Goal: Task Accomplishment & Management: Manage account settings

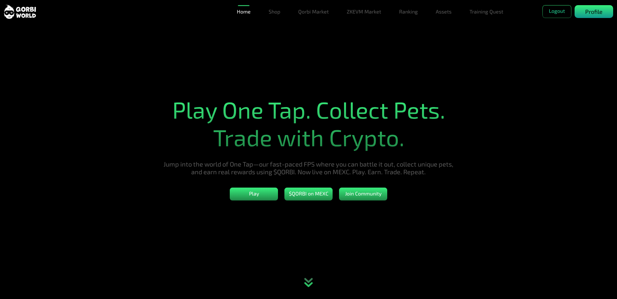
click at [585, 14] on div "Profile" at bounding box center [593, 11] width 39 height 13
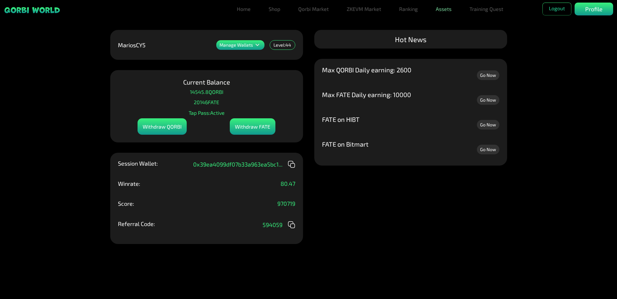
click at [450, 11] on link "Assets" at bounding box center [443, 9] width 21 height 13
click at [447, 24] on link "Assets" at bounding box center [443, 21] width 21 height 13
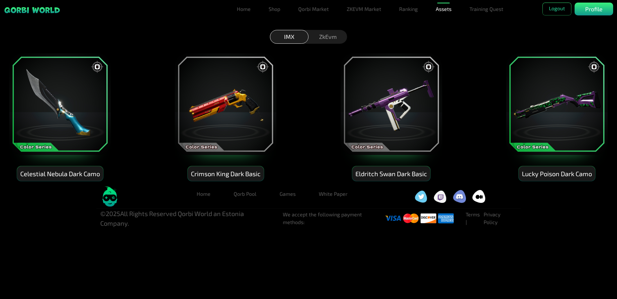
click at [330, 36] on div "ZkEvm" at bounding box center [327, 37] width 39 height 14
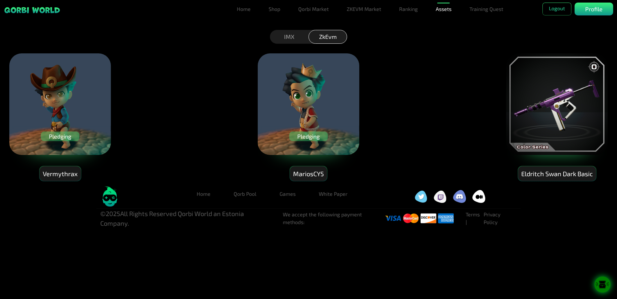
click at [292, 36] on div "IMX" at bounding box center [289, 37] width 39 height 14
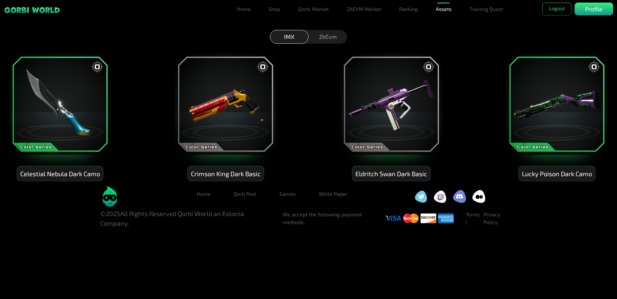
click at [330, 34] on div "ZkEvm" at bounding box center [327, 37] width 39 height 14
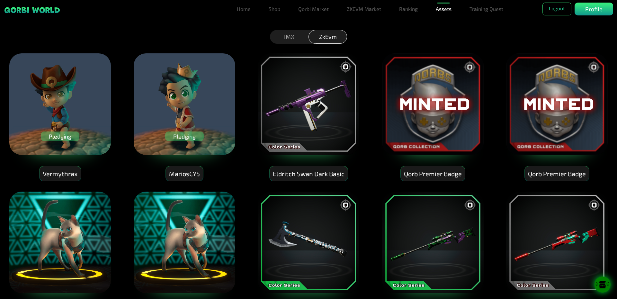
click at [73, 109] on img at bounding box center [60, 104] width 103 height 103
click at [188, 137] on div "Pledging" at bounding box center [184, 136] width 39 height 10
click at [286, 37] on div "IMX" at bounding box center [289, 37] width 39 height 14
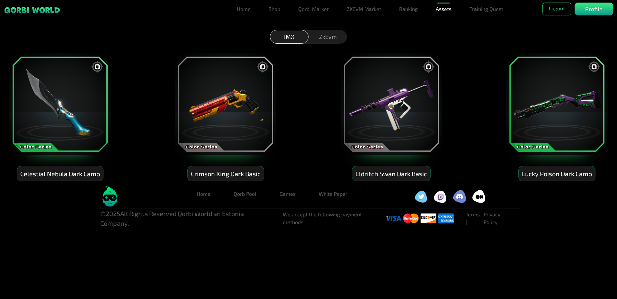
click at [332, 37] on div "ZkEvm" at bounding box center [327, 37] width 39 height 14
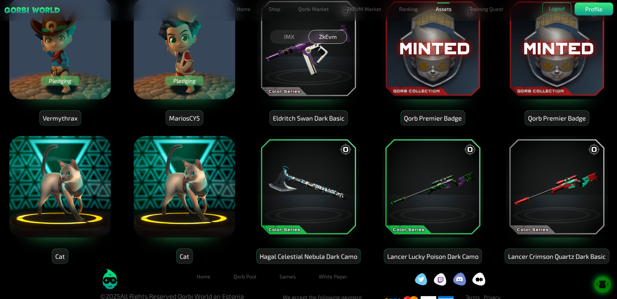
scroll to position [67, 0]
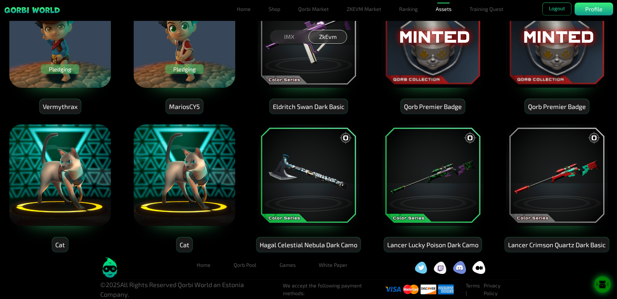
click at [603, 288] on icon at bounding box center [601, 286] width 7 height 3
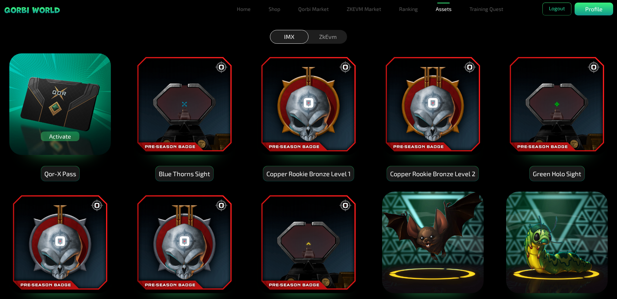
click at [64, 98] on img at bounding box center [60, 104] width 103 height 103
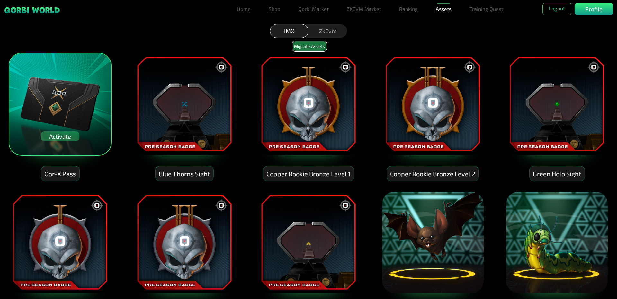
click at [310, 49] on button "Migrate Assets" at bounding box center [309, 46] width 34 height 10
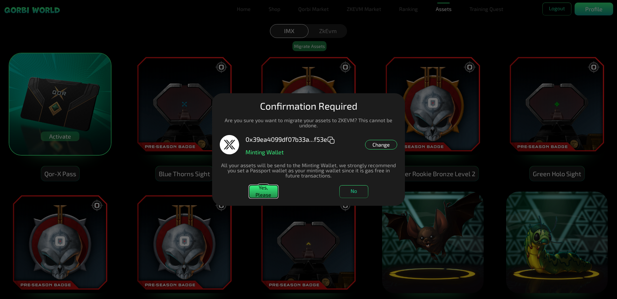
click at [266, 190] on button "Yes, Please" at bounding box center [263, 191] width 29 height 13
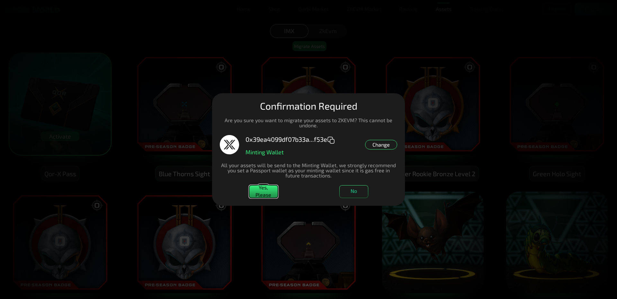
click at [261, 193] on button "Yes, Please" at bounding box center [263, 191] width 29 height 13
click at [212, 93] on dialog "Manage Wallets Add one or more wallets to showcase all your Items in one place.…" at bounding box center [308, 149] width 193 height 112
click at [363, 189] on button "No" at bounding box center [353, 191] width 29 height 13
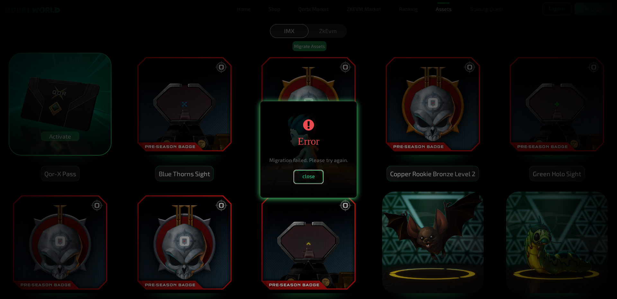
click at [306, 177] on button "close" at bounding box center [308, 176] width 29 height 13
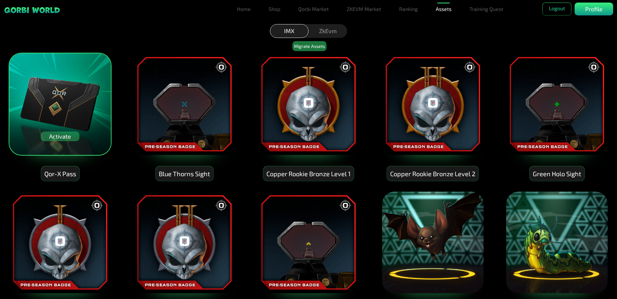
click at [144, 100] on img at bounding box center [184, 104] width 103 height 103
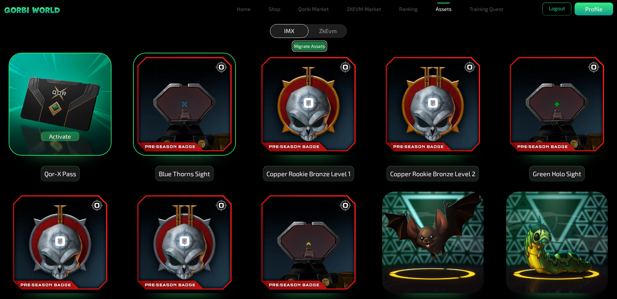
click at [316, 48] on button "Migrate Assets" at bounding box center [309, 46] width 34 height 10
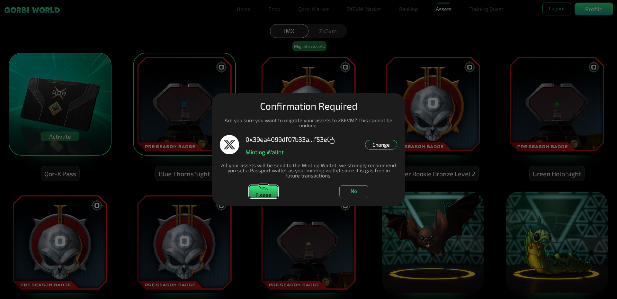
click at [269, 191] on button "Yes, Please" at bounding box center [263, 191] width 29 height 13
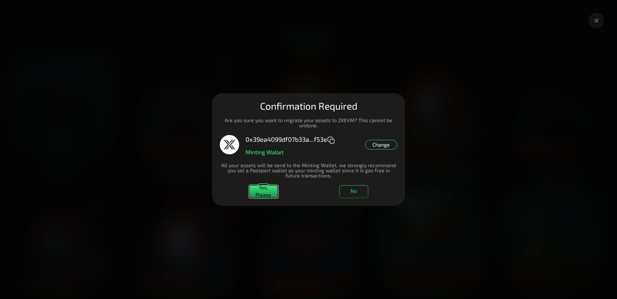
click at [269, 191] on button "Yes, Please" at bounding box center [263, 191] width 29 height 13
click at [405, 99] on dialog "Manage Wallets Add one or more wallets to showcase all your Items in one place.…" at bounding box center [308, 149] width 193 height 112
click at [405, 93] on dialog "Manage Wallets Add one or more wallets to showcase all your Items in one place.…" at bounding box center [308, 149] width 193 height 112
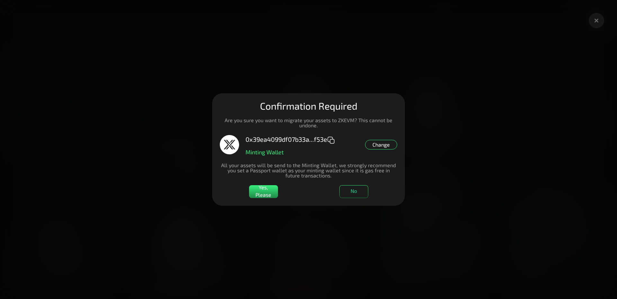
click at [405, 93] on dialog "Manage Wallets Add one or more wallets to showcase all your Items in one place.…" at bounding box center [308, 149] width 193 height 112
drag, startPoint x: 519, startPoint y: 89, endPoint x: 481, endPoint y: 96, distance: 38.2
click at [405, 93] on dialog "Manage Wallets Add one or more wallets to showcase all your Items in one place.…" at bounding box center [308, 149] width 193 height 112
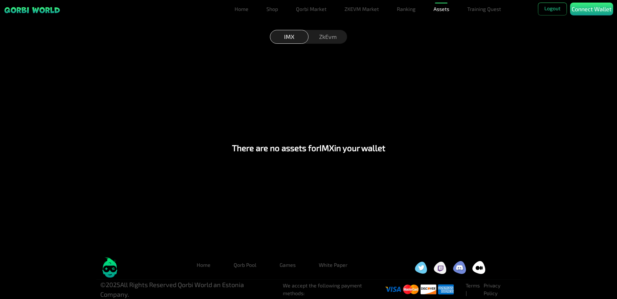
click at [330, 34] on div "ZkEvm" at bounding box center [327, 37] width 39 height 14
click at [293, 36] on div "IMX" at bounding box center [289, 37] width 39 height 14
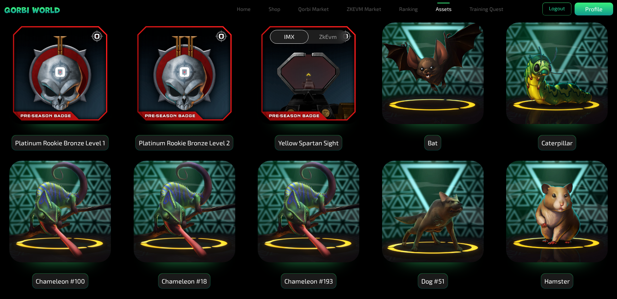
scroll to position [225, 0]
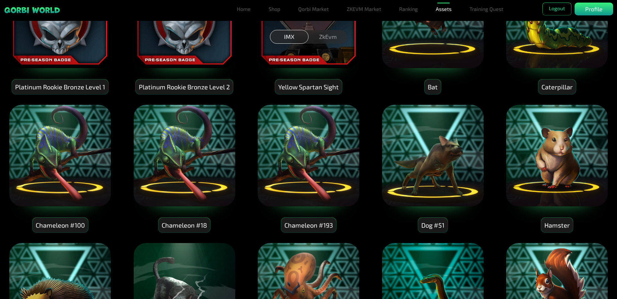
click at [440, 169] on img at bounding box center [432, 155] width 103 height 103
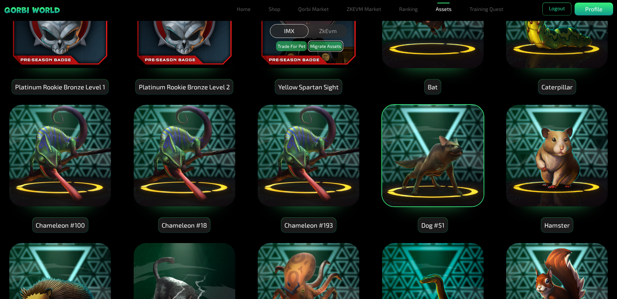
click at [330, 47] on button "Migrate Assets" at bounding box center [325, 46] width 34 height 10
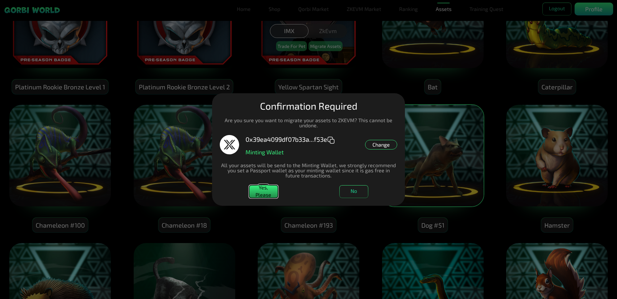
click at [266, 193] on button "Yes, Please" at bounding box center [263, 191] width 29 height 13
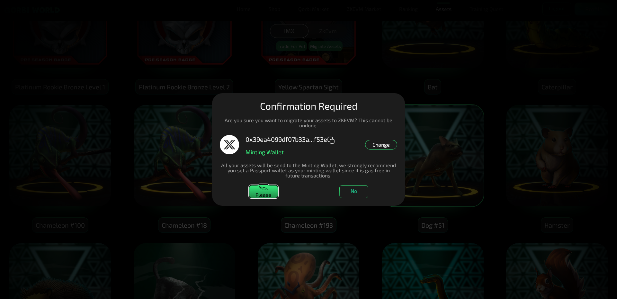
click at [266, 193] on button "Yes, Please" at bounding box center [263, 191] width 29 height 13
click at [387, 145] on div "Change" at bounding box center [381, 145] width 32 height 10
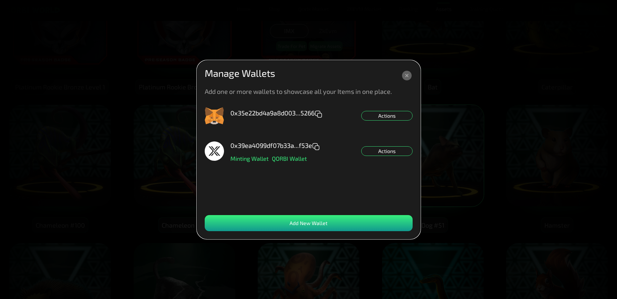
click at [406, 78] on icon at bounding box center [407, 76] width 10 height 10
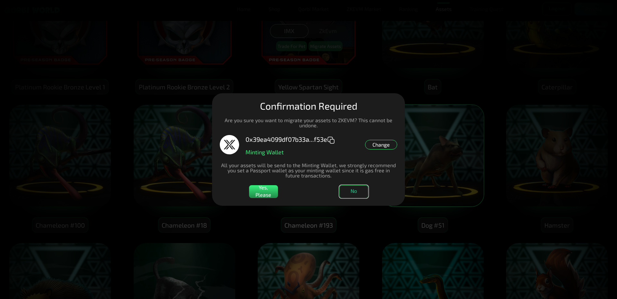
click at [357, 189] on button "No" at bounding box center [353, 191] width 29 height 13
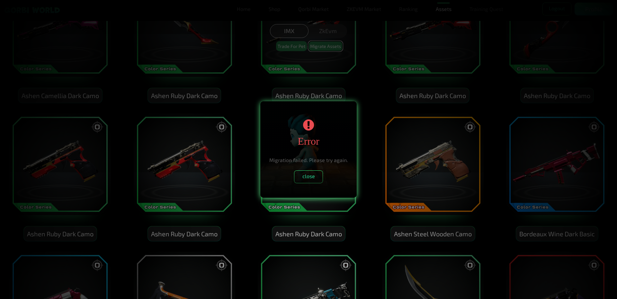
scroll to position [771, 0]
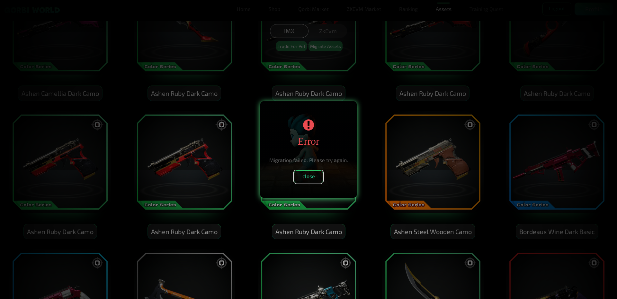
click at [310, 179] on button "close" at bounding box center [308, 176] width 29 height 13
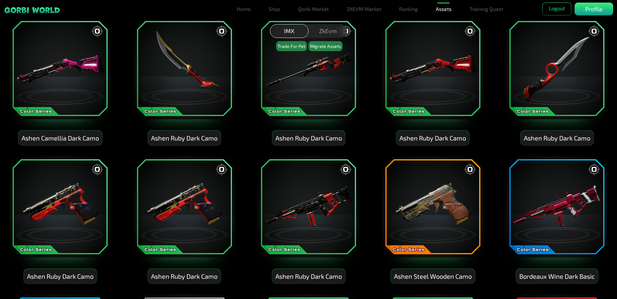
scroll to position [739, 0]
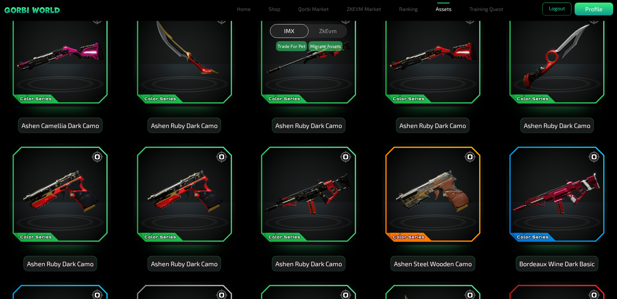
click at [436, 193] on img at bounding box center [432, 194] width 103 height 103
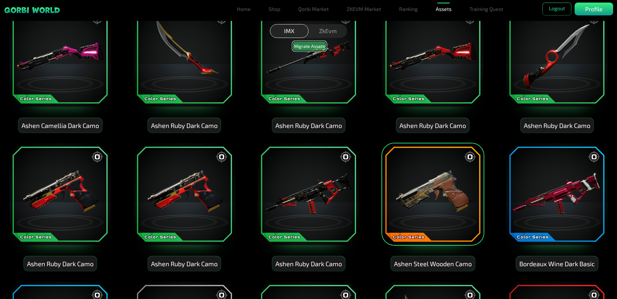
click at [316, 48] on button "Migrate Assets" at bounding box center [309, 46] width 34 height 10
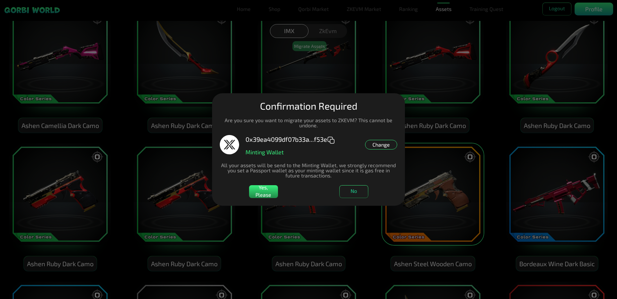
click at [405, 94] on dialog "Manage Wallets Add one or more wallets to showcase all your Items in one place.…" at bounding box center [308, 149] width 193 height 112
drag, startPoint x: 353, startPoint y: 186, endPoint x: 352, endPoint y: 190, distance: 4.9
click at [353, 186] on button "No" at bounding box center [353, 191] width 29 height 13
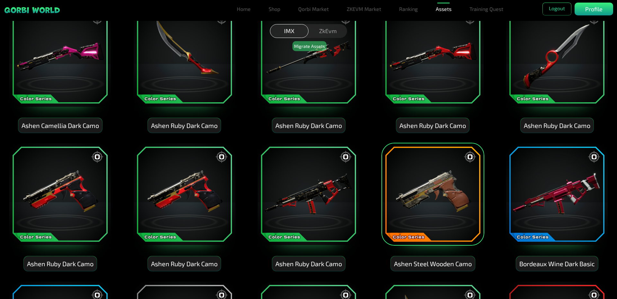
click at [332, 190] on img at bounding box center [308, 194] width 103 height 103
click at [199, 183] on img at bounding box center [184, 194] width 103 height 103
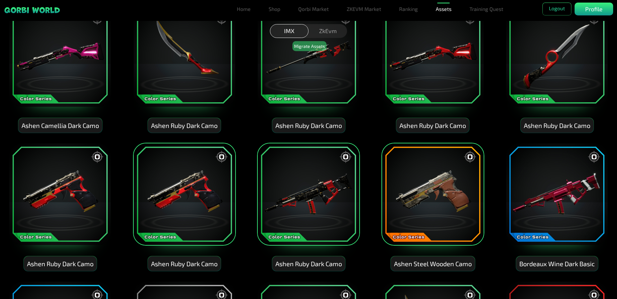
click at [65, 168] on img at bounding box center [60, 194] width 103 height 103
click at [201, 91] on img at bounding box center [184, 55] width 103 height 103
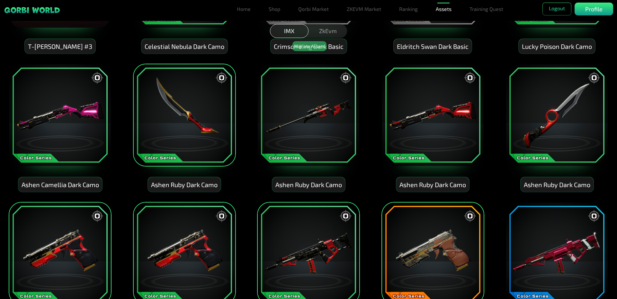
scroll to position [675, 0]
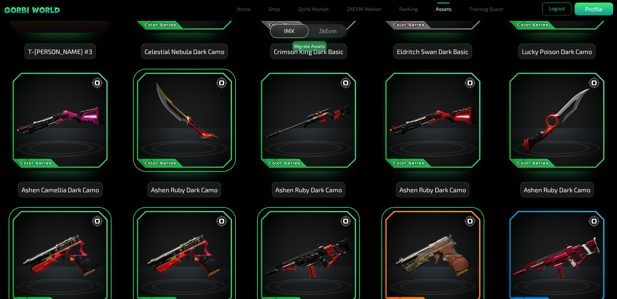
click at [54, 154] on img at bounding box center [60, 120] width 103 height 103
click at [299, 139] on img at bounding box center [308, 120] width 103 height 103
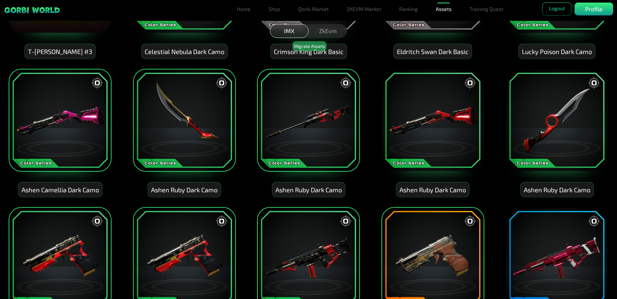
click at [439, 142] on img at bounding box center [432, 120] width 103 height 103
click at [538, 133] on img at bounding box center [556, 120] width 103 height 103
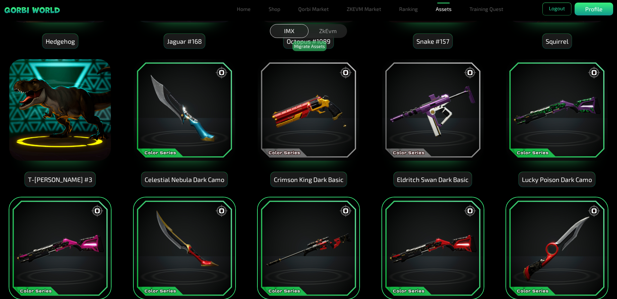
scroll to position [546, 0]
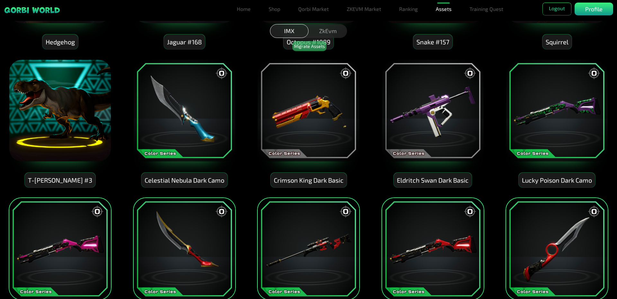
drag, startPoint x: 556, startPoint y: 109, endPoint x: 552, endPoint y: 113, distance: 5.0
click at [555, 110] on img at bounding box center [556, 110] width 103 height 103
click at [423, 118] on img at bounding box center [432, 110] width 103 height 103
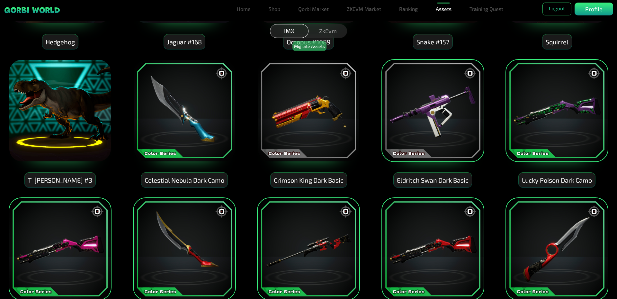
click at [312, 112] on img at bounding box center [308, 110] width 103 height 103
click at [205, 108] on img at bounding box center [184, 110] width 103 height 103
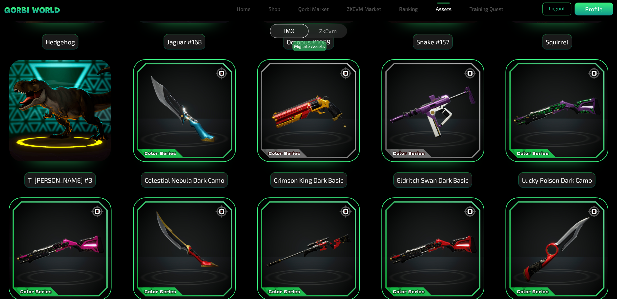
click at [86, 116] on img at bounding box center [60, 110] width 103 height 103
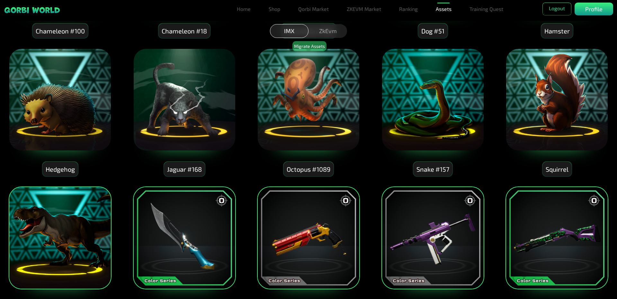
scroll to position [418, 0]
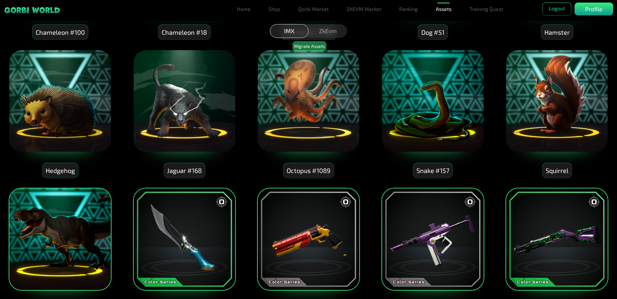
click at [68, 105] on img at bounding box center [60, 100] width 103 height 103
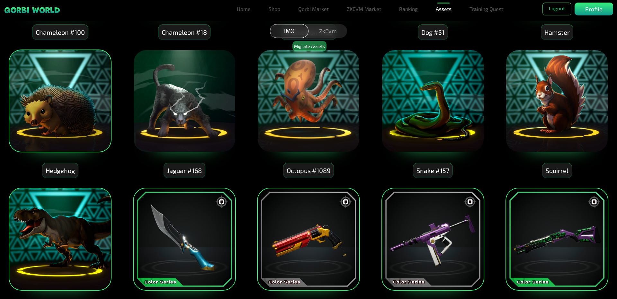
click at [211, 103] on img at bounding box center [184, 100] width 103 height 103
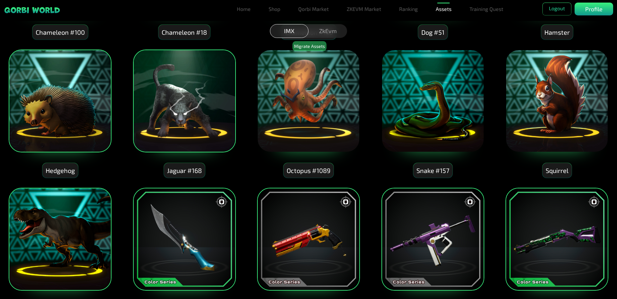
click at [439, 108] on img at bounding box center [432, 100] width 103 height 103
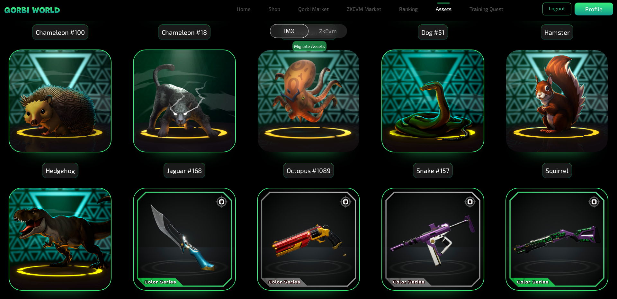
click at [528, 112] on img at bounding box center [556, 100] width 103 height 103
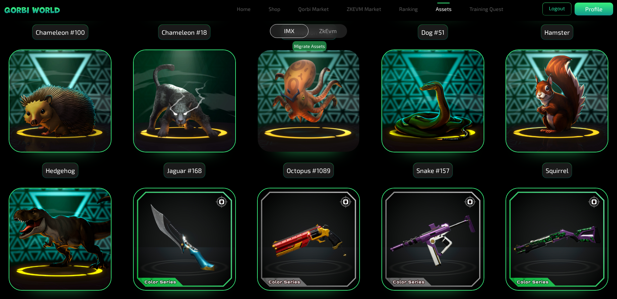
click at [344, 108] on img at bounding box center [308, 100] width 103 height 103
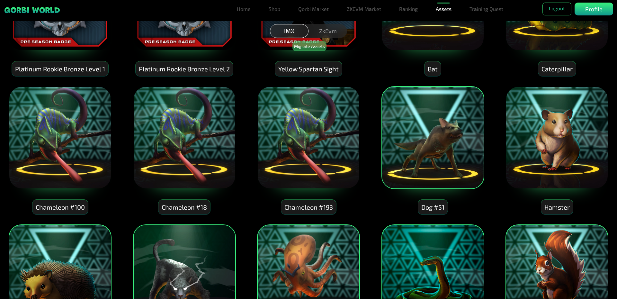
scroll to position [225, 0]
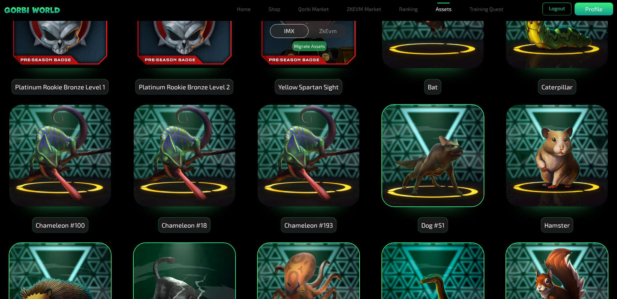
click at [317, 157] on img at bounding box center [308, 155] width 103 height 103
click at [192, 157] on img at bounding box center [184, 155] width 103 height 103
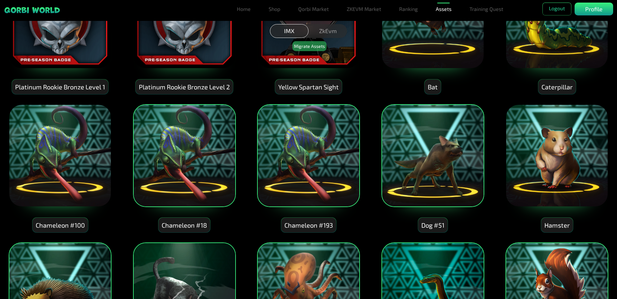
click at [586, 151] on img at bounding box center [556, 155] width 103 height 103
click at [84, 148] on img at bounding box center [60, 155] width 103 height 103
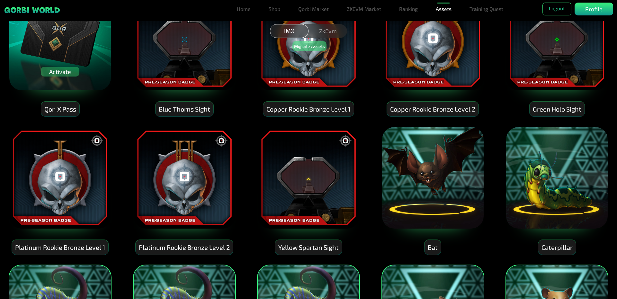
scroll to position [64, 0]
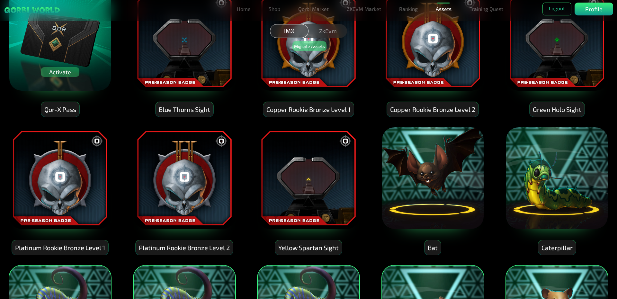
click at [82, 147] on img at bounding box center [60, 178] width 103 height 103
click at [161, 159] on img at bounding box center [184, 178] width 103 height 103
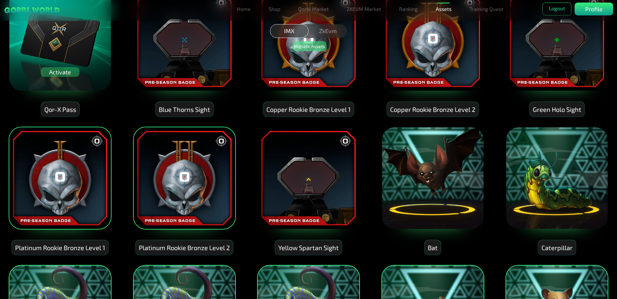
click at [288, 175] on img at bounding box center [308, 178] width 103 height 103
click at [425, 172] on img at bounding box center [432, 178] width 103 height 103
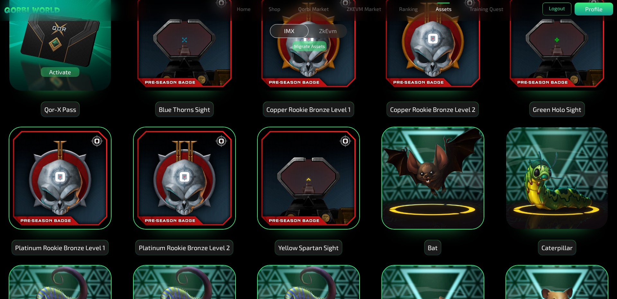
click at [534, 170] on img at bounding box center [556, 178] width 103 height 103
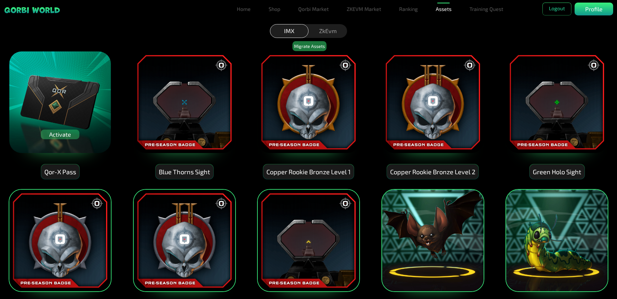
scroll to position [0, 0]
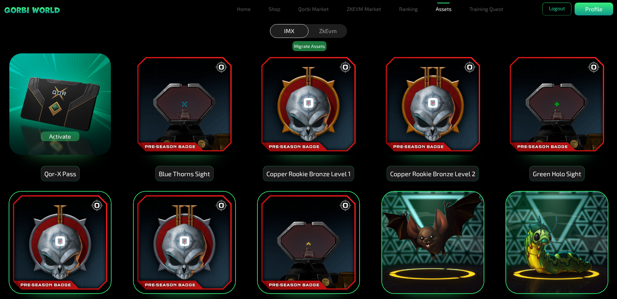
click at [535, 127] on img at bounding box center [556, 104] width 103 height 103
click at [440, 120] on img at bounding box center [432, 104] width 103 height 103
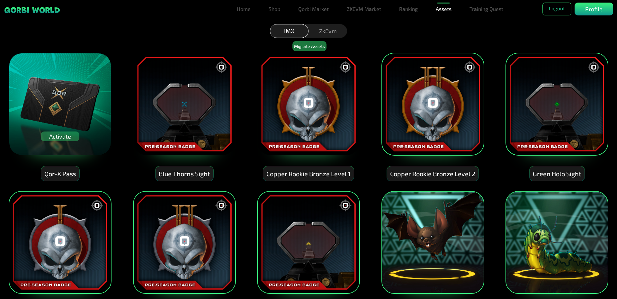
click at [297, 113] on img at bounding box center [308, 104] width 103 height 103
click at [188, 110] on img at bounding box center [184, 104] width 103 height 103
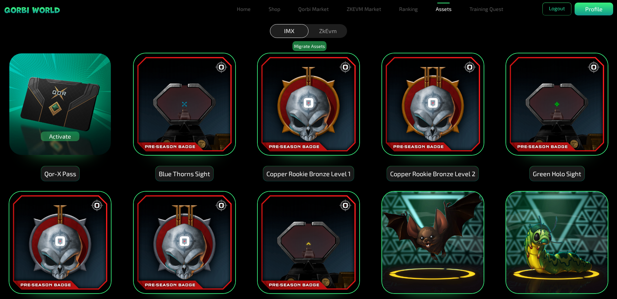
click at [90, 108] on img at bounding box center [60, 104] width 103 height 103
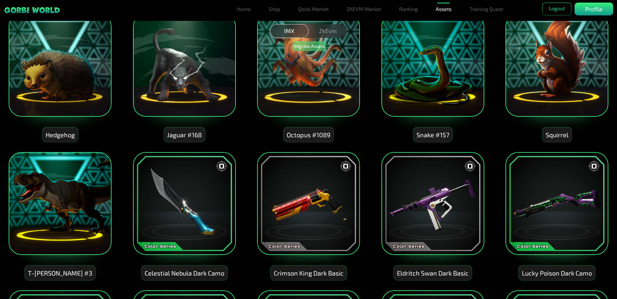
scroll to position [482, 0]
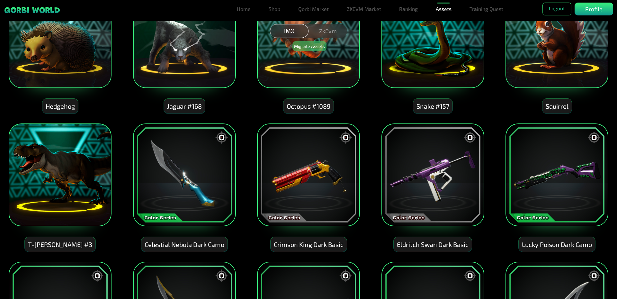
click at [82, 173] on img at bounding box center [60, 174] width 103 height 103
click at [84, 173] on img at bounding box center [60, 174] width 103 height 103
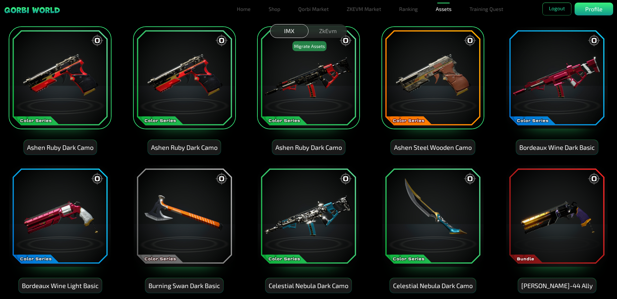
scroll to position [867, 0]
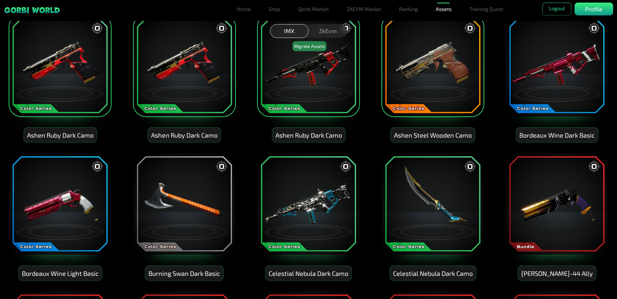
click at [544, 90] on img at bounding box center [556, 65] width 103 height 103
click at [563, 179] on img at bounding box center [556, 203] width 103 height 103
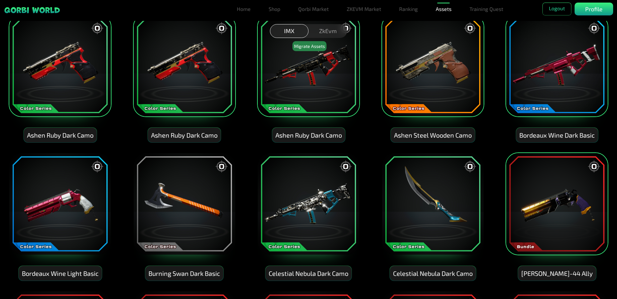
click at [455, 204] on img at bounding box center [432, 203] width 103 height 103
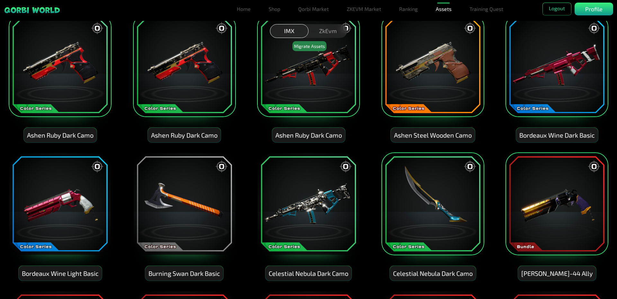
drag, startPoint x: 314, startPoint y: 207, endPoint x: 309, endPoint y: 208, distance: 5.0
click at [314, 208] on img at bounding box center [308, 203] width 103 height 103
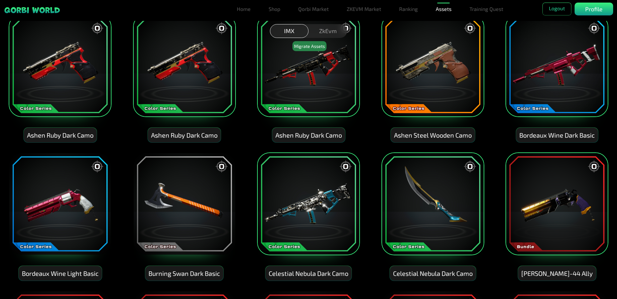
click at [150, 205] on img at bounding box center [184, 203] width 103 height 103
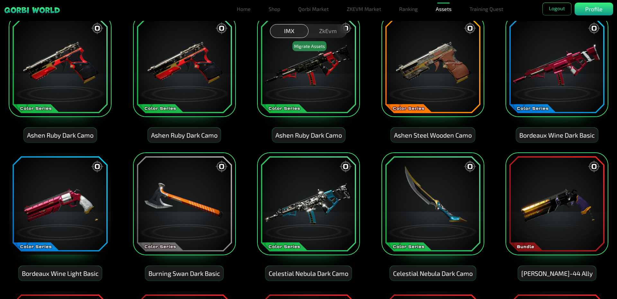
click at [91, 196] on img at bounding box center [60, 203] width 103 height 103
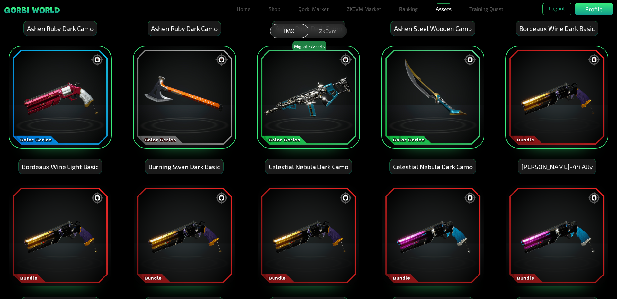
scroll to position [996, 0]
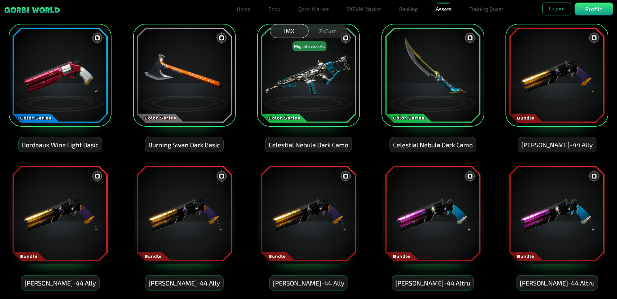
click at [81, 194] on img at bounding box center [60, 213] width 103 height 103
click at [185, 210] on img at bounding box center [184, 213] width 103 height 103
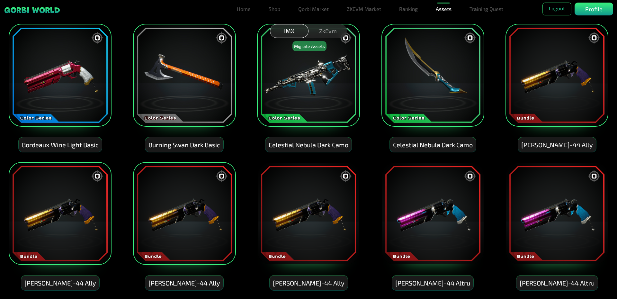
click at [274, 215] on img at bounding box center [308, 213] width 103 height 103
click at [454, 215] on img at bounding box center [432, 213] width 103 height 103
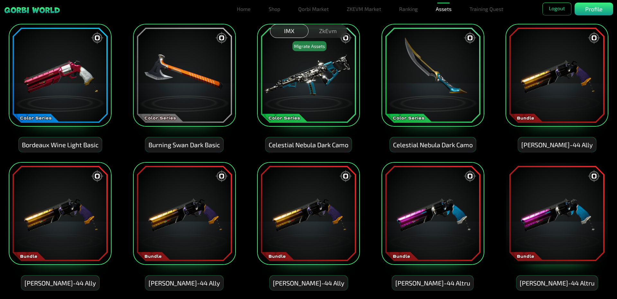
click at [546, 204] on img at bounding box center [556, 213] width 103 height 103
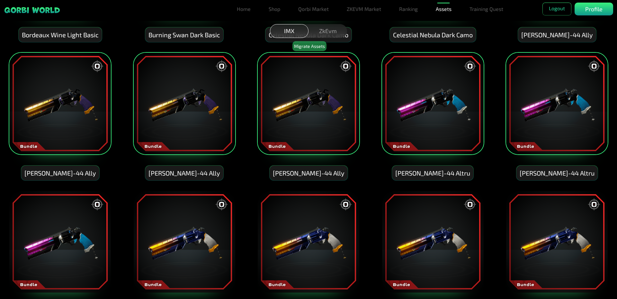
scroll to position [1156, 0]
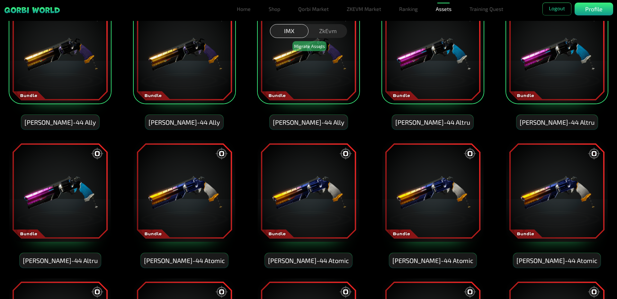
click at [538, 211] on img at bounding box center [556, 190] width 103 height 103
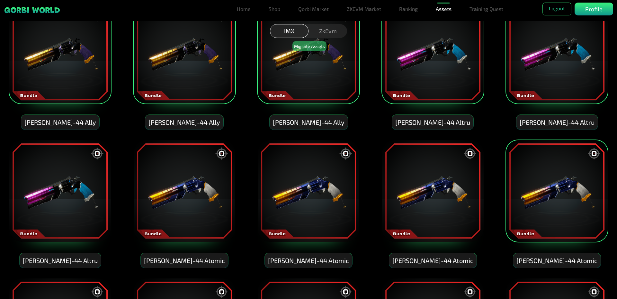
click at [451, 206] on img at bounding box center [432, 190] width 103 height 103
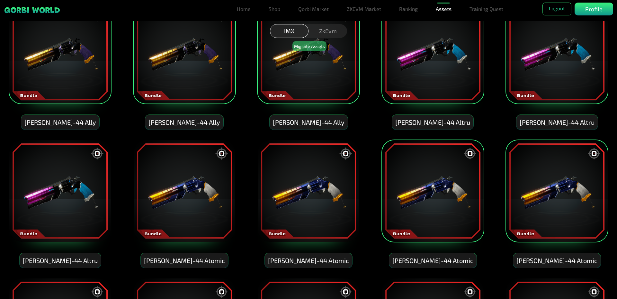
click at [274, 190] on img at bounding box center [308, 190] width 103 height 103
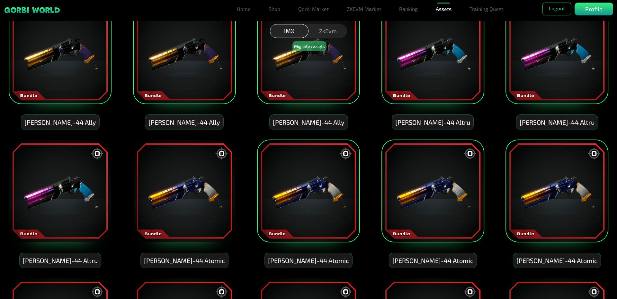
click at [177, 188] on img at bounding box center [184, 190] width 103 height 103
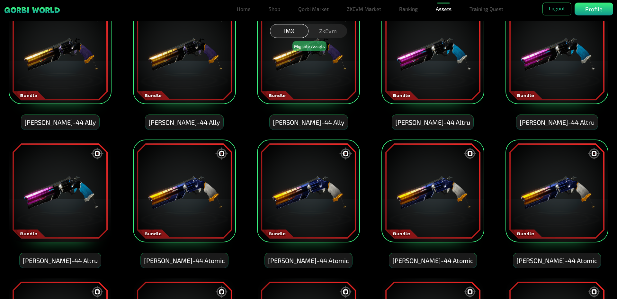
click at [74, 180] on img at bounding box center [60, 190] width 103 height 103
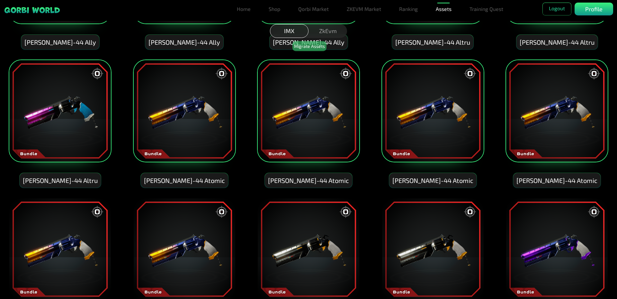
scroll to position [1253, 0]
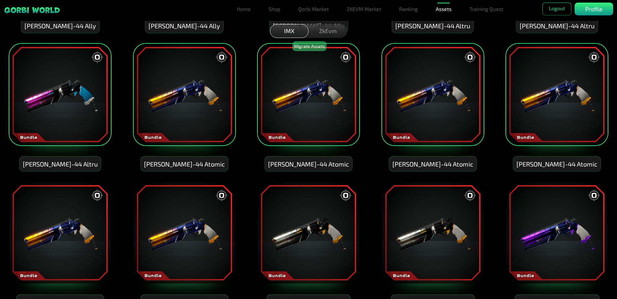
click at [83, 197] on img at bounding box center [60, 232] width 103 height 103
click at [166, 209] on img at bounding box center [184, 232] width 103 height 103
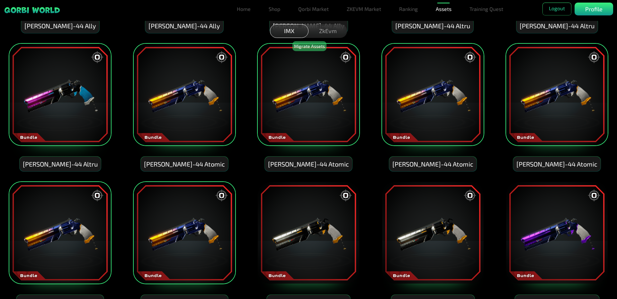
click at [301, 216] on img at bounding box center [308, 232] width 103 height 103
click at [452, 221] on img at bounding box center [432, 232] width 103 height 103
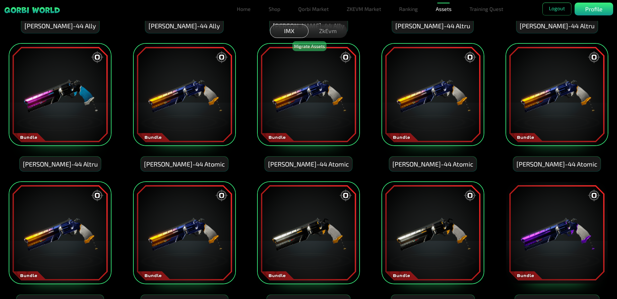
click at [562, 223] on img at bounding box center [556, 232] width 103 height 103
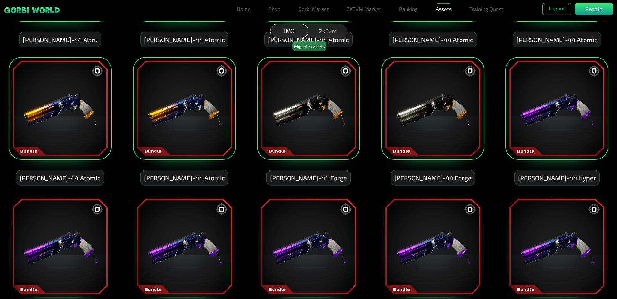
scroll to position [1381, 0]
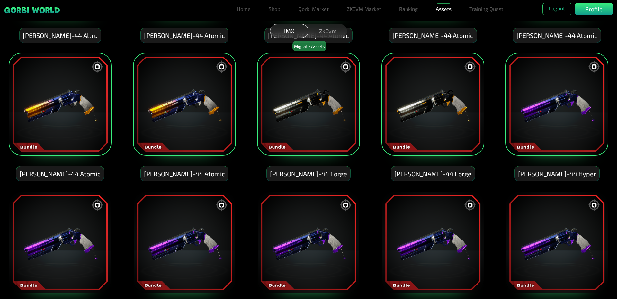
click at [550, 218] on img at bounding box center [556, 242] width 103 height 103
click at [422, 233] on img at bounding box center [432, 242] width 103 height 103
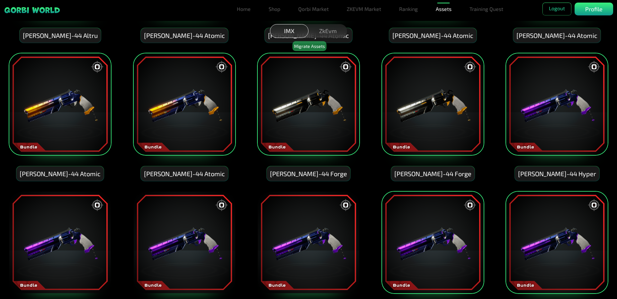
click at [296, 224] on img at bounding box center [308, 242] width 103 height 103
click at [196, 221] on img at bounding box center [184, 242] width 103 height 103
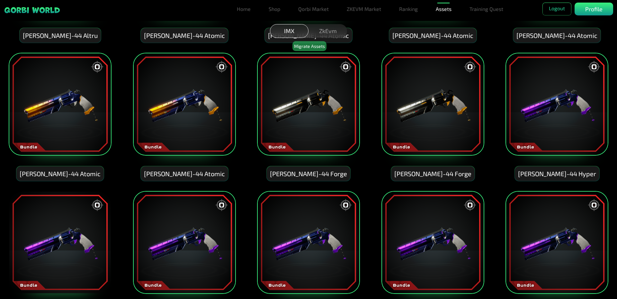
click at [84, 215] on img at bounding box center [60, 242] width 103 height 103
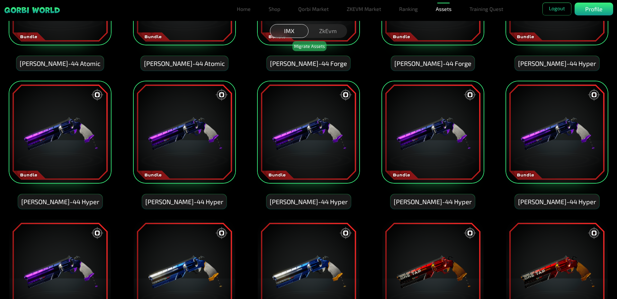
scroll to position [1510, 0]
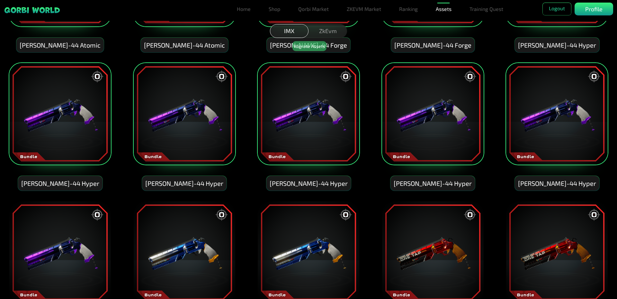
click at [86, 220] on img at bounding box center [60, 251] width 103 height 103
click at [325, 245] on img at bounding box center [308, 251] width 103 height 103
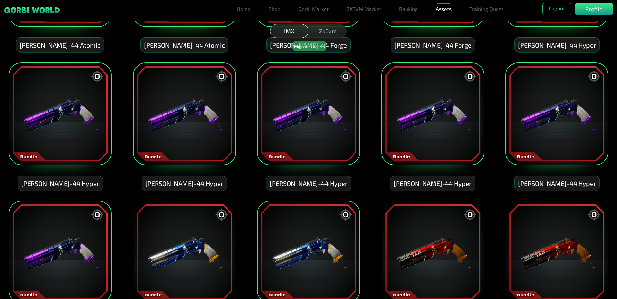
click at [231, 232] on img at bounding box center [184, 251] width 103 height 103
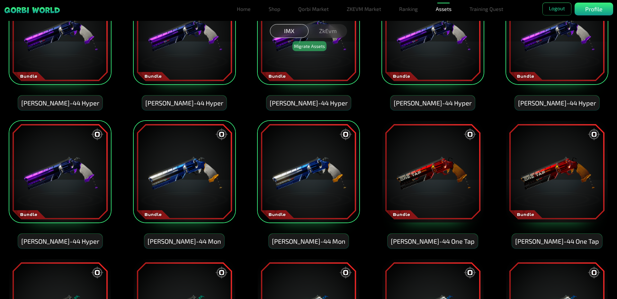
scroll to position [1606, 0]
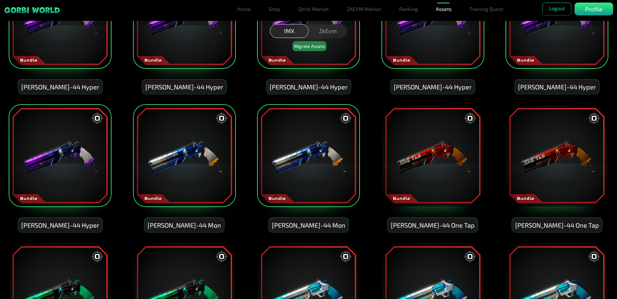
click at [431, 176] on img at bounding box center [432, 155] width 103 height 103
click at [563, 184] on img at bounding box center [556, 155] width 103 height 103
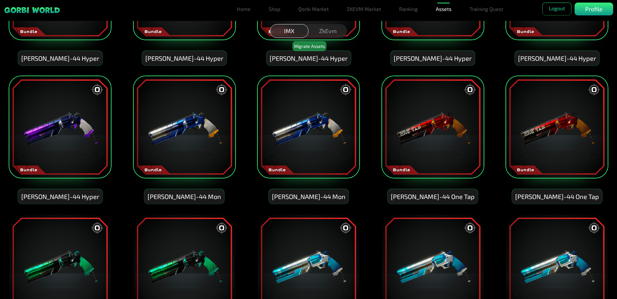
scroll to position [1702, 0]
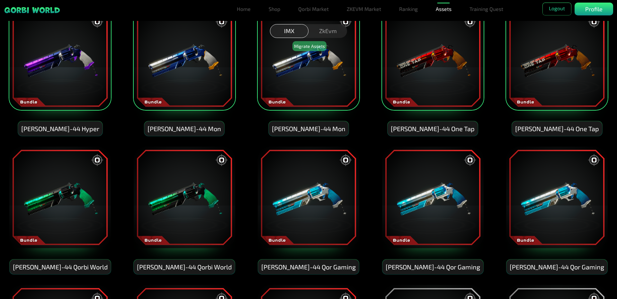
click at [563, 221] on img at bounding box center [556, 197] width 103 height 103
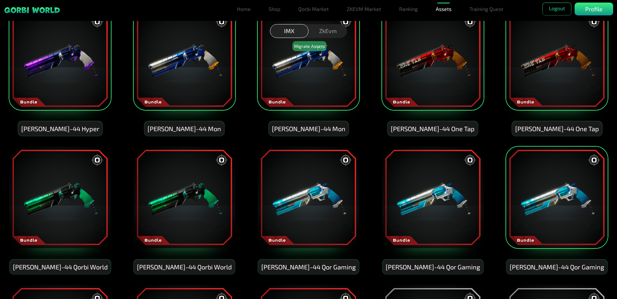
click at [457, 214] on img at bounding box center [432, 197] width 103 height 103
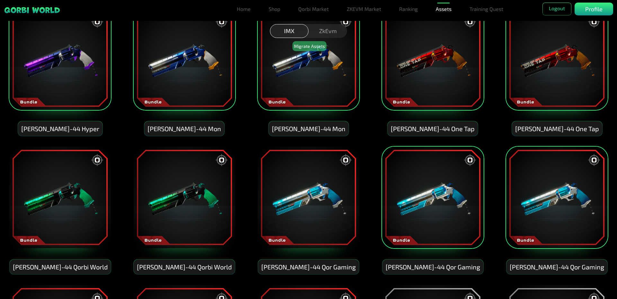
click at [324, 209] on img at bounding box center [308, 197] width 103 height 103
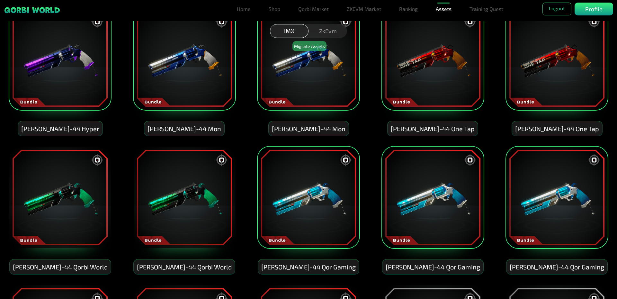
click at [226, 205] on img at bounding box center [184, 197] width 103 height 103
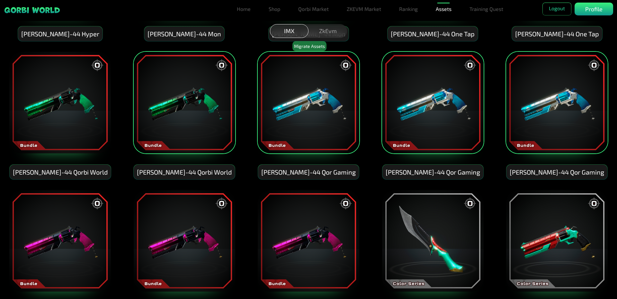
scroll to position [1831, 0]
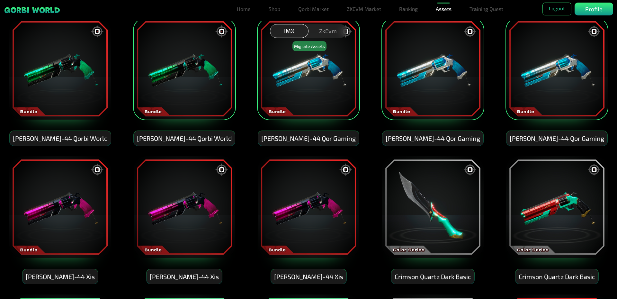
click at [71, 96] on img at bounding box center [60, 68] width 103 height 103
click at [88, 215] on img at bounding box center [60, 206] width 103 height 103
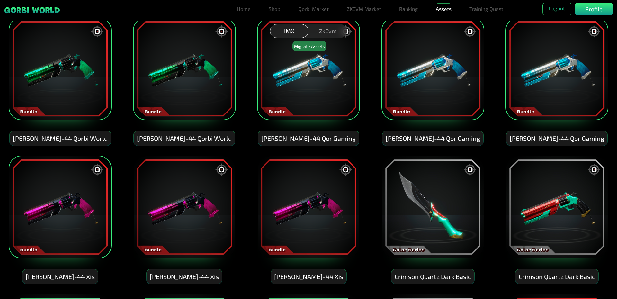
click at [220, 229] on img at bounding box center [184, 206] width 103 height 103
click at [331, 224] on img at bounding box center [308, 206] width 103 height 103
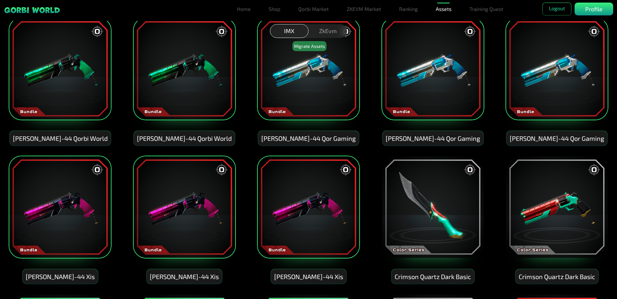
click at [438, 225] on img at bounding box center [432, 206] width 103 height 103
click at [576, 215] on img at bounding box center [556, 206] width 103 height 103
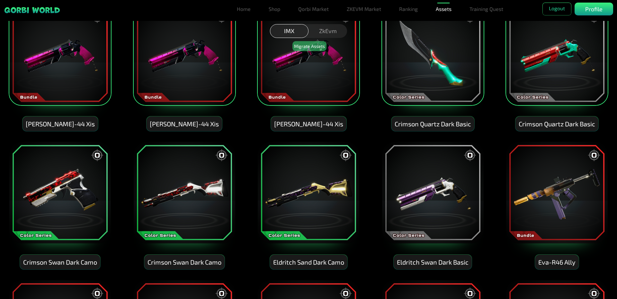
scroll to position [1992, 0]
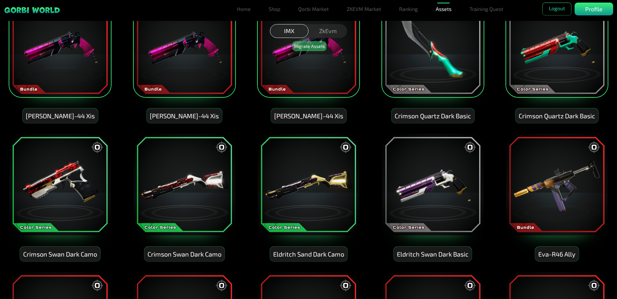
click at [551, 207] on img at bounding box center [556, 184] width 103 height 103
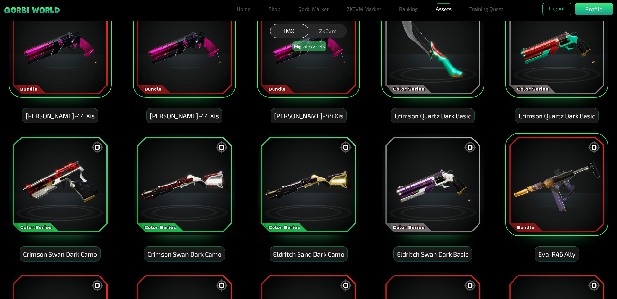
click at [428, 200] on img at bounding box center [432, 184] width 103 height 103
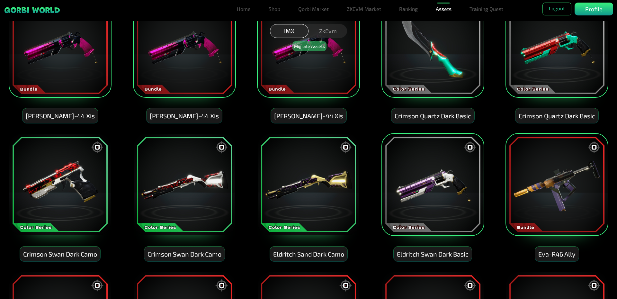
click at [333, 194] on img at bounding box center [308, 184] width 103 height 103
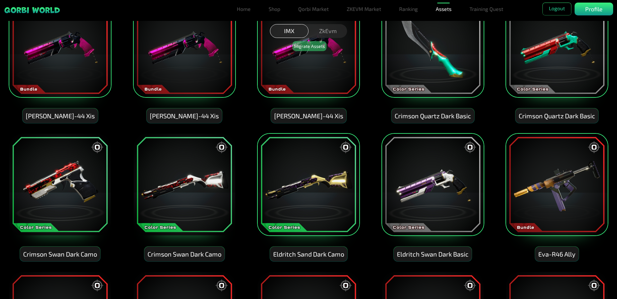
drag, startPoint x: 192, startPoint y: 188, endPoint x: 121, endPoint y: 188, distance: 71.0
click at [191, 188] on img at bounding box center [184, 184] width 103 height 103
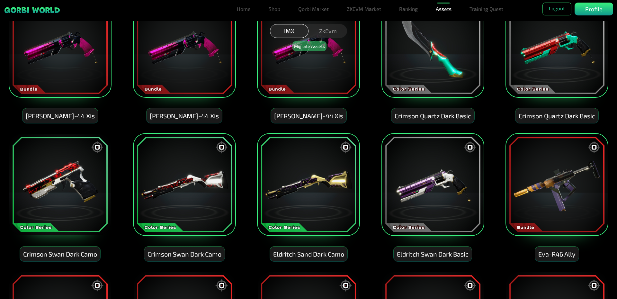
click at [66, 181] on img at bounding box center [60, 184] width 103 height 103
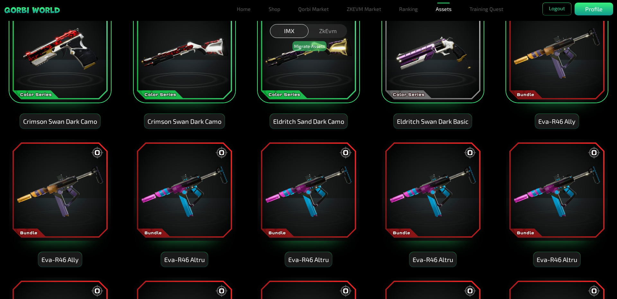
scroll to position [2152, 0]
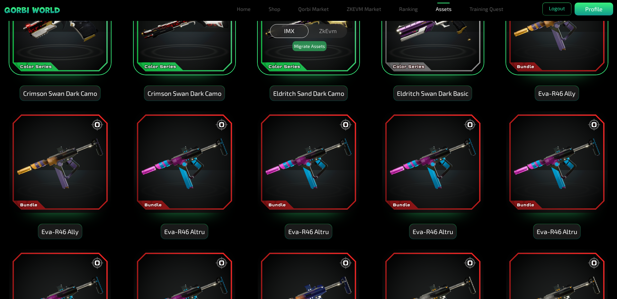
click at [74, 176] on img at bounding box center [60, 161] width 103 height 103
click at [169, 187] on img at bounding box center [184, 161] width 103 height 103
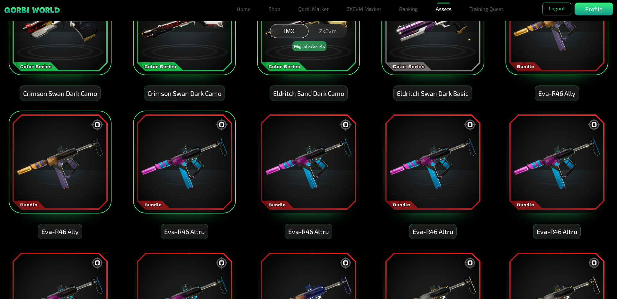
click at [343, 182] on img at bounding box center [308, 161] width 103 height 103
click at [443, 183] on img at bounding box center [432, 161] width 103 height 103
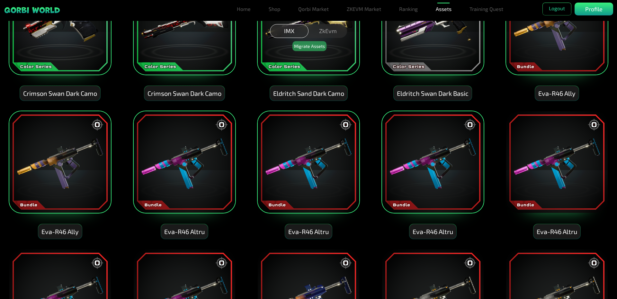
drag, startPoint x: 558, startPoint y: 197, endPoint x: 560, endPoint y: 243, distance: 46.3
click at [558, 198] on img at bounding box center [556, 161] width 103 height 103
click at [559, 275] on img at bounding box center [556, 300] width 103 height 103
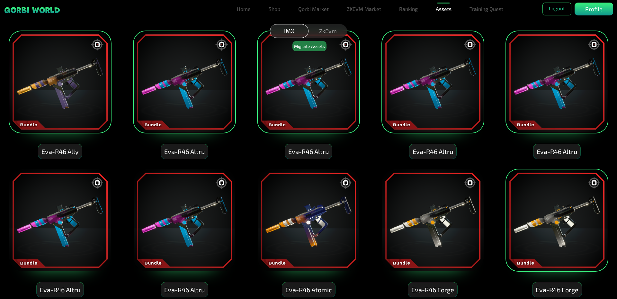
scroll to position [2249, 0]
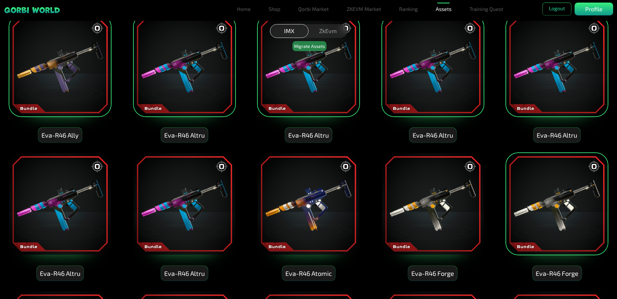
click at [429, 222] on img at bounding box center [432, 203] width 103 height 103
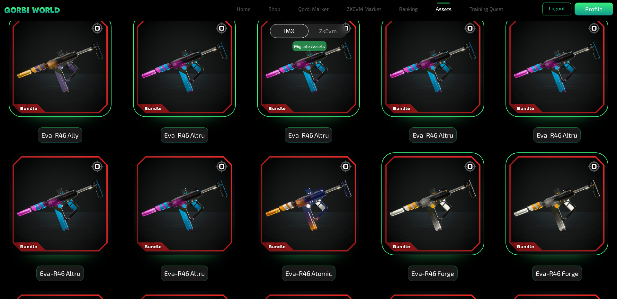
click at [308, 213] on img at bounding box center [308, 203] width 103 height 103
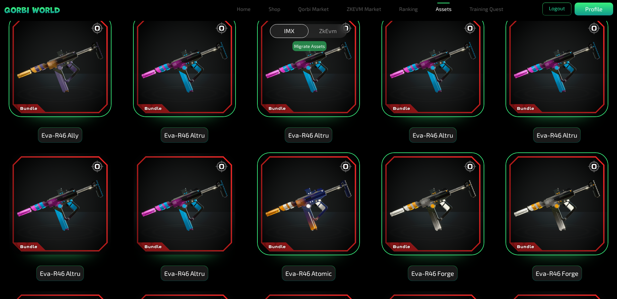
click at [139, 200] on img at bounding box center [184, 203] width 103 height 103
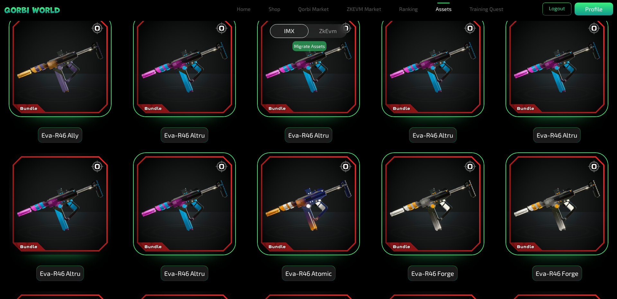
click at [168, 204] on img at bounding box center [184, 203] width 103 height 103
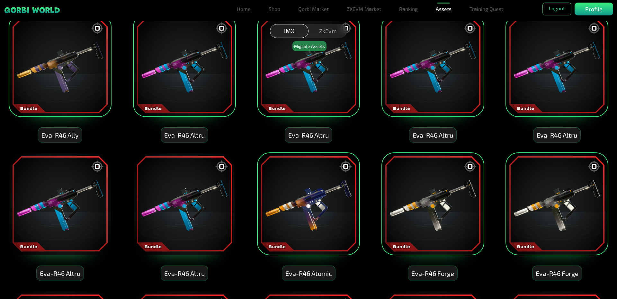
click at [85, 195] on img at bounding box center [60, 203] width 103 height 103
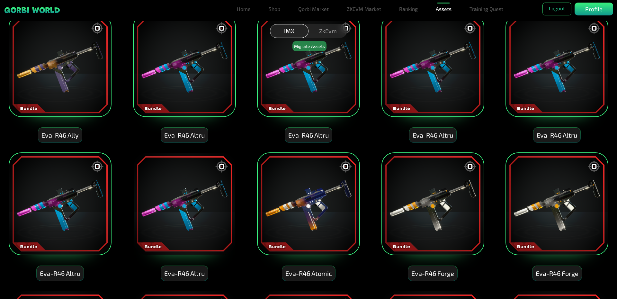
click at [169, 205] on img at bounding box center [184, 203] width 103 height 103
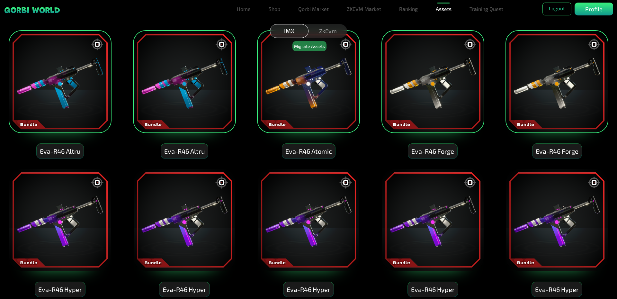
scroll to position [2377, 0]
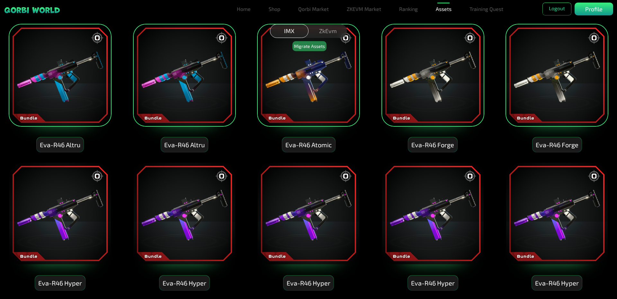
click at [95, 204] on img at bounding box center [60, 213] width 103 height 103
click at [181, 215] on img at bounding box center [184, 213] width 103 height 103
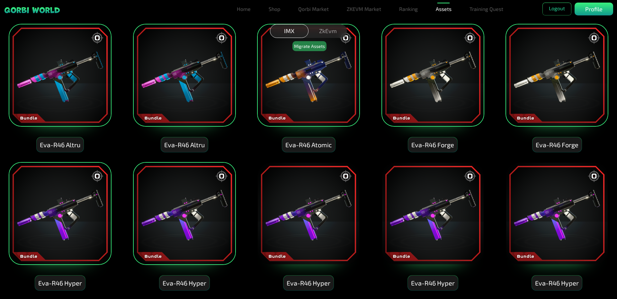
click at [300, 229] on img at bounding box center [308, 213] width 103 height 103
click at [451, 216] on img at bounding box center [432, 213] width 103 height 103
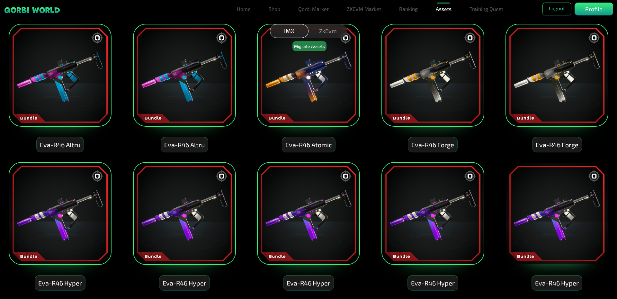
click at [551, 221] on img at bounding box center [556, 213] width 103 height 103
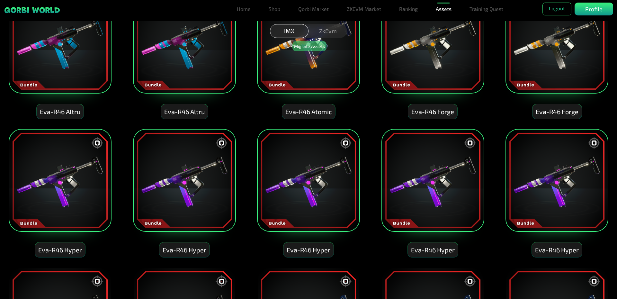
scroll to position [2538, 0]
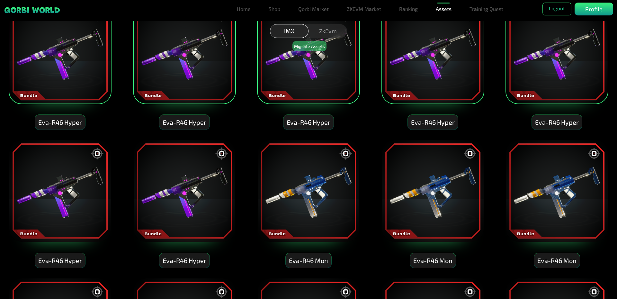
click at [546, 215] on img at bounding box center [556, 190] width 103 height 103
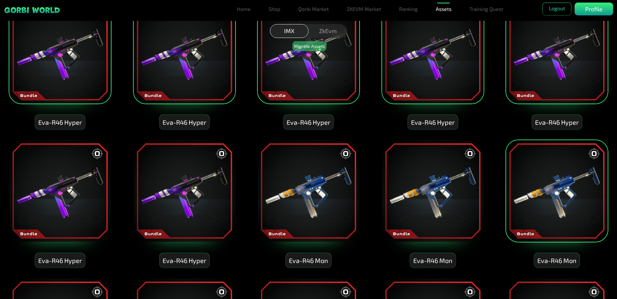
click at [458, 205] on img at bounding box center [432, 190] width 103 height 103
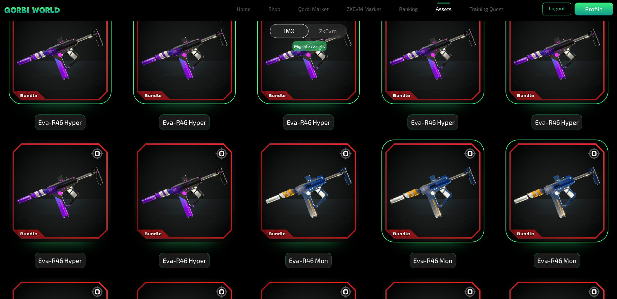
click at [293, 199] on img at bounding box center [308, 190] width 103 height 103
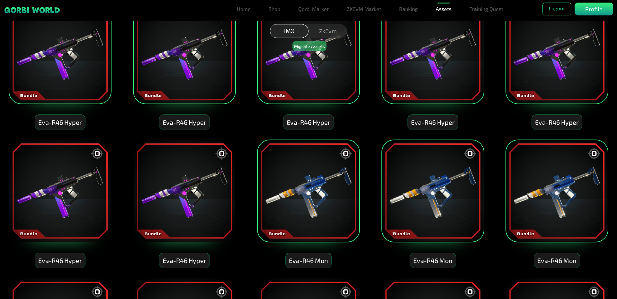
click at [198, 200] on img at bounding box center [184, 190] width 103 height 103
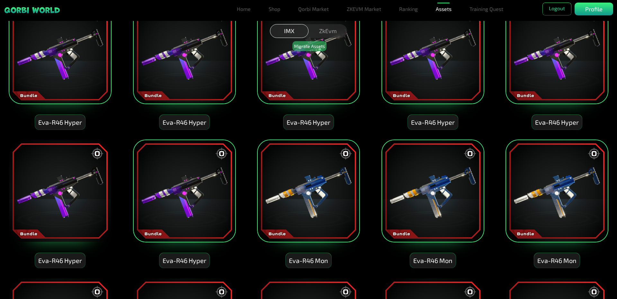
drag, startPoint x: 105, startPoint y: 191, endPoint x: 91, endPoint y: 191, distance: 14.5
click at [105, 191] on img at bounding box center [60, 190] width 103 height 103
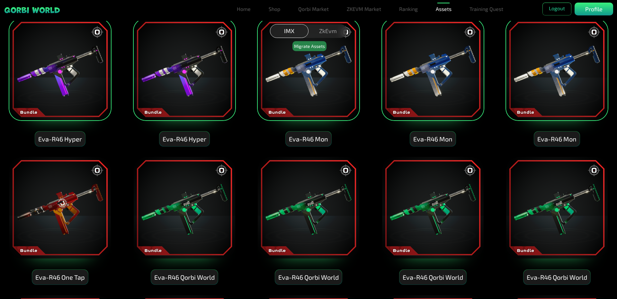
scroll to position [2666, 0]
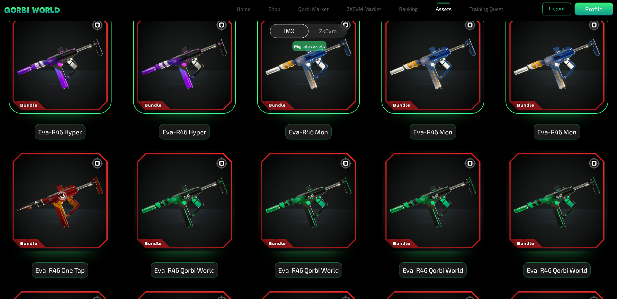
click at [79, 222] on img at bounding box center [60, 200] width 103 height 103
click at [155, 224] on img at bounding box center [184, 200] width 103 height 103
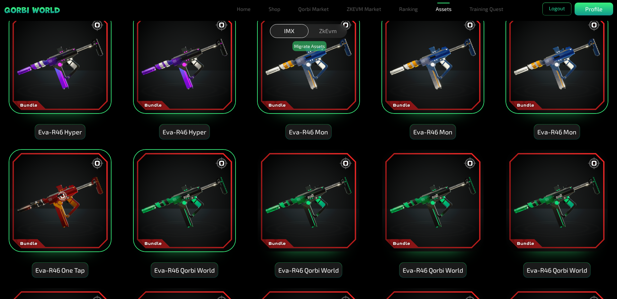
click at [332, 207] on img at bounding box center [308, 200] width 103 height 103
click at [457, 198] on img at bounding box center [432, 200] width 103 height 103
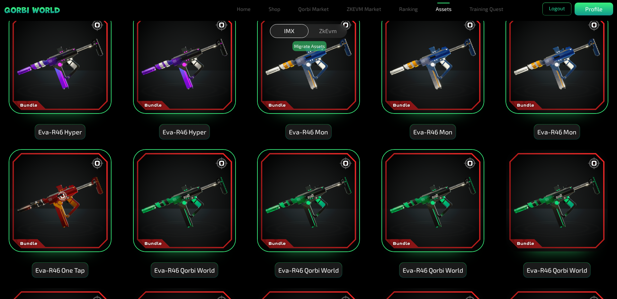
click at [555, 196] on img at bounding box center [556, 200] width 103 height 103
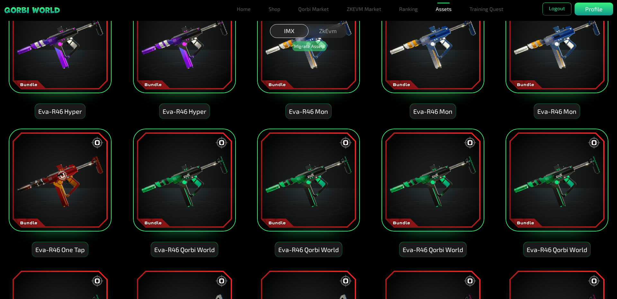
scroll to position [2795, 0]
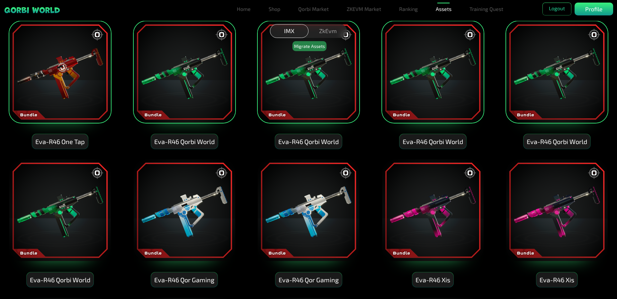
click at [557, 217] on img at bounding box center [556, 210] width 103 height 103
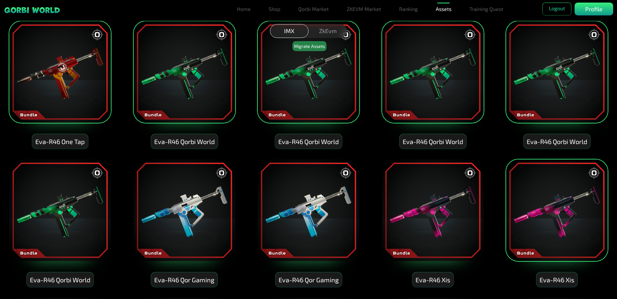
click at [440, 217] on img at bounding box center [432, 210] width 103 height 103
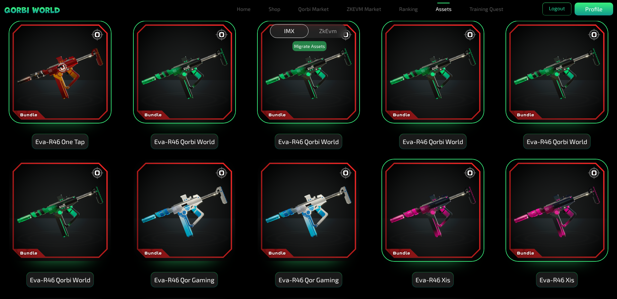
click at [287, 214] on img at bounding box center [308, 210] width 103 height 103
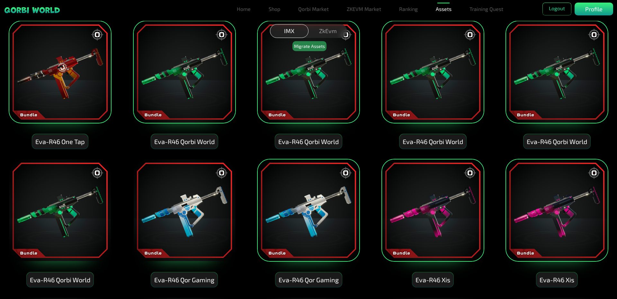
click at [187, 210] on img at bounding box center [184, 210] width 103 height 103
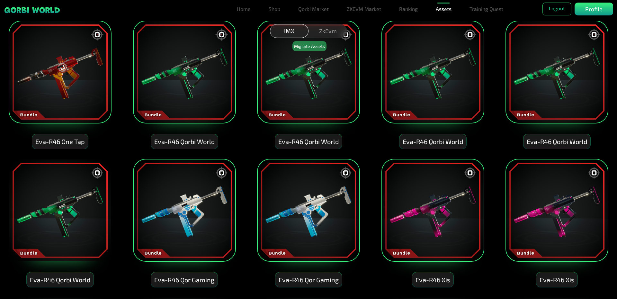
click at [67, 208] on img at bounding box center [60, 210] width 103 height 103
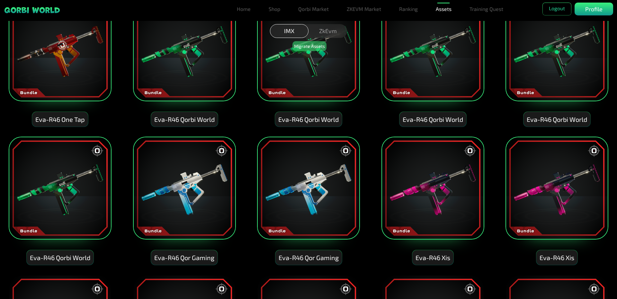
scroll to position [2923, 0]
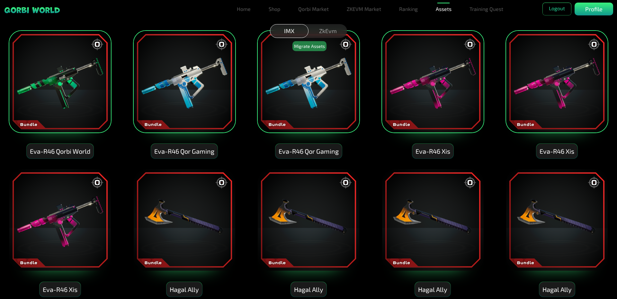
click at [75, 207] on img at bounding box center [60, 219] width 103 height 103
click at [163, 217] on img at bounding box center [184, 219] width 103 height 103
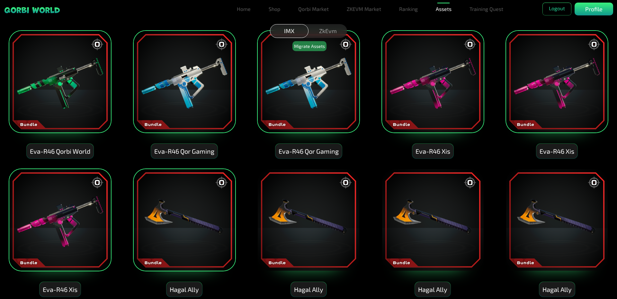
click at [336, 221] on img at bounding box center [308, 219] width 103 height 103
click at [478, 224] on img at bounding box center [432, 219] width 103 height 103
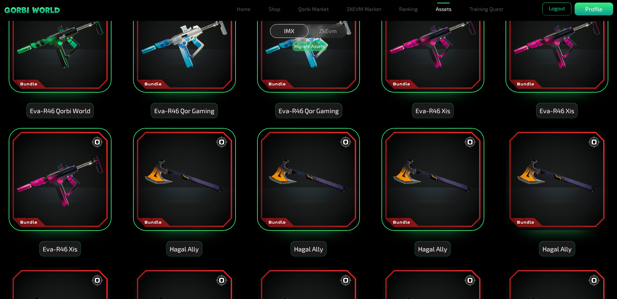
scroll to position [3084, 0]
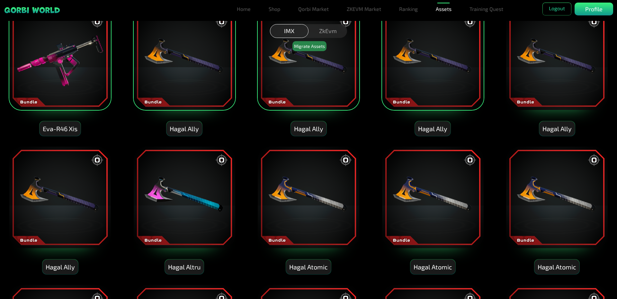
click at [570, 80] on img at bounding box center [556, 59] width 103 height 103
click at [582, 198] on img at bounding box center [556, 197] width 103 height 103
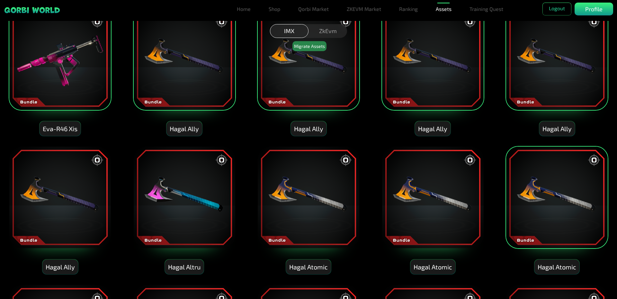
drag, startPoint x: 438, startPoint y: 203, endPoint x: 373, endPoint y: 203, distance: 64.2
click at [437, 203] on img at bounding box center [432, 197] width 103 height 103
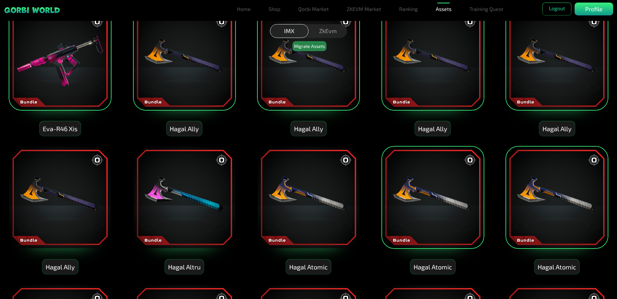
click at [174, 190] on img at bounding box center [184, 197] width 103 height 103
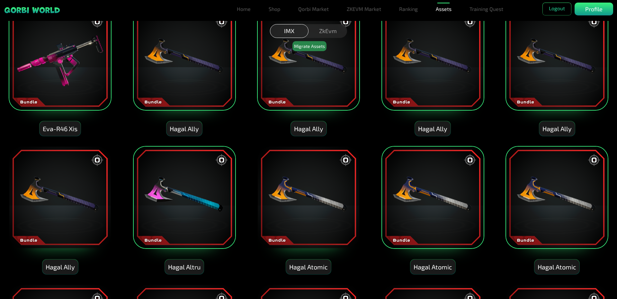
click at [324, 182] on img at bounding box center [308, 197] width 103 height 103
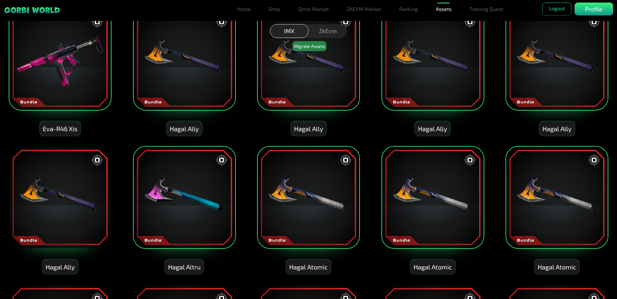
click at [54, 202] on img at bounding box center [60, 197] width 103 height 103
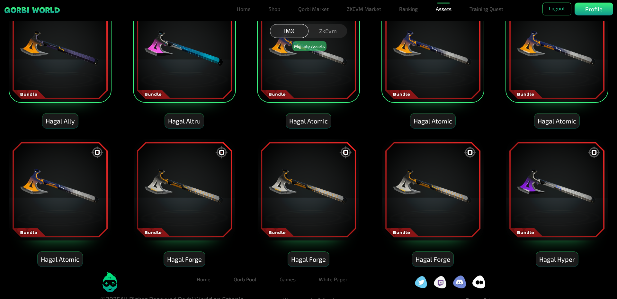
scroll to position [3244, 0]
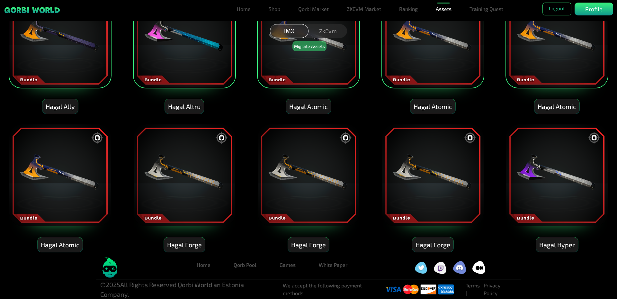
click at [77, 173] on img at bounding box center [60, 175] width 103 height 103
click at [305, 180] on img at bounding box center [308, 175] width 103 height 103
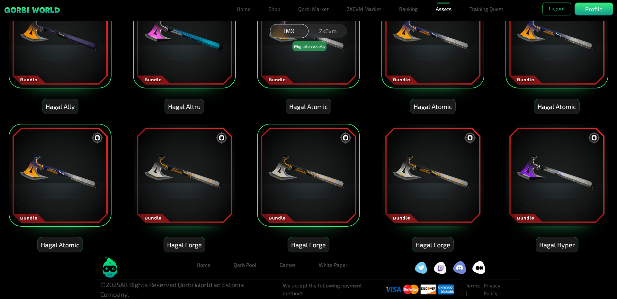
click at [558, 162] on img at bounding box center [556, 175] width 103 height 103
click at [190, 173] on img at bounding box center [184, 175] width 103 height 103
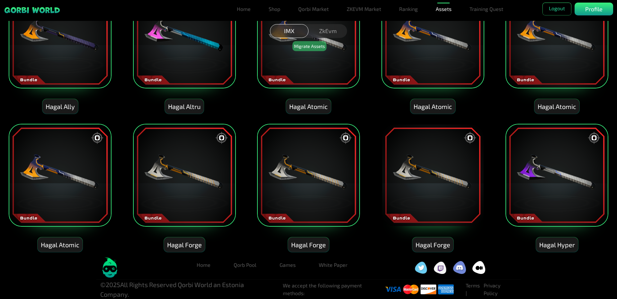
click at [463, 166] on img at bounding box center [432, 175] width 103 height 103
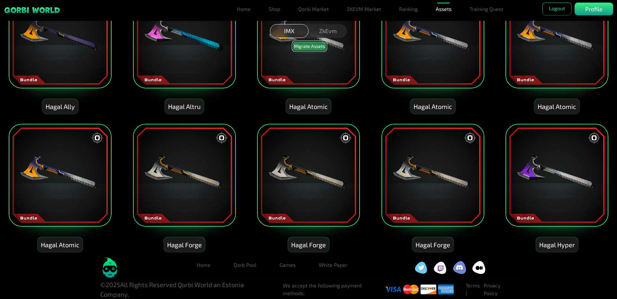
click at [305, 43] on button "Migrate Assets" at bounding box center [309, 46] width 34 height 10
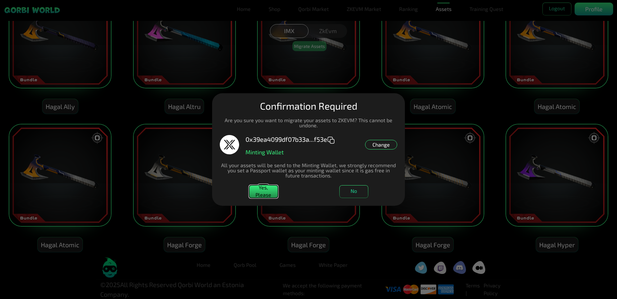
click at [258, 193] on button "Yes, Please" at bounding box center [263, 191] width 29 height 13
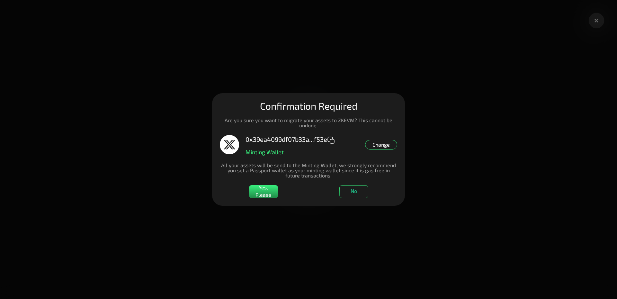
click at [405, 93] on dialog "Manage Wallets Add one or more wallets to showcase all your Items in one place.…" at bounding box center [308, 149] width 193 height 112
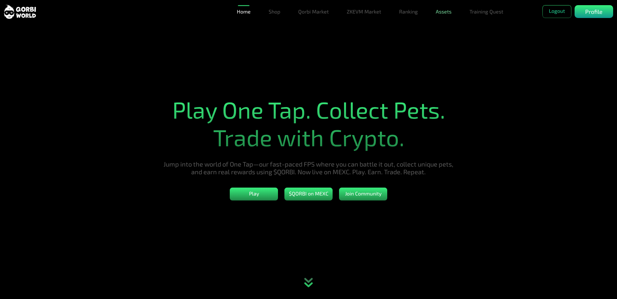
click at [444, 13] on link "Assets" at bounding box center [443, 11] width 21 height 13
click at [446, 26] on link "Assets" at bounding box center [443, 24] width 21 height 13
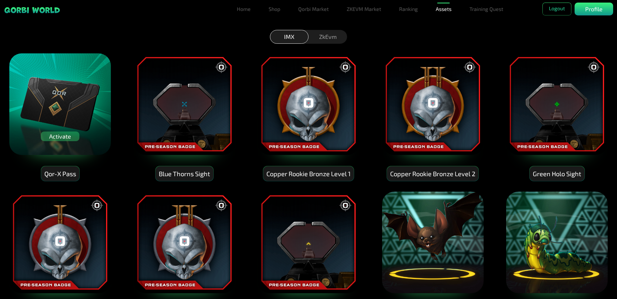
click at [75, 95] on img at bounding box center [60, 104] width 103 height 103
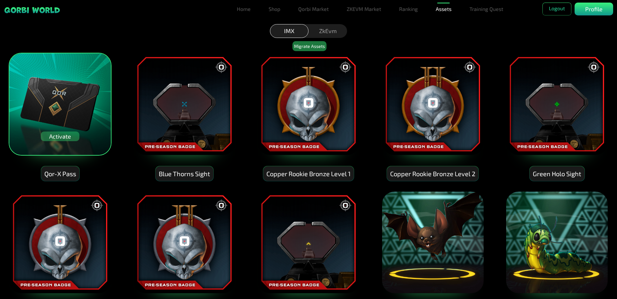
click at [172, 98] on img at bounding box center [184, 104] width 103 height 103
click at [265, 101] on img at bounding box center [308, 104] width 103 height 103
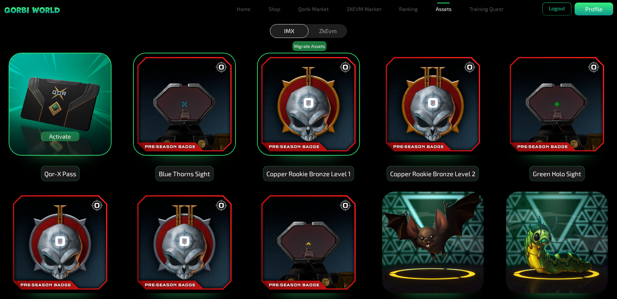
click at [391, 103] on img at bounding box center [432, 104] width 103 height 103
click at [514, 98] on img at bounding box center [556, 104] width 103 height 103
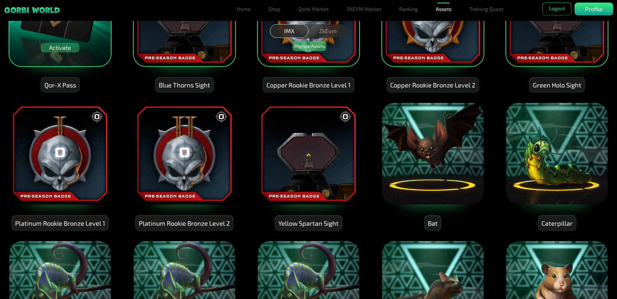
scroll to position [128, 0]
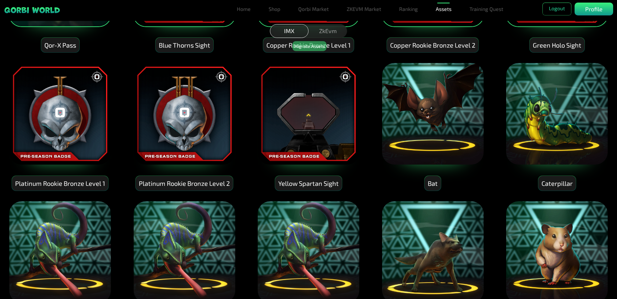
click at [557, 122] on img at bounding box center [556, 113] width 103 height 103
click at [415, 124] on img at bounding box center [432, 113] width 103 height 103
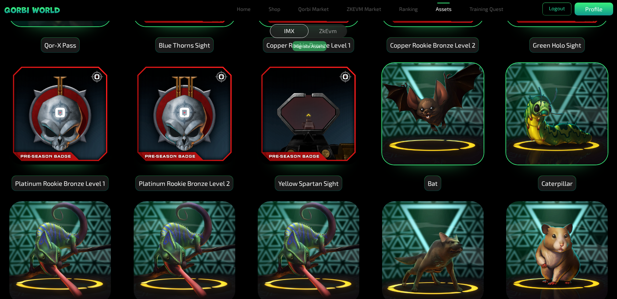
click at [176, 120] on img at bounding box center [184, 113] width 103 height 103
click at [272, 118] on img at bounding box center [308, 113] width 103 height 103
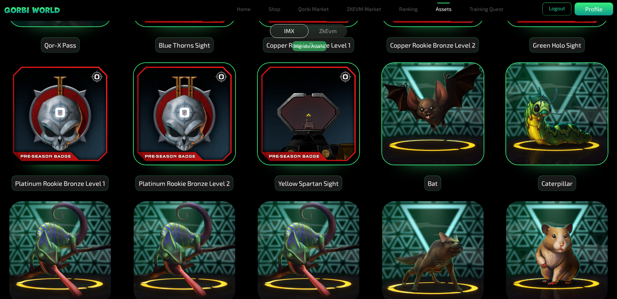
click at [71, 109] on img at bounding box center [60, 113] width 103 height 103
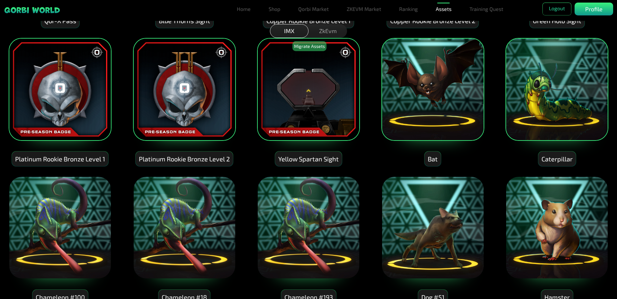
scroll to position [257, 0]
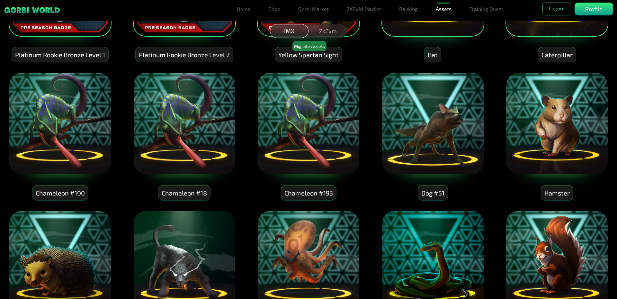
click at [65, 128] on img at bounding box center [60, 123] width 103 height 103
click at [216, 133] on img at bounding box center [184, 123] width 103 height 103
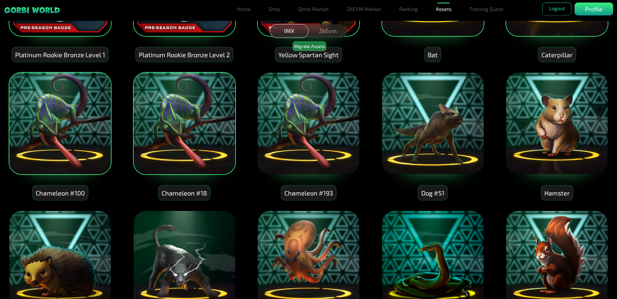
click at [308, 136] on img at bounding box center [308, 123] width 103 height 103
click at [422, 138] on img at bounding box center [432, 123] width 103 height 103
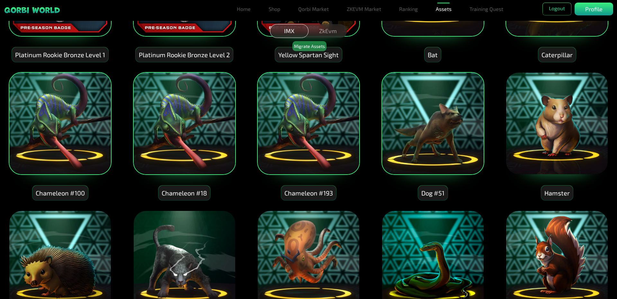
click at [524, 134] on img at bounding box center [556, 123] width 103 height 103
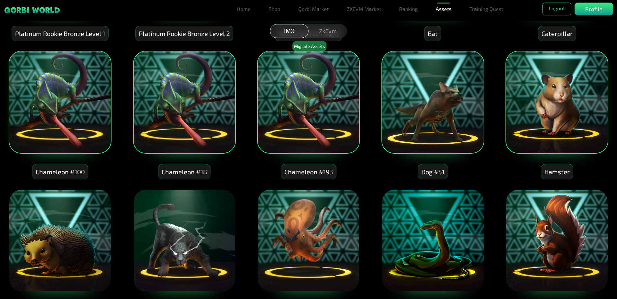
scroll to position [353, 0]
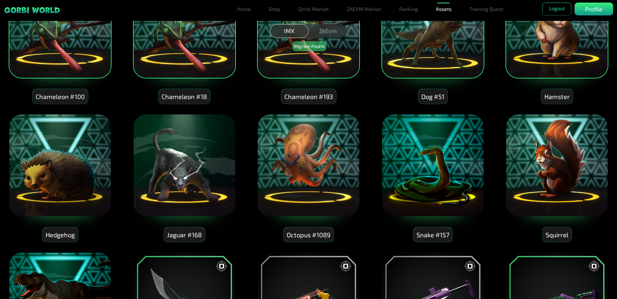
click at [539, 178] on img at bounding box center [556, 165] width 103 height 103
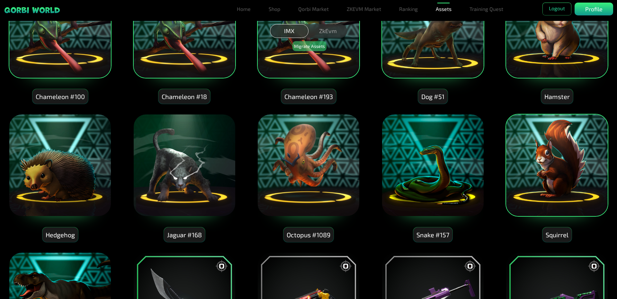
click at [453, 181] on img at bounding box center [432, 165] width 103 height 103
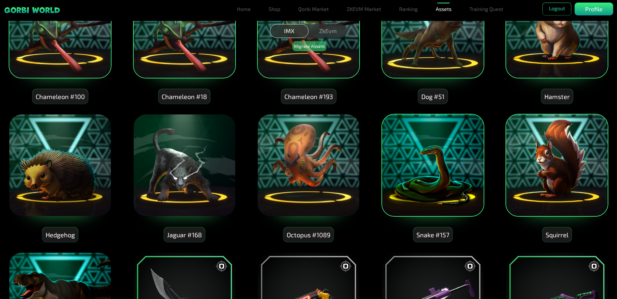
click at [307, 164] on img at bounding box center [308, 165] width 103 height 103
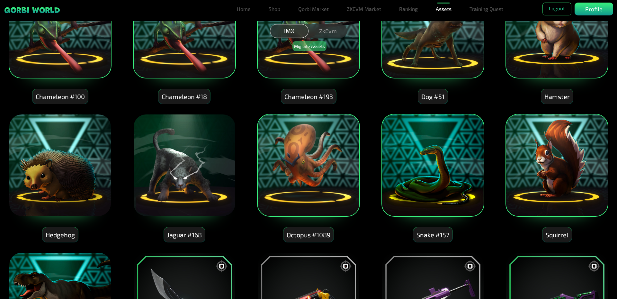
click at [208, 159] on img at bounding box center [184, 165] width 103 height 103
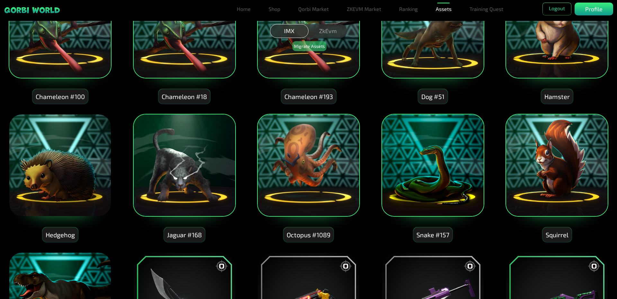
click at [81, 158] on img at bounding box center [60, 165] width 103 height 103
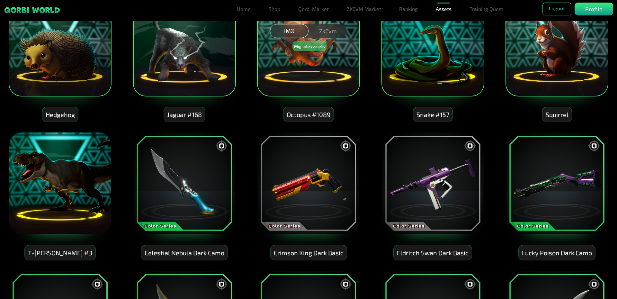
scroll to position [482, 0]
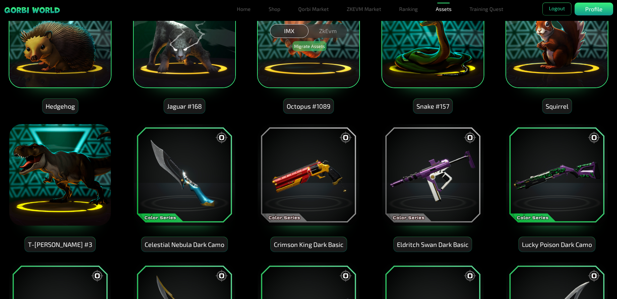
click at [75, 153] on img at bounding box center [60, 174] width 103 height 103
click at [194, 167] on img at bounding box center [184, 174] width 103 height 103
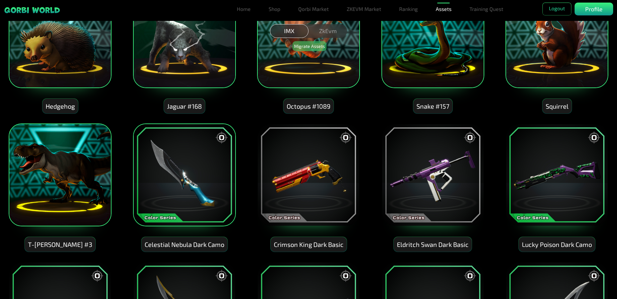
click at [313, 174] on img at bounding box center [308, 174] width 103 height 103
click at [409, 177] on img at bounding box center [432, 174] width 103 height 103
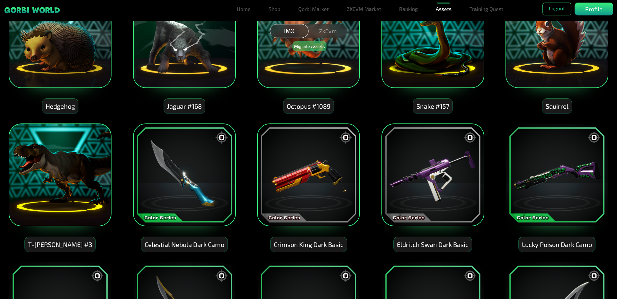
click at [547, 183] on img at bounding box center [556, 174] width 103 height 103
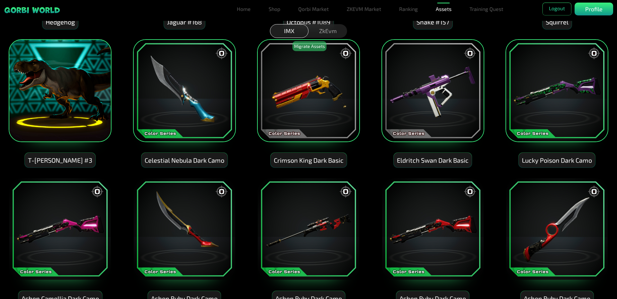
scroll to position [578, 0]
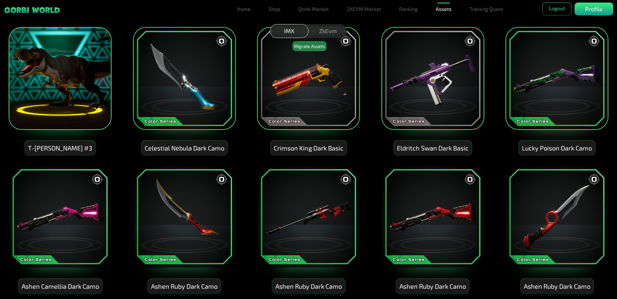
click at [544, 196] on img at bounding box center [556, 216] width 103 height 103
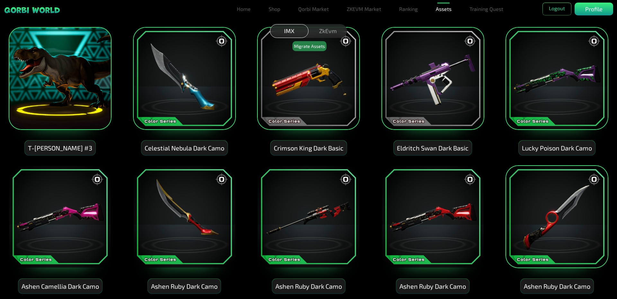
drag, startPoint x: 416, startPoint y: 200, endPoint x: 360, endPoint y: 202, distance: 56.2
click at [416, 200] on img at bounding box center [432, 216] width 103 height 103
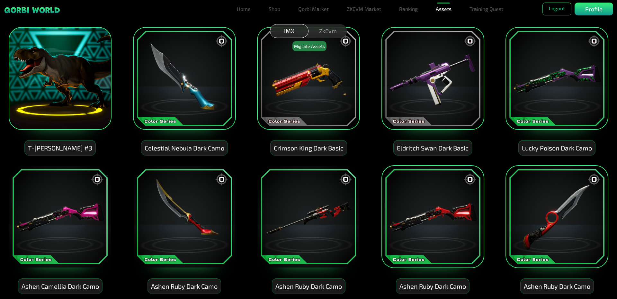
drag, startPoint x: 171, startPoint y: 210, endPoint x: 138, endPoint y: 205, distance: 32.8
click at [171, 210] on img at bounding box center [184, 216] width 103 height 103
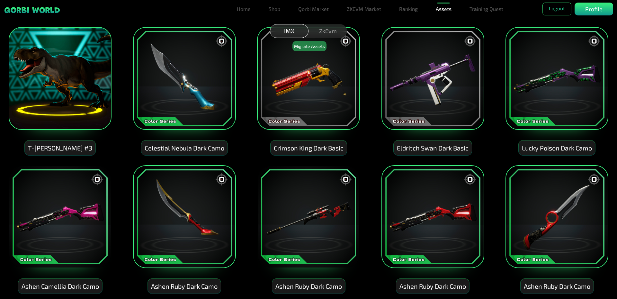
click at [94, 198] on img at bounding box center [60, 216] width 103 height 103
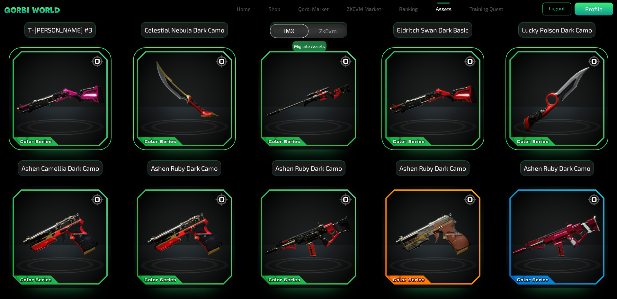
scroll to position [707, 0]
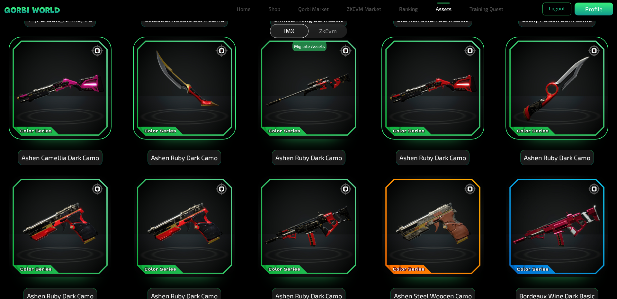
click at [83, 190] on img at bounding box center [60, 226] width 103 height 103
click at [209, 213] on img at bounding box center [184, 226] width 103 height 103
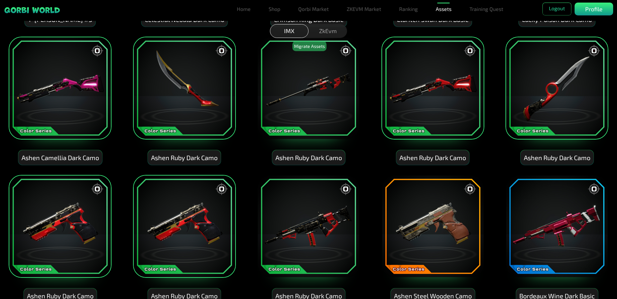
click at [412, 212] on img at bounding box center [432, 226] width 103 height 103
click at [301, 208] on img at bounding box center [308, 226] width 103 height 103
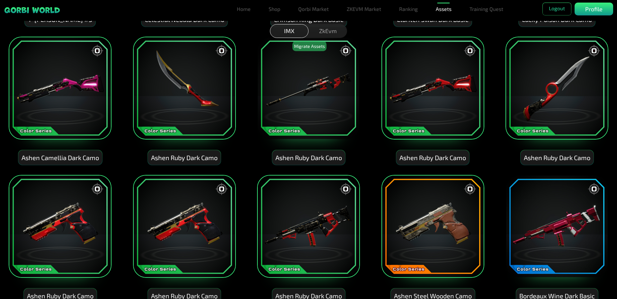
click at [523, 209] on img at bounding box center [556, 226] width 103 height 103
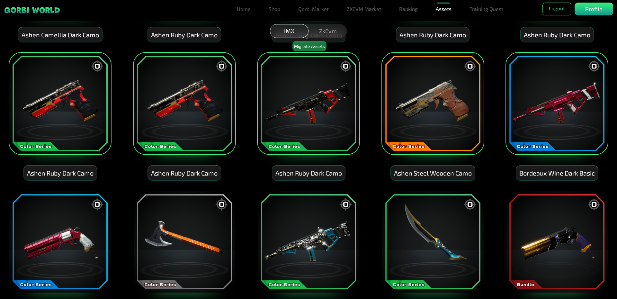
scroll to position [835, 0]
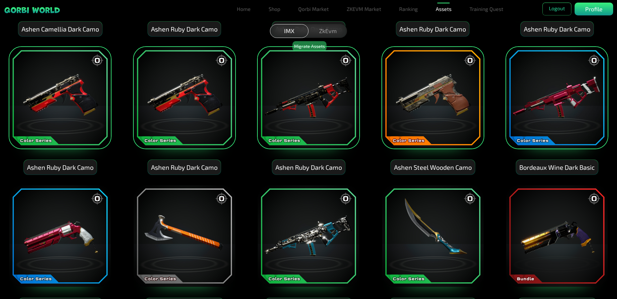
click at [552, 203] on img at bounding box center [556, 235] width 103 height 103
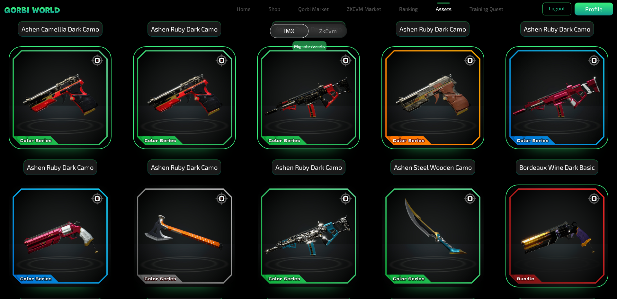
click at [466, 212] on img at bounding box center [432, 235] width 103 height 103
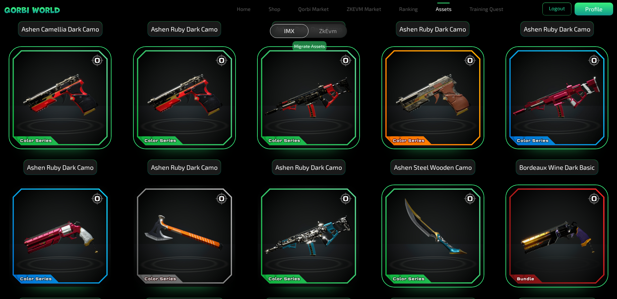
click at [285, 218] on img at bounding box center [308, 235] width 103 height 103
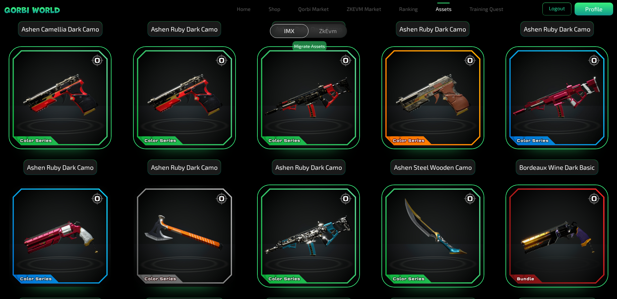
drag, startPoint x: 217, startPoint y: 212, endPoint x: 208, endPoint y: 213, distance: 9.4
click at [217, 212] on img at bounding box center [184, 235] width 103 height 103
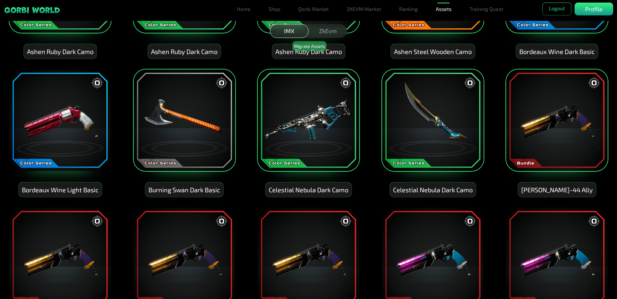
scroll to position [964, 0]
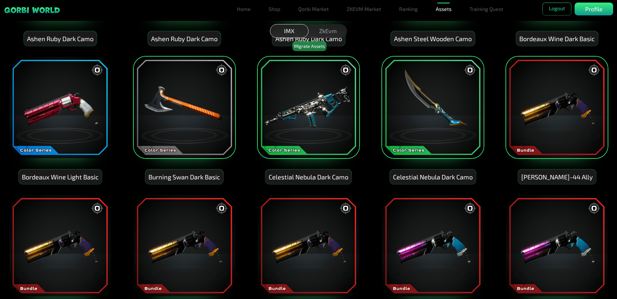
click at [57, 84] on img at bounding box center [60, 107] width 103 height 103
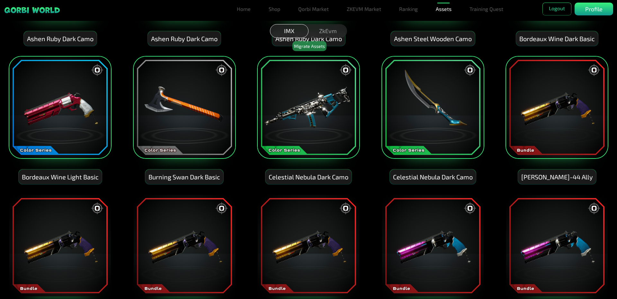
click at [69, 206] on img at bounding box center [60, 245] width 103 height 103
click at [204, 225] on img at bounding box center [184, 245] width 103 height 103
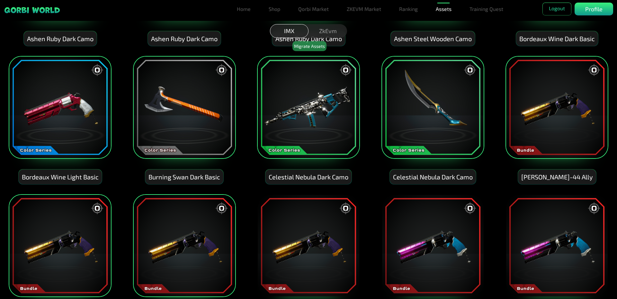
click at [325, 230] on img at bounding box center [308, 245] width 103 height 103
drag, startPoint x: 440, startPoint y: 233, endPoint x: 534, endPoint y: 224, distance: 94.5
click at [441, 232] on img at bounding box center [432, 245] width 103 height 103
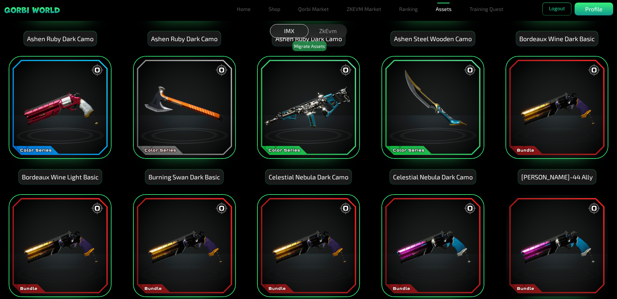
click at [561, 218] on img at bounding box center [556, 245] width 103 height 103
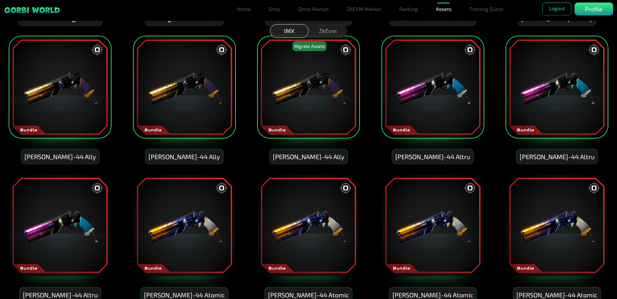
scroll to position [1124, 0]
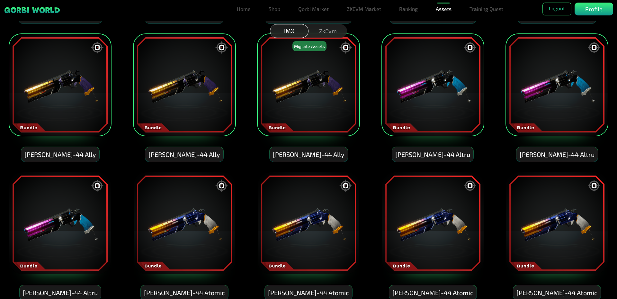
click at [546, 214] on img at bounding box center [556, 223] width 103 height 103
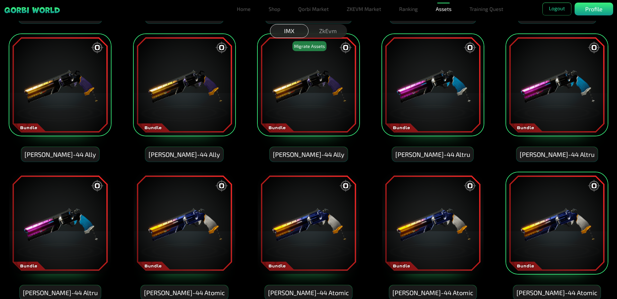
click at [433, 212] on img at bounding box center [432, 223] width 103 height 103
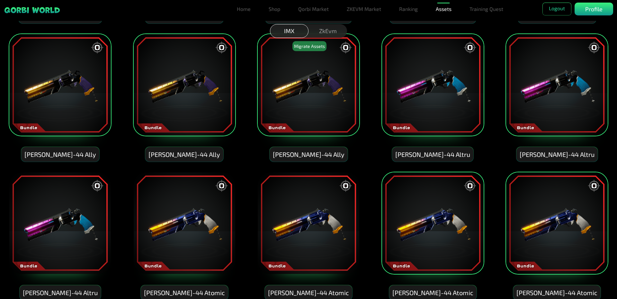
click at [287, 211] on img at bounding box center [308, 223] width 103 height 103
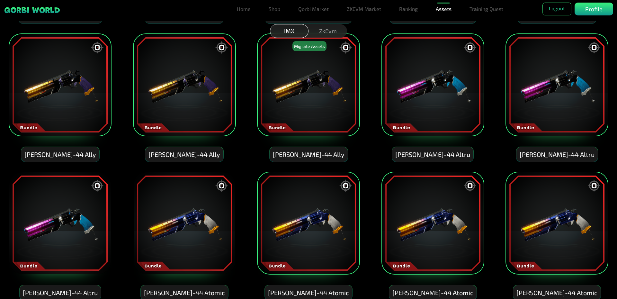
click at [90, 198] on img at bounding box center [60, 223] width 103 height 103
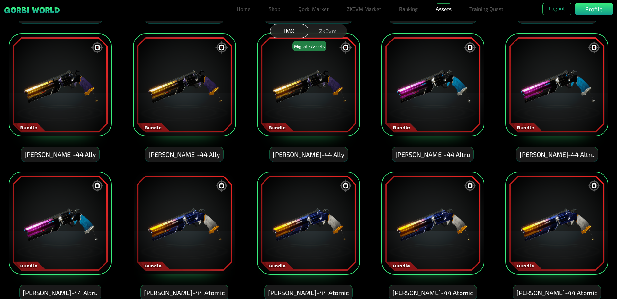
click at [159, 206] on img at bounding box center [184, 223] width 103 height 103
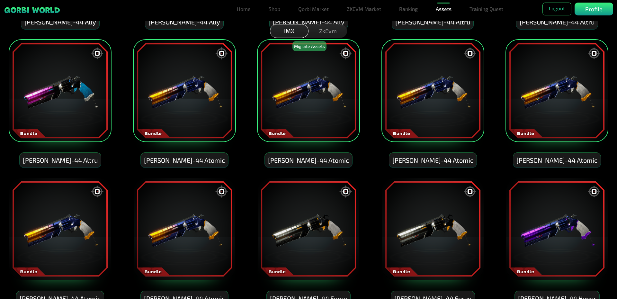
scroll to position [1285, 0]
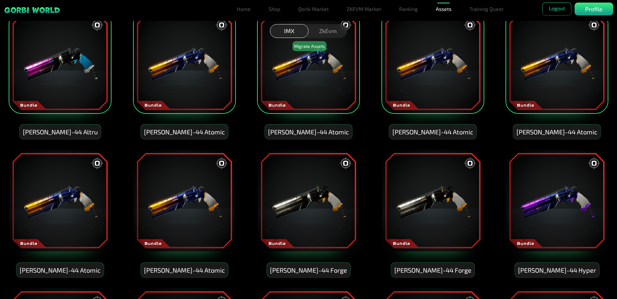
click at [80, 194] on img at bounding box center [60, 200] width 103 height 103
click at [193, 195] on img at bounding box center [184, 200] width 103 height 103
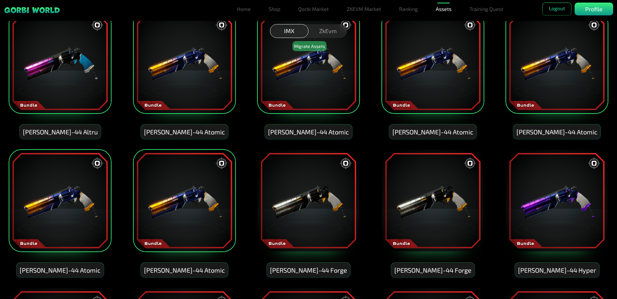
click at [279, 173] on img at bounding box center [308, 200] width 103 height 103
click at [414, 183] on img at bounding box center [432, 200] width 103 height 103
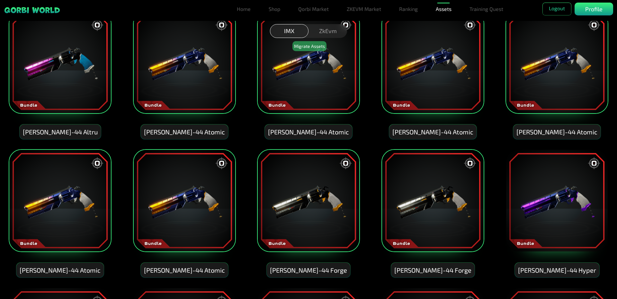
click at [544, 177] on img at bounding box center [556, 200] width 103 height 103
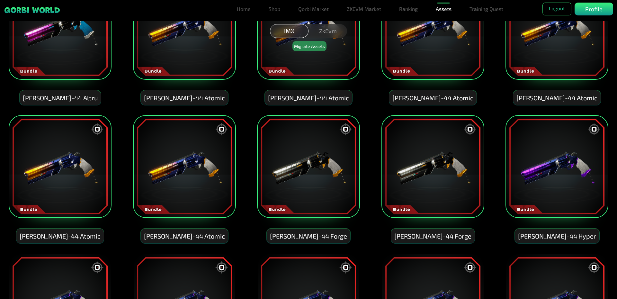
scroll to position [1413, 0]
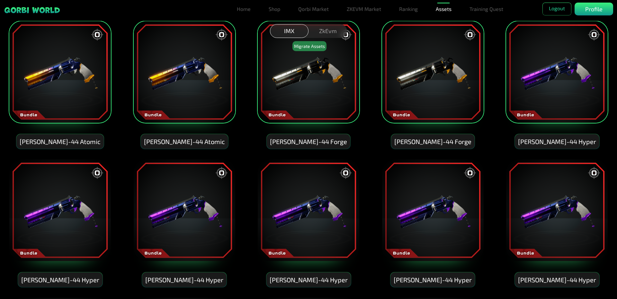
click at [544, 178] on img at bounding box center [556, 210] width 103 height 103
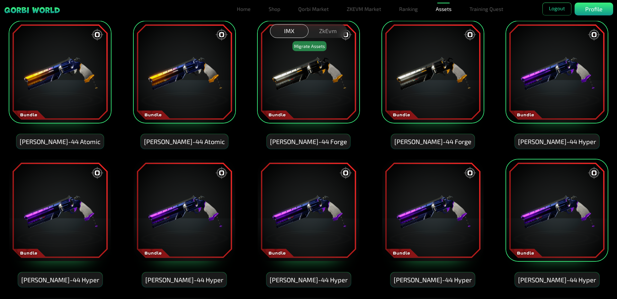
click at [429, 195] on img at bounding box center [432, 210] width 103 height 103
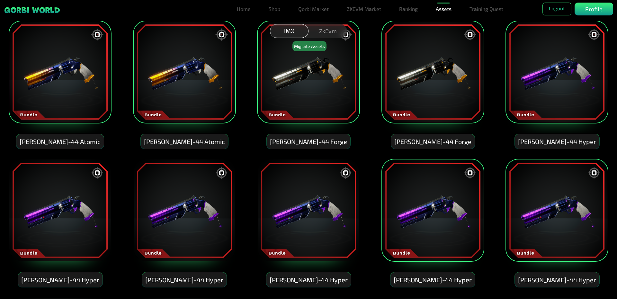
drag, startPoint x: 298, startPoint y: 196, endPoint x: 277, endPoint y: 196, distance: 21.2
click at [298, 196] on img at bounding box center [308, 210] width 103 height 103
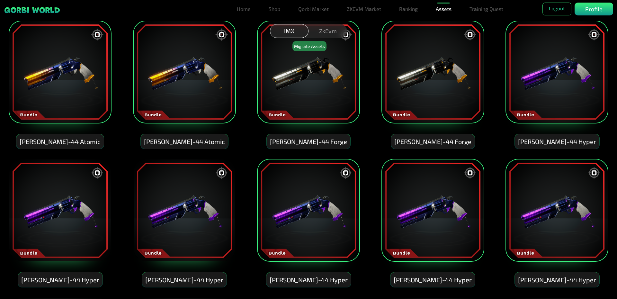
click at [185, 190] on img at bounding box center [184, 210] width 103 height 103
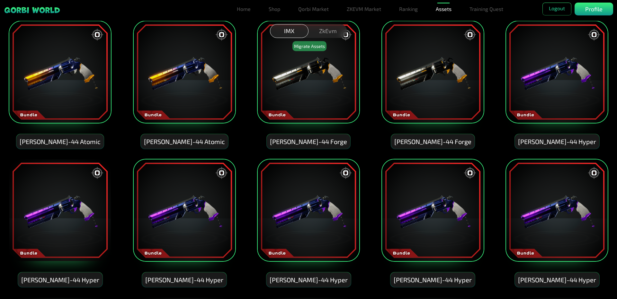
click at [67, 186] on img at bounding box center [60, 210] width 103 height 103
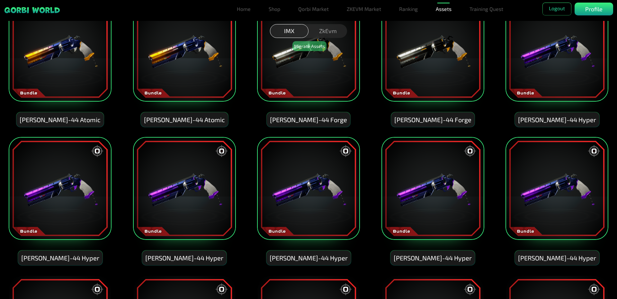
scroll to position [1574, 0]
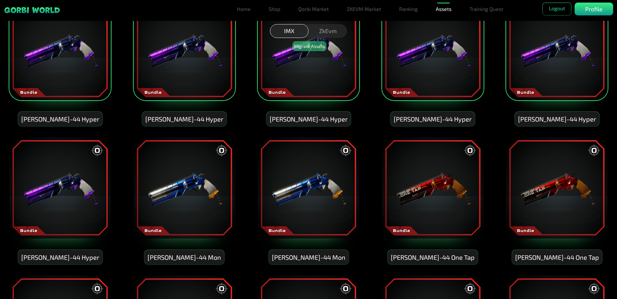
click at [77, 178] on img at bounding box center [60, 187] width 103 height 103
click at [186, 185] on img at bounding box center [184, 187] width 103 height 103
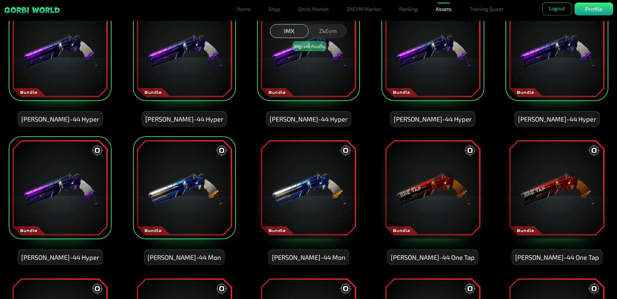
click at [284, 188] on img at bounding box center [308, 187] width 103 height 103
click at [428, 185] on img at bounding box center [432, 187] width 103 height 103
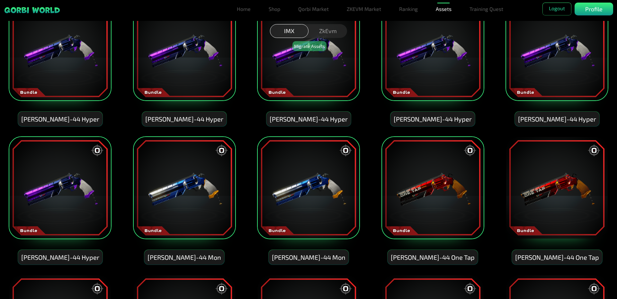
click at [563, 160] on img at bounding box center [556, 187] width 103 height 103
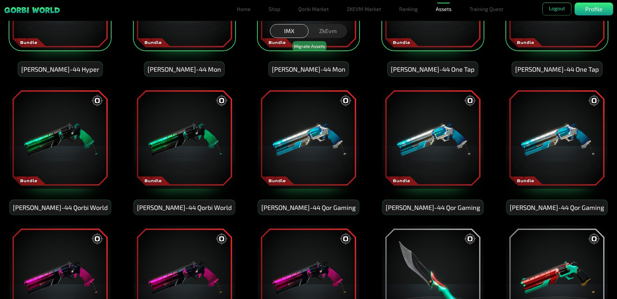
scroll to position [1767, 0]
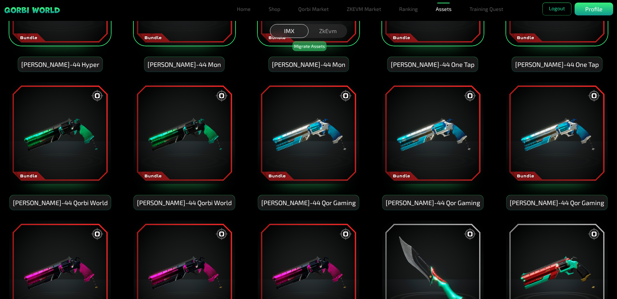
click at [553, 157] on img at bounding box center [556, 133] width 103 height 103
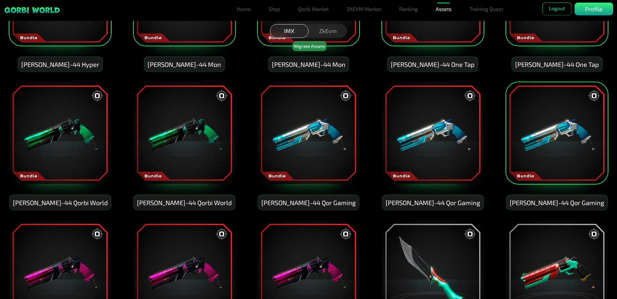
click at [428, 149] on img at bounding box center [432, 133] width 103 height 103
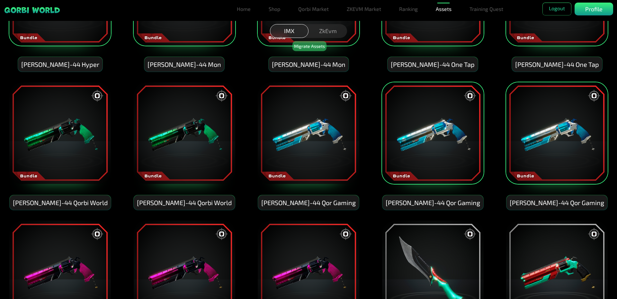
click at [314, 138] on img at bounding box center [308, 133] width 103 height 103
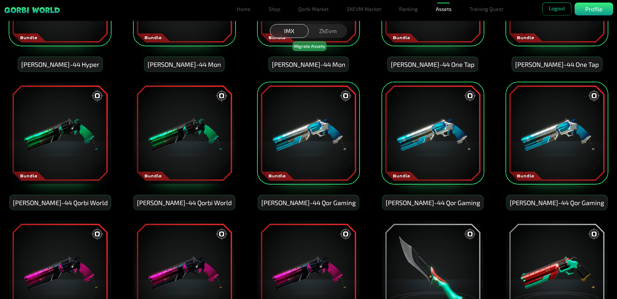
click at [189, 127] on img at bounding box center [184, 133] width 103 height 103
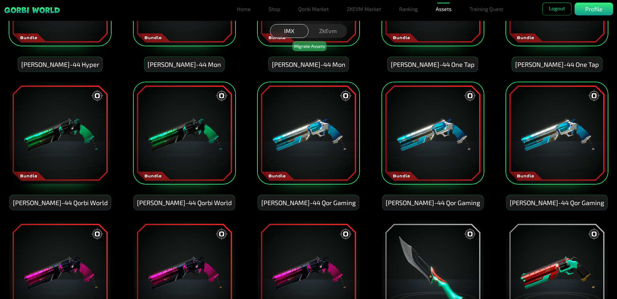
click at [64, 121] on img at bounding box center [60, 133] width 103 height 103
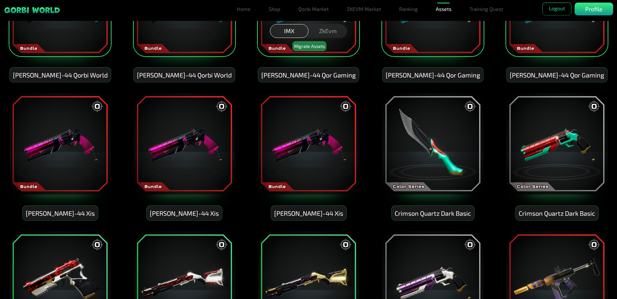
scroll to position [1895, 0]
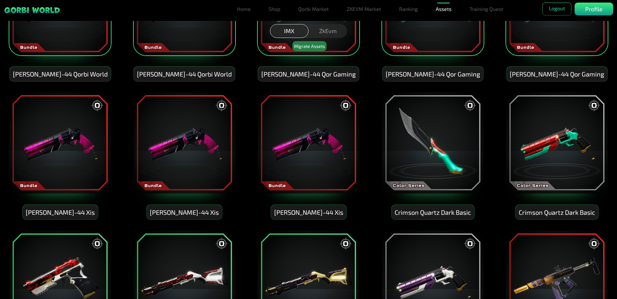
click at [72, 127] on img at bounding box center [60, 142] width 103 height 103
click at [175, 140] on img at bounding box center [184, 142] width 103 height 103
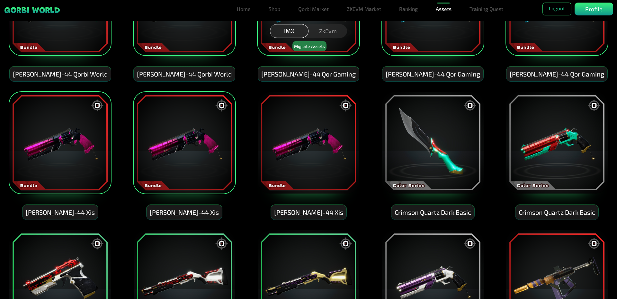
click at [304, 146] on img at bounding box center [308, 142] width 103 height 103
click at [434, 149] on img at bounding box center [432, 142] width 103 height 103
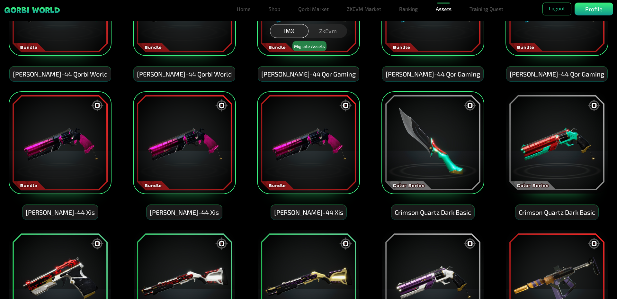
click at [548, 151] on img at bounding box center [556, 142] width 103 height 103
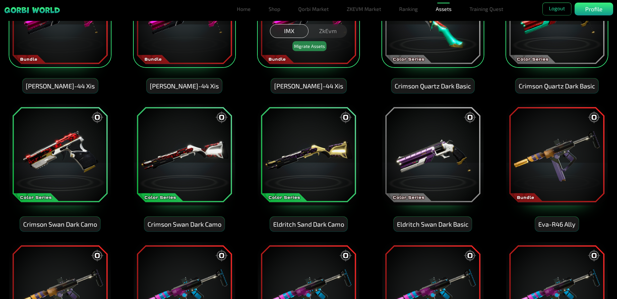
scroll to position [2024, 0]
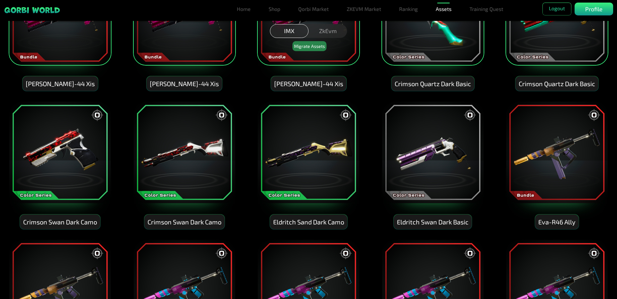
click at [539, 167] on img at bounding box center [556, 152] width 103 height 103
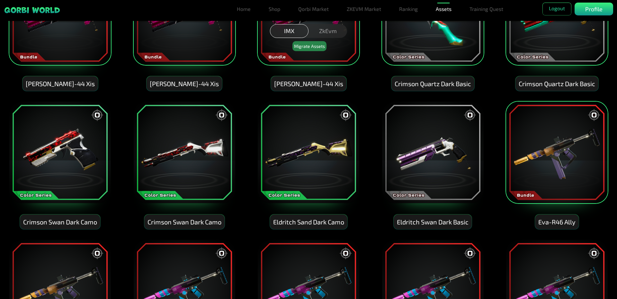
click at [444, 170] on img at bounding box center [432, 152] width 103 height 103
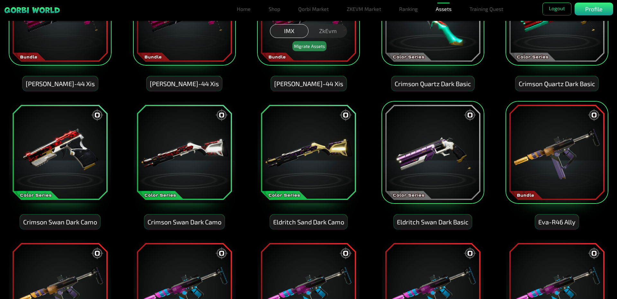
click at [315, 150] on img at bounding box center [308, 152] width 103 height 103
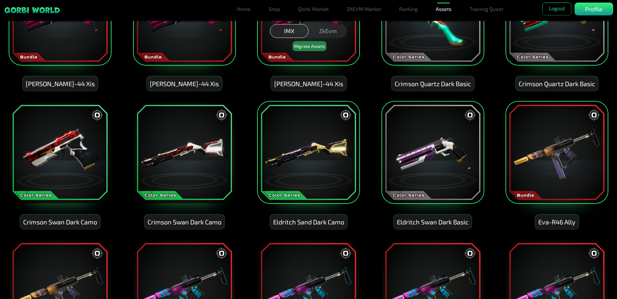
drag, startPoint x: 180, startPoint y: 139, endPoint x: 148, endPoint y: 140, distance: 31.8
click at [179, 139] on img at bounding box center [184, 152] width 103 height 103
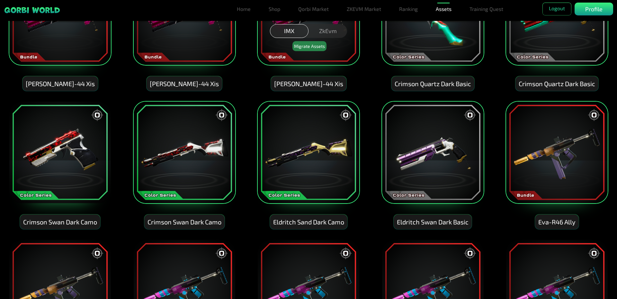
click at [76, 139] on img at bounding box center [60, 152] width 103 height 103
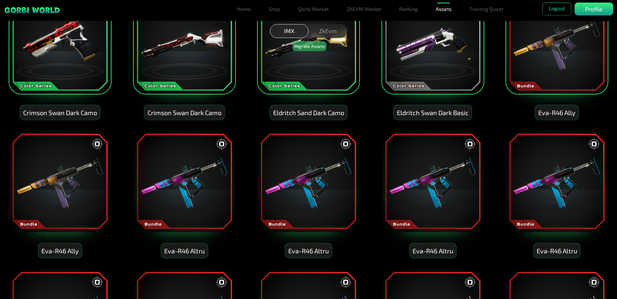
scroll to position [2152, 0]
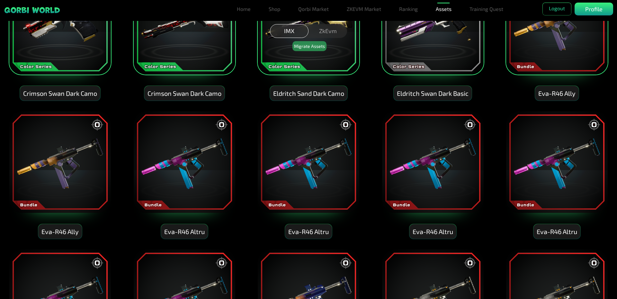
click at [64, 148] on img at bounding box center [60, 161] width 103 height 103
click at [159, 151] on img at bounding box center [184, 161] width 103 height 103
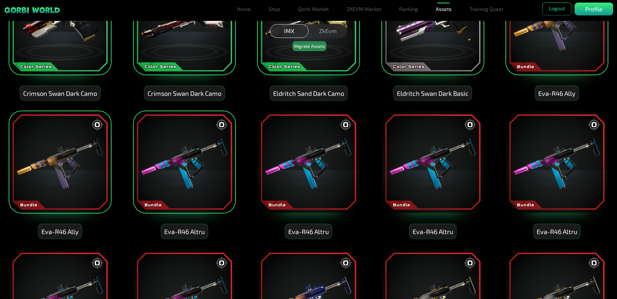
click at [334, 152] on img at bounding box center [308, 161] width 103 height 103
click at [457, 162] on img at bounding box center [432, 161] width 103 height 103
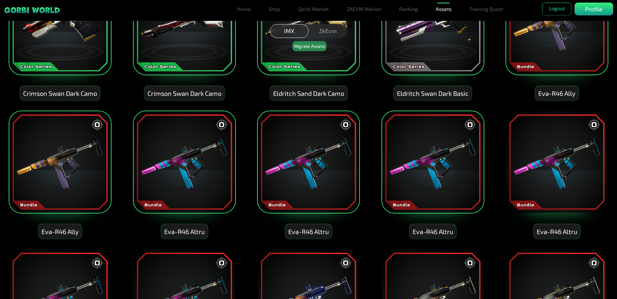
click at [555, 161] on img at bounding box center [556, 161] width 103 height 103
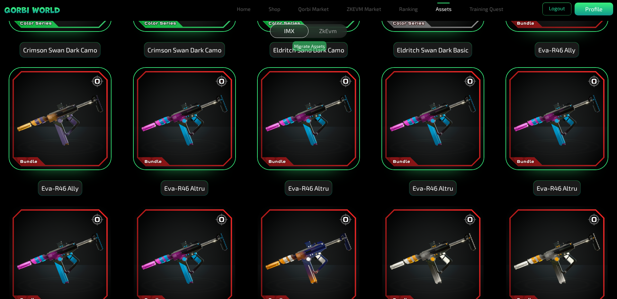
scroll to position [2313, 0]
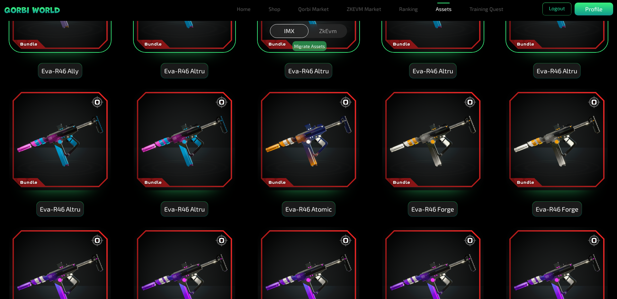
click at [555, 147] on img at bounding box center [556, 139] width 103 height 103
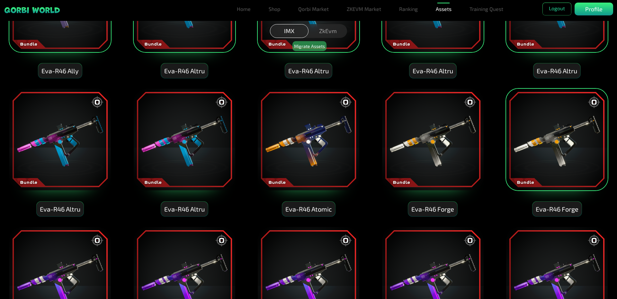
drag, startPoint x: 477, startPoint y: 149, endPoint x: 467, endPoint y: 155, distance: 11.6
click at [476, 150] on img at bounding box center [432, 139] width 103 height 103
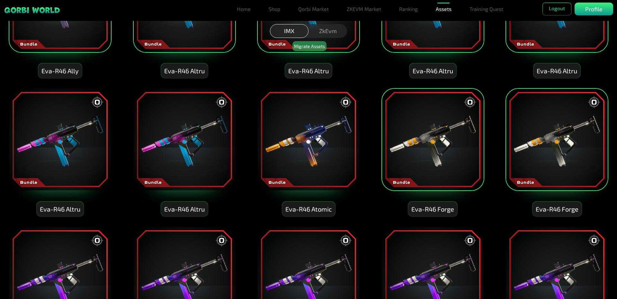
drag, startPoint x: 318, startPoint y: 149, endPoint x: 229, endPoint y: 151, distance: 88.7
click at [317, 149] on img at bounding box center [308, 139] width 103 height 103
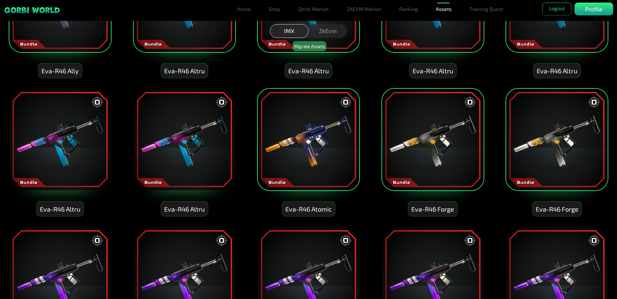
click at [78, 133] on img at bounding box center [60, 139] width 103 height 103
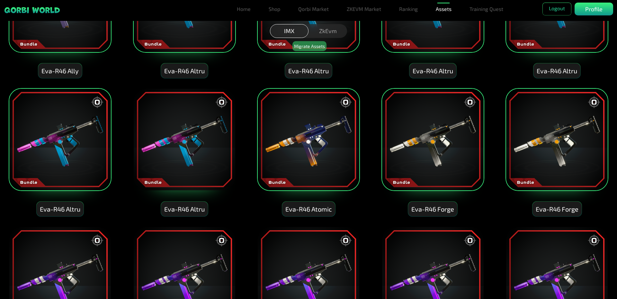
click at [164, 129] on img at bounding box center [184, 139] width 103 height 103
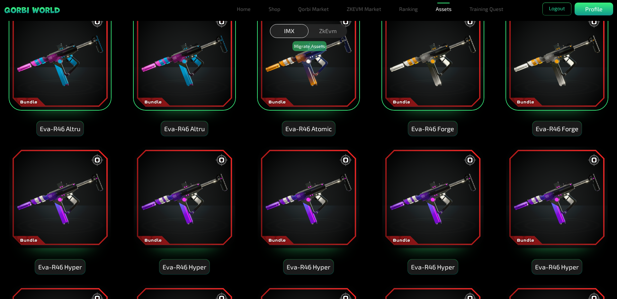
scroll to position [2409, 0]
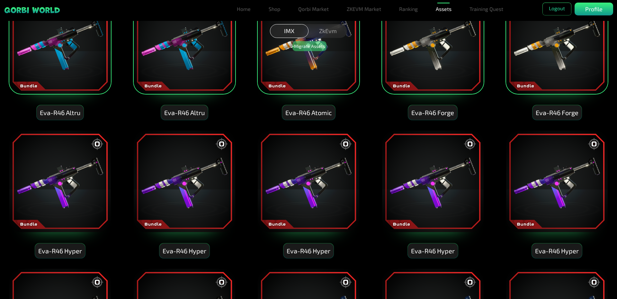
drag, startPoint x: 71, startPoint y: 160, endPoint x: 87, endPoint y: 164, distance: 16.2
click at [71, 160] on img at bounding box center [60, 181] width 103 height 103
click at [168, 170] on img at bounding box center [184, 181] width 103 height 103
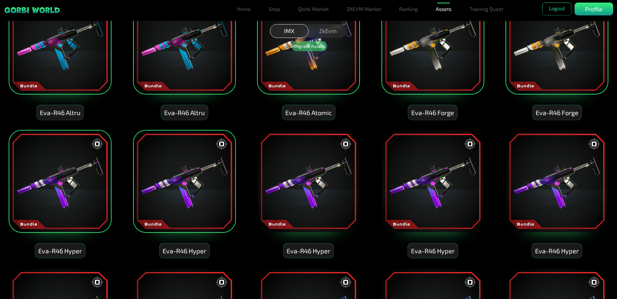
click at [353, 171] on img at bounding box center [308, 181] width 103 height 103
click at [421, 170] on img at bounding box center [432, 181] width 103 height 103
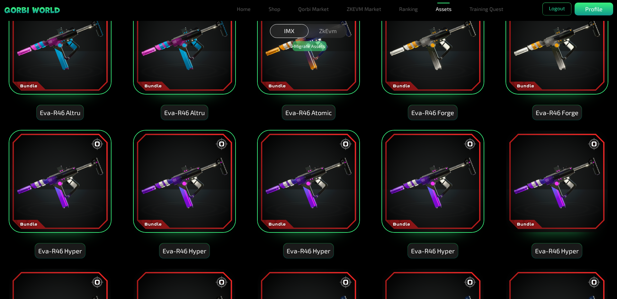
click at [575, 167] on img at bounding box center [556, 181] width 103 height 103
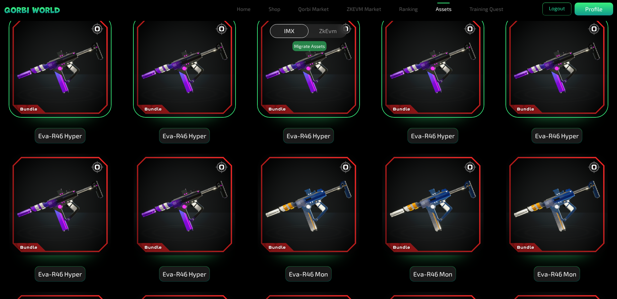
scroll to position [2538, 0]
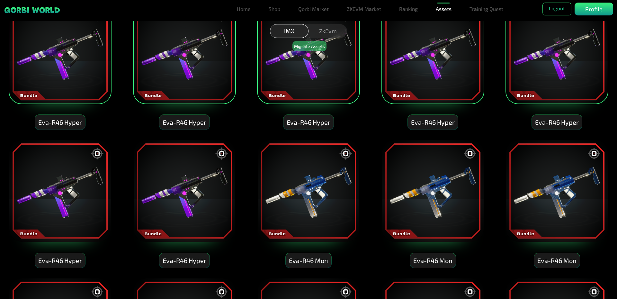
click at [558, 172] on img at bounding box center [556, 190] width 103 height 103
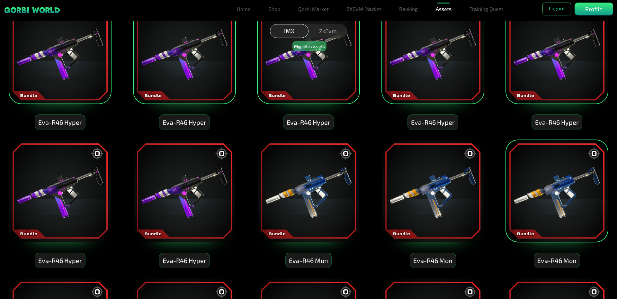
click at [301, 173] on img at bounding box center [308, 190] width 103 height 103
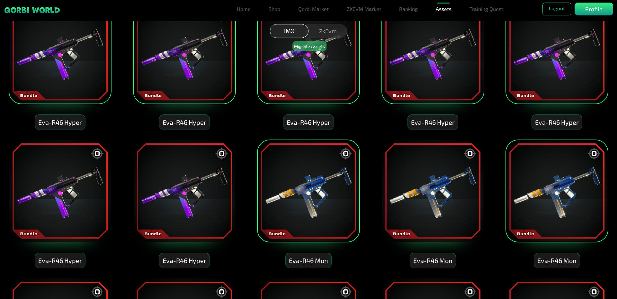
drag, startPoint x: 398, startPoint y: 177, endPoint x: 392, endPoint y: 175, distance: 6.6
click at [399, 176] on img at bounding box center [432, 190] width 103 height 103
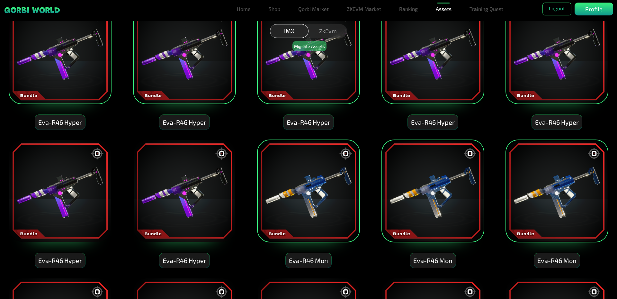
click at [194, 167] on img at bounding box center [184, 190] width 103 height 103
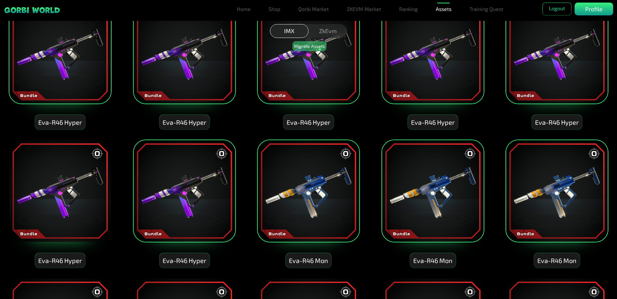
click at [85, 166] on img at bounding box center [60, 190] width 103 height 103
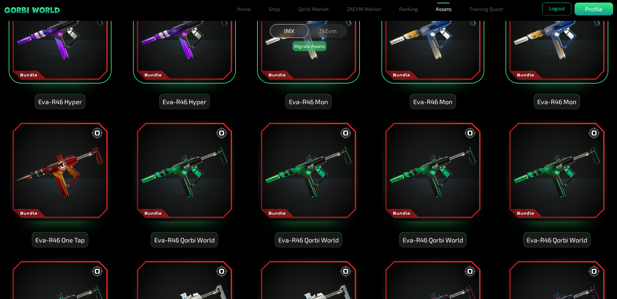
scroll to position [2698, 0]
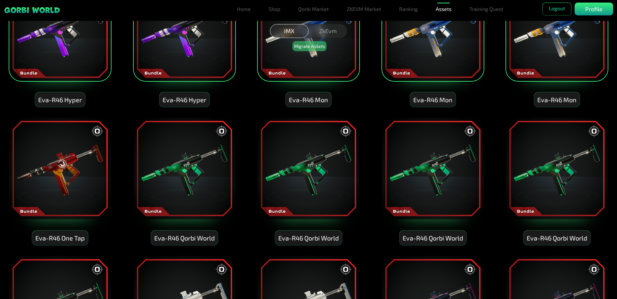
click at [61, 161] on img at bounding box center [60, 168] width 103 height 103
click at [162, 163] on img at bounding box center [184, 168] width 103 height 103
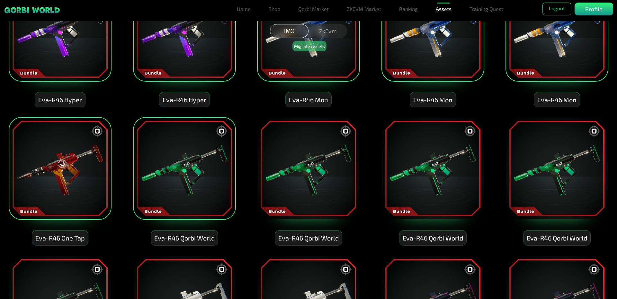
click at [290, 167] on img at bounding box center [308, 168] width 103 height 103
click at [433, 162] on img at bounding box center [432, 168] width 103 height 103
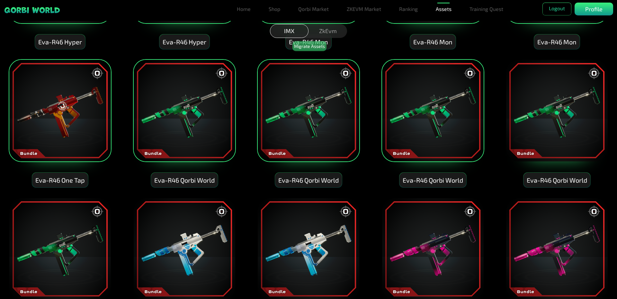
scroll to position [2762, 0]
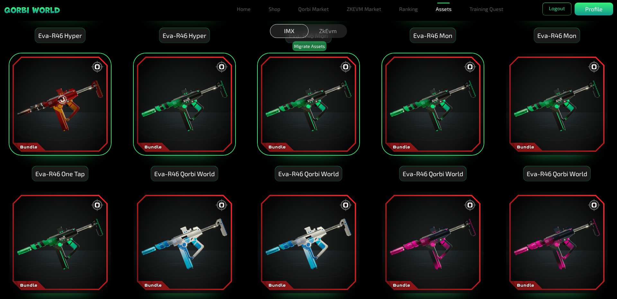
click at [548, 155] on div "Eva-R46 Qorbi World" at bounding box center [556, 117] width 103 height 128
click at [542, 217] on img at bounding box center [556, 242] width 103 height 103
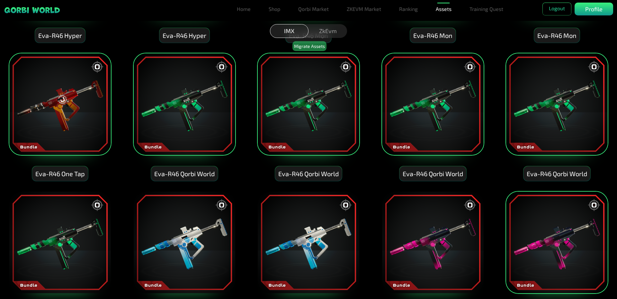
click at [387, 215] on img at bounding box center [432, 242] width 103 height 103
click at [300, 212] on img at bounding box center [308, 242] width 103 height 103
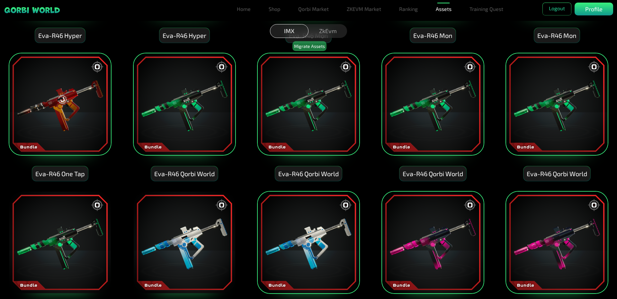
click at [152, 214] on img at bounding box center [184, 242] width 103 height 103
click at [64, 229] on img at bounding box center [60, 242] width 103 height 103
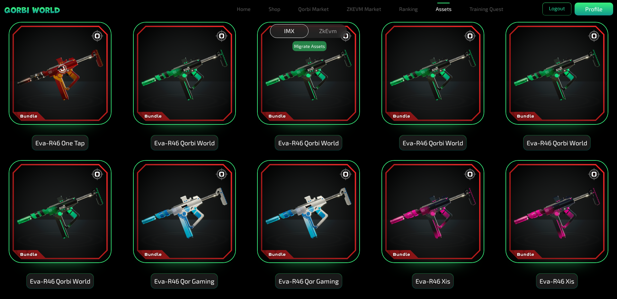
scroll to position [2923, 0]
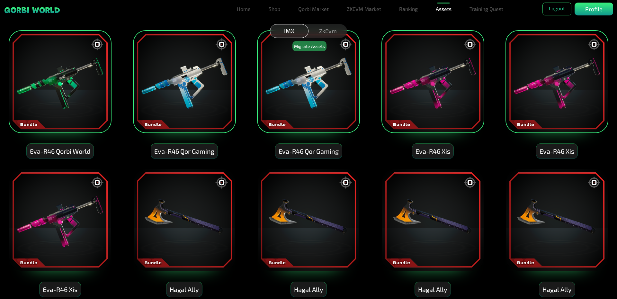
click at [61, 173] on img at bounding box center [60, 219] width 103 height 103
click at [225, 205] on img at bounding box center [184, 219] width 103 height 103
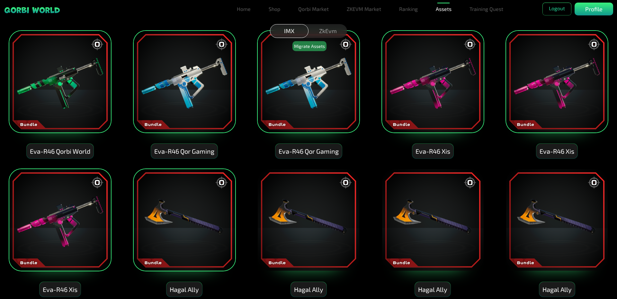
drag, startPoint x: 406, startPoint y: 199, endPoint x: 401, endPoint y: 201, distance: 5.7
click at [406, 199] on img at bounding box center [432, 219] width 103 height 103
click at [331, 208] on img at bounding box center [308, 219] width 103 height 103
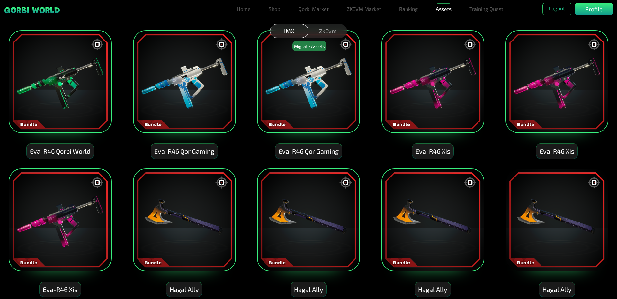
click at [558, 201] on img at bounding box center [556, 219] width 103 height 103
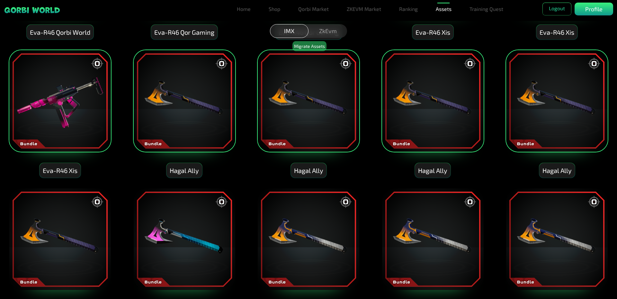
scroll to position [3084, 0]
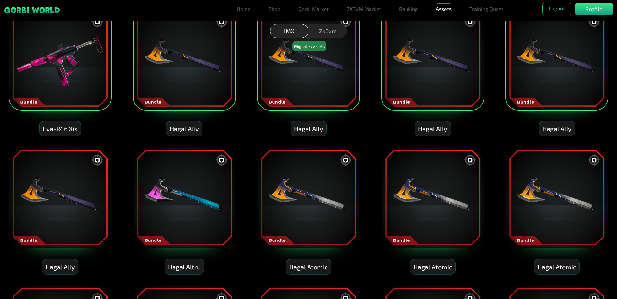
click at [539, 204] on img at bounding box center [556, 197] width 103 height 103
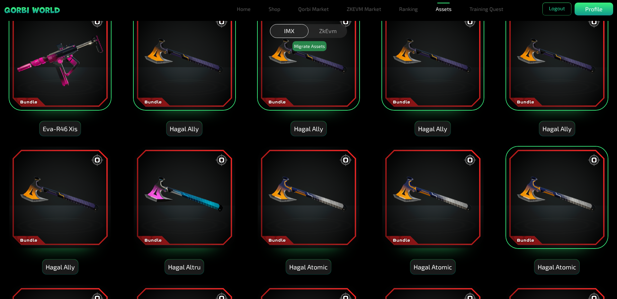
click at [453, 204] on img at bounding box center [432, 197] width 103 height 103
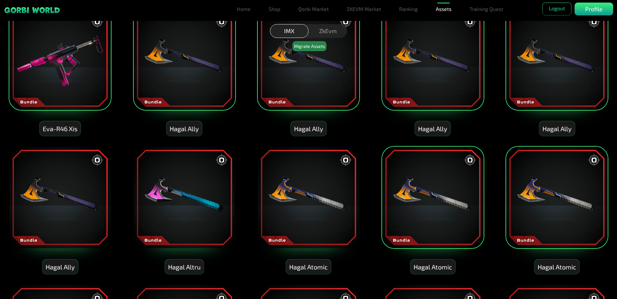
click at [291, 196] on img at bounding box center [308, 197] width 103 height 103
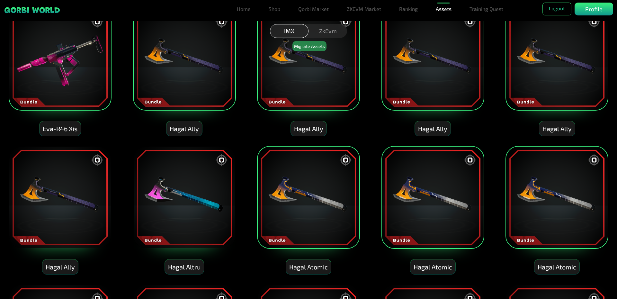
drag, startPoint x: 191, startPoint y: 194, endPoint x: 153, endPoint y: 193, distance: 38.6
click at [190, 194] on img at bounding box center [184, 197] width 103 height 103
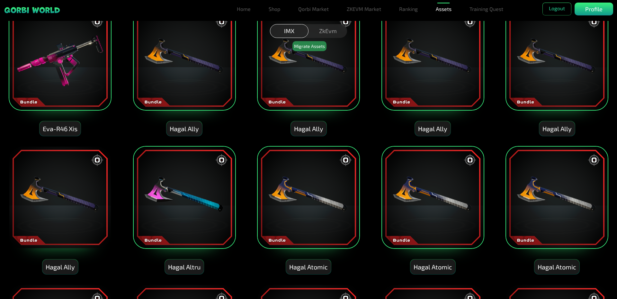
click at [43, 176] on img at bounding box center [60, 197] width 103 height 103
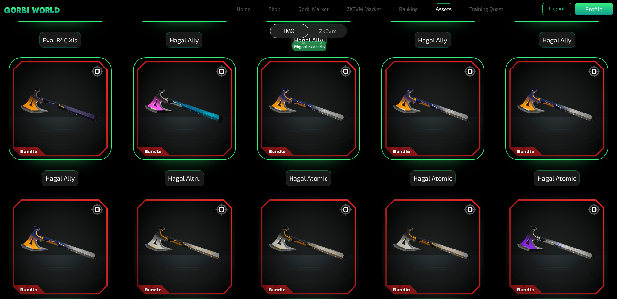
scroll to position [3212, 0]
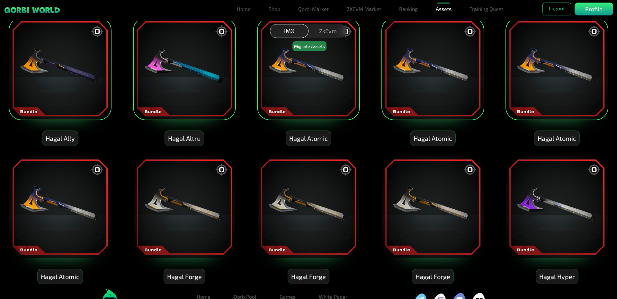
click at [56, 184] on img at bounding box center [60, 206] width 103 height 103
click at [234, 196] on img at bounding box center [184, 206] width 103 height 103
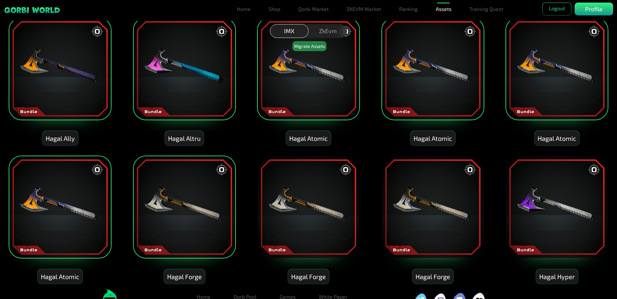
click at [330, 197] on img at bounding box center [308, 206] width 103 height 103
click at [424, 199] on img at bounding box center [432, 206] width 103 height 103
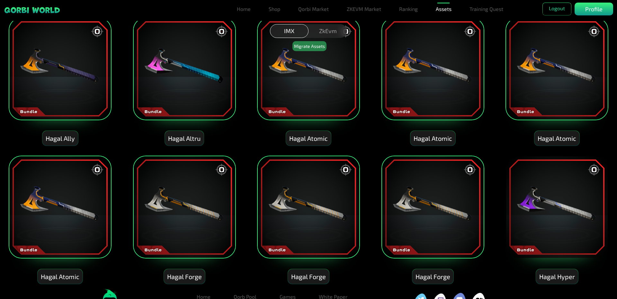
click at [530, 195] on img at bounding box center [556, 206] width 103 height 103
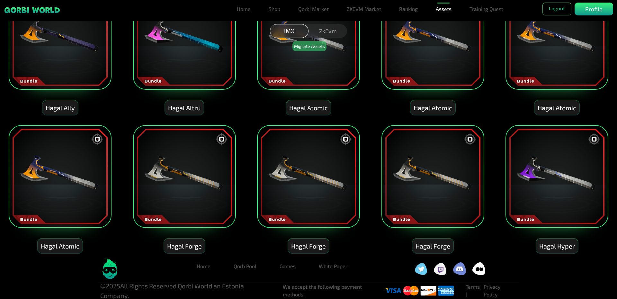
scroll to position [3244, 0]
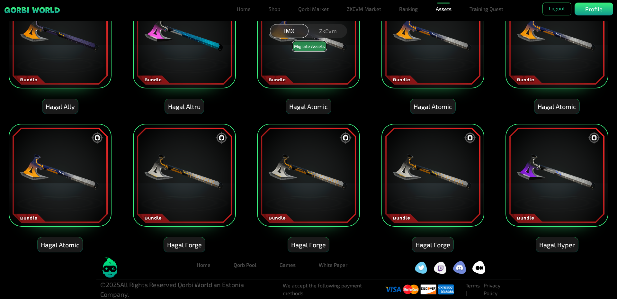
click at [306, 48] on button "Migrate Assets" at bounding box center [309, 46] width 34 height 10
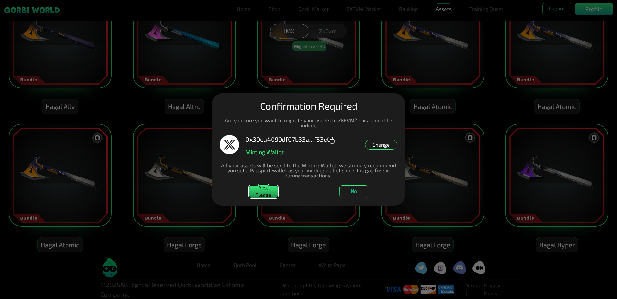
click at [260, 187] on button "Yes, Please" at bounding box center [263, 191] width 29 height 13
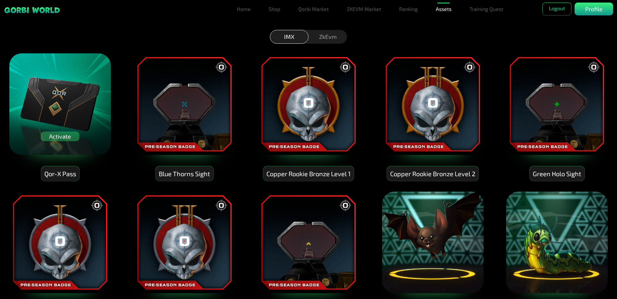
click at [62, 89] on img at bounding box center [60, 104] width 103 height 103
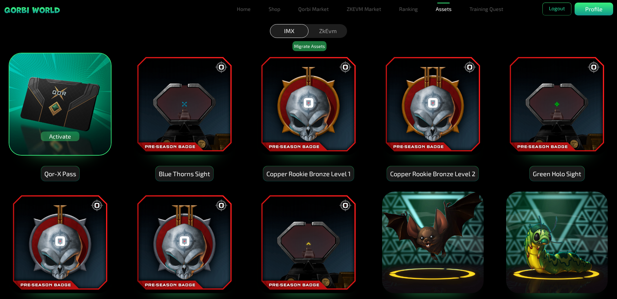
click at [180, 90] on img at bounding box center [184, 104] width 103 height 103
drag, startPoint x: 293, startPoint y: 99, endPoint x: 315, endPoint y: 102, distance: 22.4
click at [293, 99] on img at bounding box center [308, 104] width 103 height 103
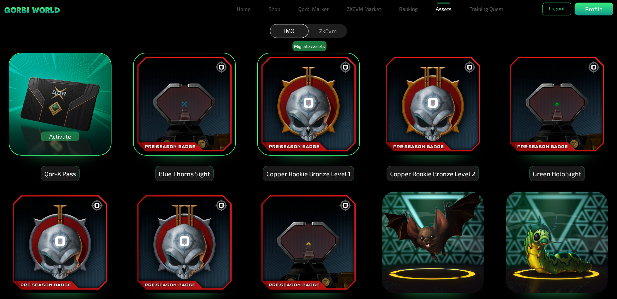
click at [399, 111] on img at bounding box center [432, 104] width 103 height 103
click at [544, 106] on img at bounding box center [556, 104] width 103 height 103
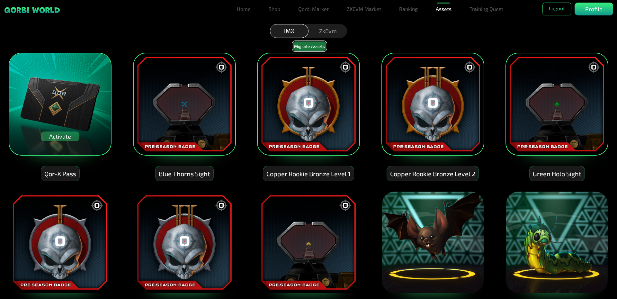
click at [309, 48] on button "Migrate Assets" at bounding box center [309, 46] width 34 height 10
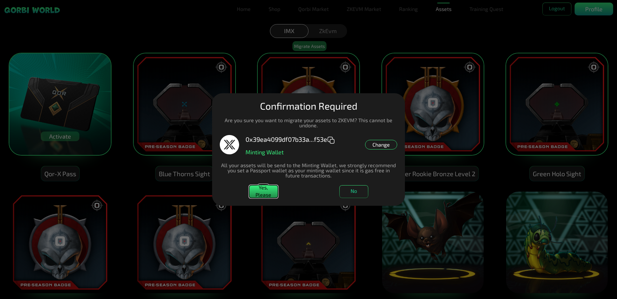
click at [265, 191] on button "Yes, Please" at bounding box center [263, 191] width 29 height 13
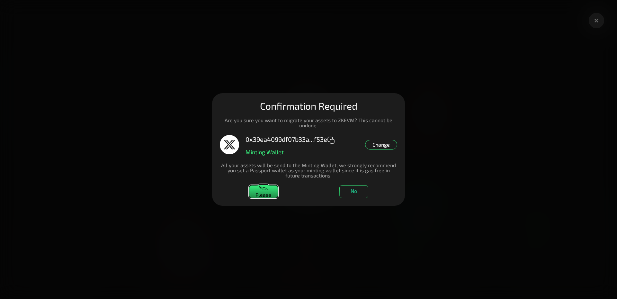
click at [271, 187] on button "Yes, Please" at bounding box center [263, 191] width 29 height 13
click at [405, 93] on dialog "Manage Wallets Add one or more wallets to showcase all your Items in one place.…" at bounding box center [308, 149] width 193 height 112
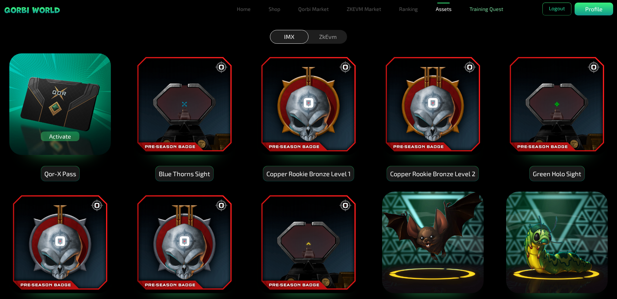
click at [475, 10] on link "Training Quest" at bounding box center [486, 9] width 39 height 13
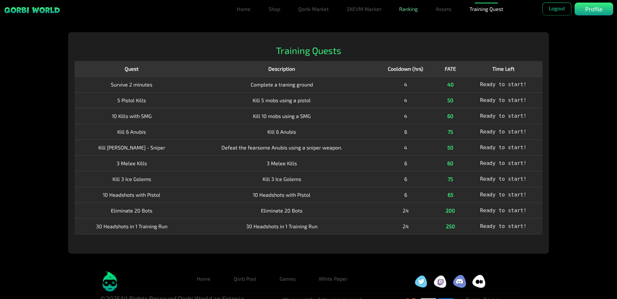
click at [401, 13] on link "Ranking" at bounding box center [408, 9] width 24 height 13
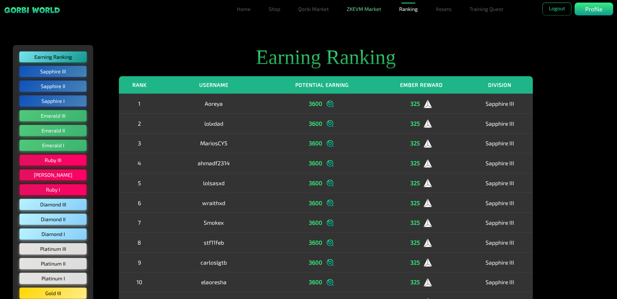
click at [365, 10] on link "ZKEVM Market" at bounding box center [364, 9] width 40 height 13
click at [360, 8] on link "ZKEVM Market" at bounding box center [364, 9] width 40 height 13
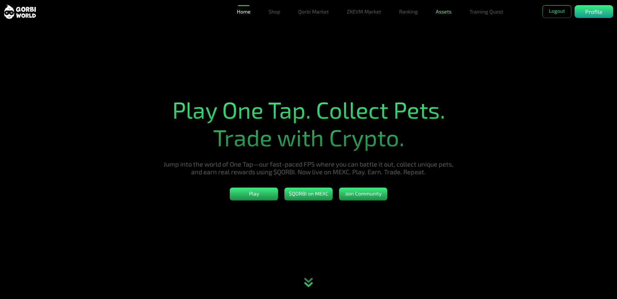
click at [442, 12] on link "Assets" at bounding box center [443, 11] width 21 height 13
click at [439, 39] on link "Bundles" at bounding box center [443, 37] width 24 height 13
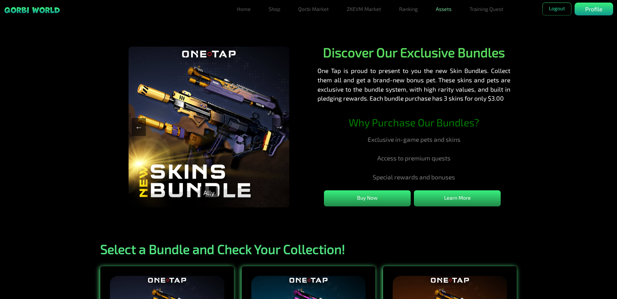
click at [448, 14] on link "Assets" at bounding box center [443, 9] width 21 height 13
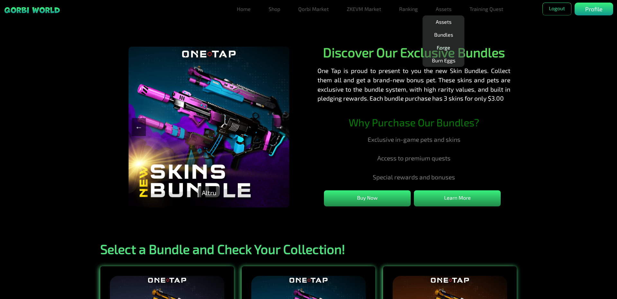
click at [443, 47] on link "Forge" at bounding box center [443, 47] width 19 height 13
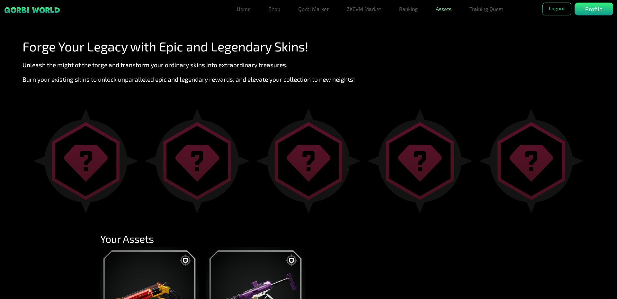
click at [447, 14] on link "Assets" at bounding box center [443, 9] width 21 height 13
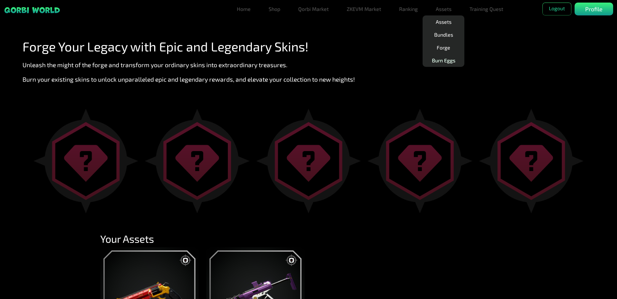
click at [448, 65] on link "Burn Eggs" at bounding box center [443, 60] width 29 height 13
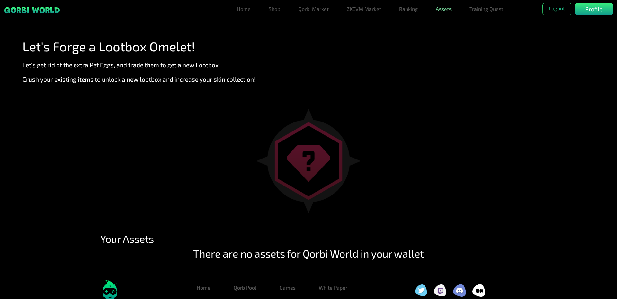
drag, startPoint x: 446, startPoint y: 9, endPoint x: 444, endPoint y: 13, distance: 4.8
click at [446, 9] on link "Assets" at bounding box center [443, 9] width 21 height 13
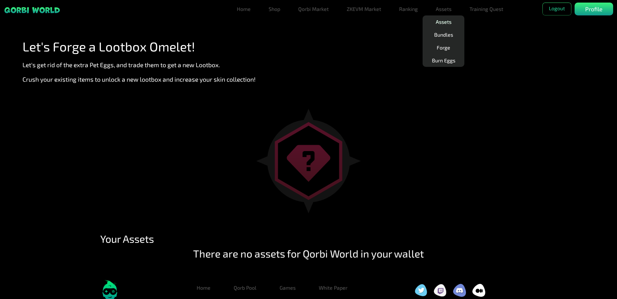
click at [438, 22] on link "Assets" at bounding box center [443, 21] width 21 height 13
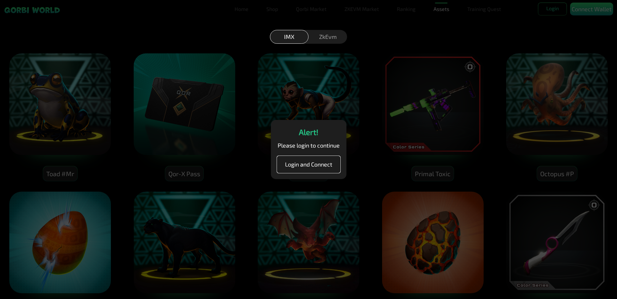
click at [307, 166] on button "Login and Connect" at bounding box center [308, 164] width 63 height 16
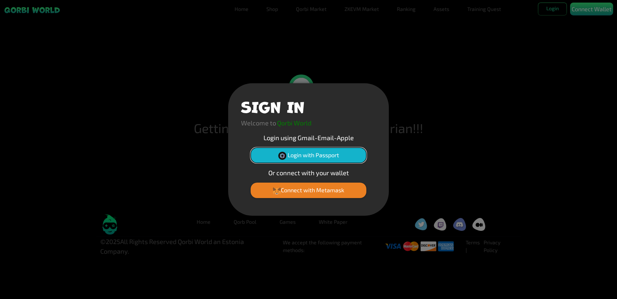
click at [297, 154] on button "Login with Passport" at bounding box center [309, 154] width 116 height 15
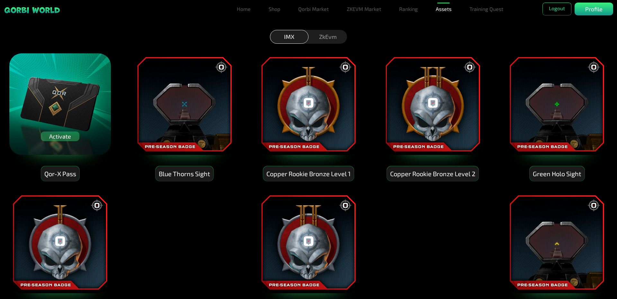
click at [317, 38] on div "ZkEvm" at bounding box center [327, 37] width 39 height 14
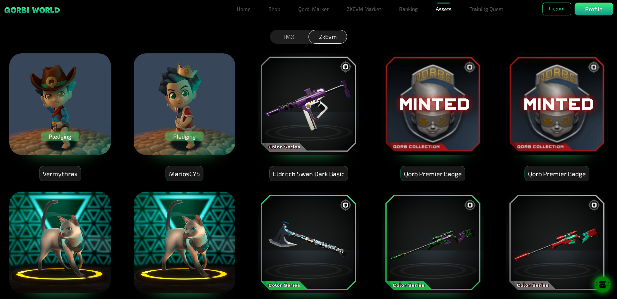
click at [289, 40] on div "IMX" at bounding box center [289, 37] width 39 height 14
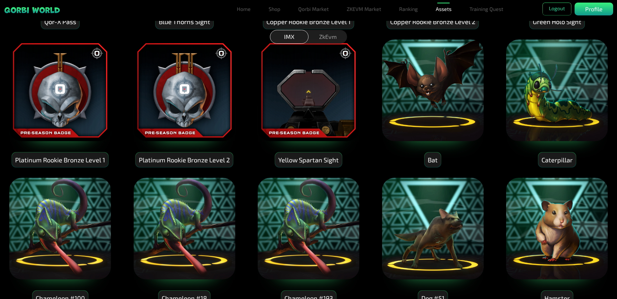
scroll to position [161, 0]
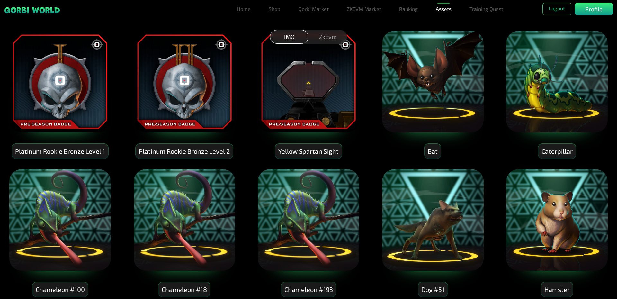
click at [443, 119] on img at bounding box center [432, 81] width 103 height 103
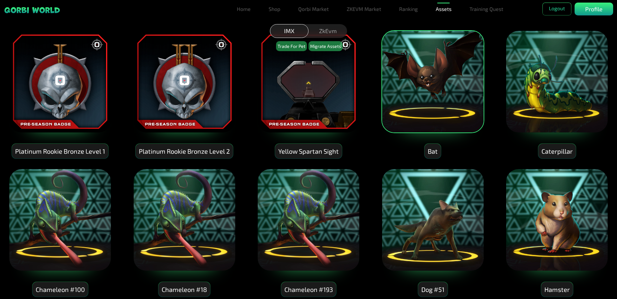
click at [534, 107] on img at bounding box center [556, 81] width 103 height 103
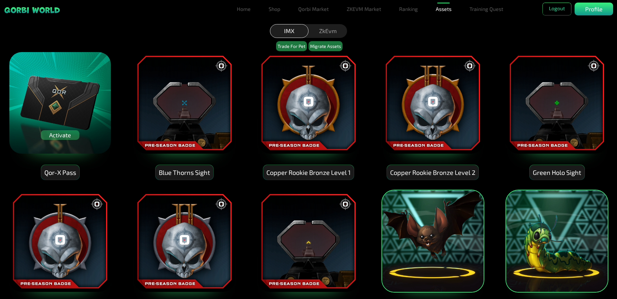
scroll to position [0, 0]
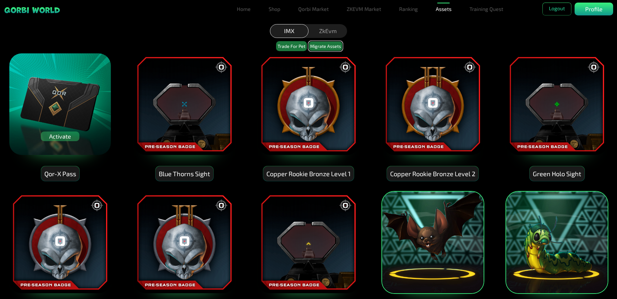
click at [321, 48] on button "Migrate Assets" at bounding box center [325, 46] width 34 height 10
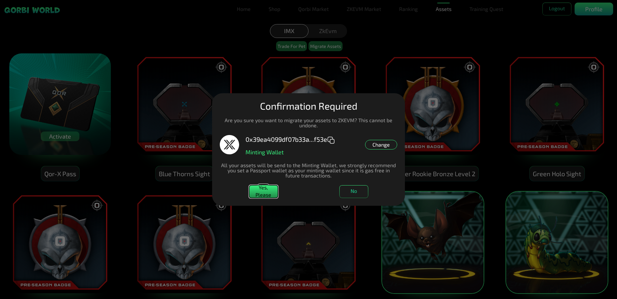
click at [257, 190] on button "Yes, Please" at bounding box center [263, 191] width 29 height 13
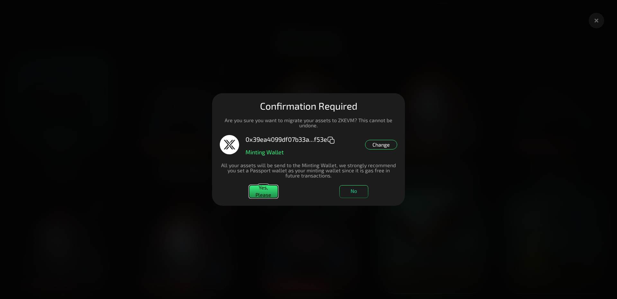
click at [268, 190] on button "Yes, Please" at bounding box center [263, 191] width 29 height 13
click at [357, 190] on button "No" at bounding box center [353, 191] width 29 height 13
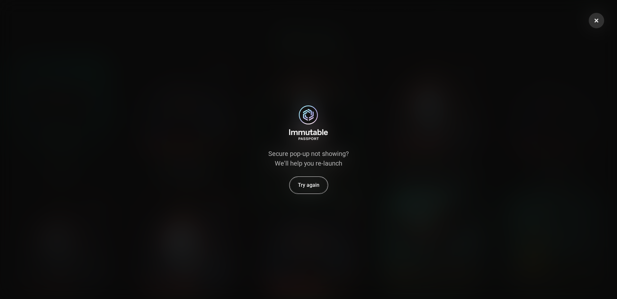
click at [318, 187] on button "Try again" at bounding box center [308, 185] width 38 height 17
click at [301, 186] on button "Try again" at bounding box center [308, 185] width 38 height 17
click at [595, 16] on button at bounding box center [595, 20] width 15 height 15
click at [596, 22] on icon at bounding box center [596, 20] width 6 height 6
click at [299, 191] on button "Try again" at bounding box center [308, 185] width 38 height 17
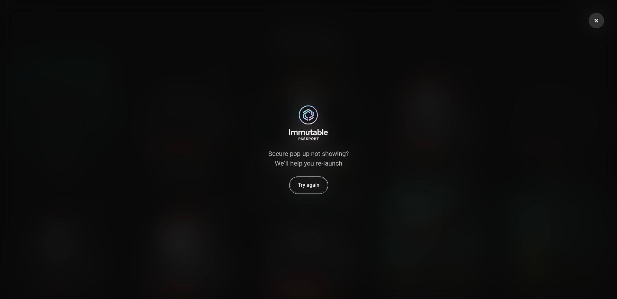
click at [299, 191] on button "Try again" at bounding box center [308, 185] width 38 height 17
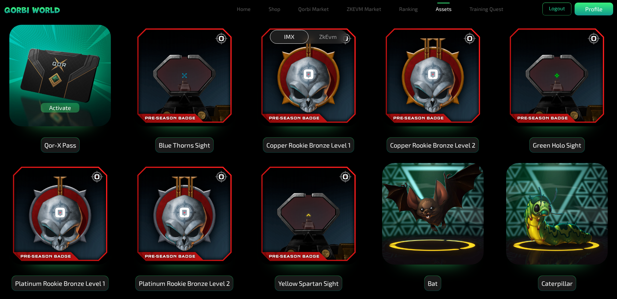
scroll to position [257, 0]
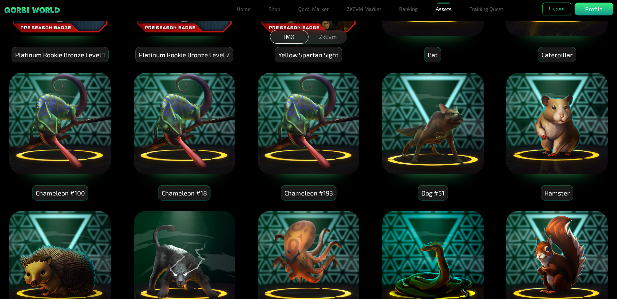
click at [319, 118] on img at bounding box center [308, 123] width 103 height 103
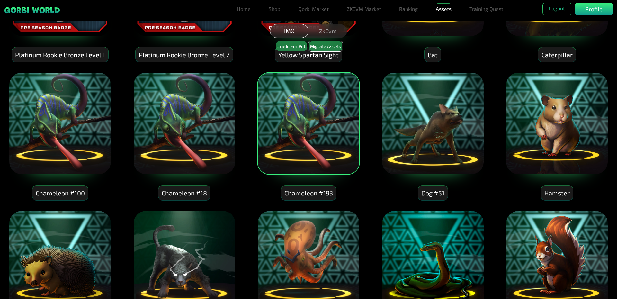
click at [321, 47] on button "Migrate Assets" at bounding box center [325, 46] width 34 height 10
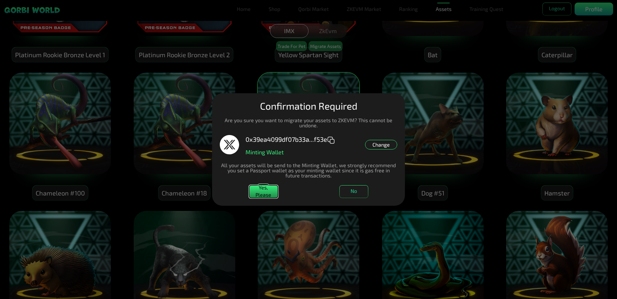
click at [264, 193] on button "Yes, Please" at bounding box center [263, 191] width 29 height 13
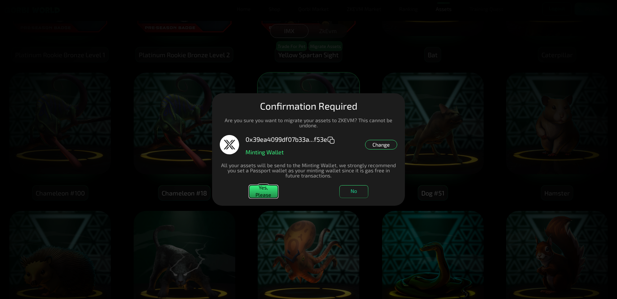
click at [270, 191] on button "Yes, Please" at bounding box center [263, 191] width 29 height 13
click at [359, 183] on dialog "Manage Wallets Add one or more wallets to showcase all your Items in one place.…" at bounding box center [308, 149] width 193 height 112
click at [359, 189] on button "No" at bounding box center [353, 191] width 29 height 13
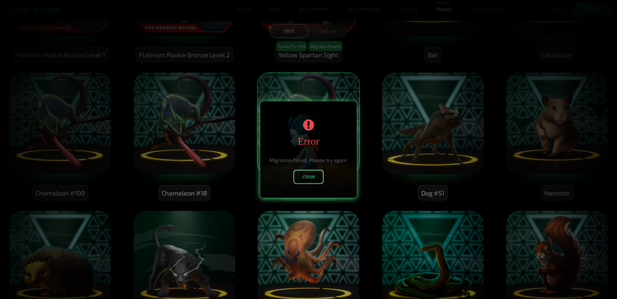
click at [307, 178] on button "close" at bounding box center [308, 176] width 29 height 13
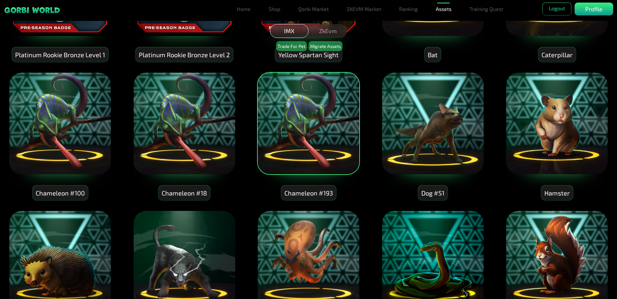
scroll to position [418, 0]
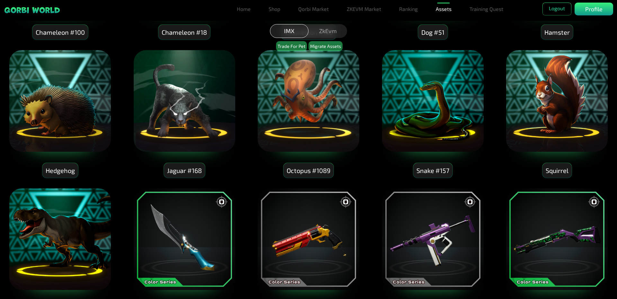
click at [422, 120] on img at bounding box center [432, 100] width 103 height 103
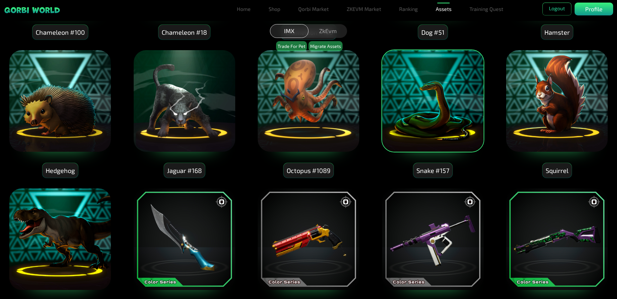
click at [345, 120] on img at bounding box center [308, 100] width 103 height 103
click at [515, 112] on img at bounding box center [556, 100] width 103 height 103
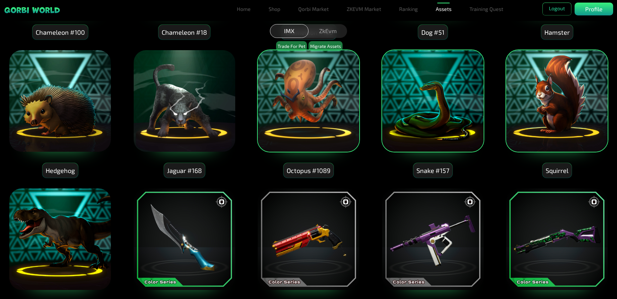
click at [523, 219] on img at bounding box center [556, 239] width 103 height 103
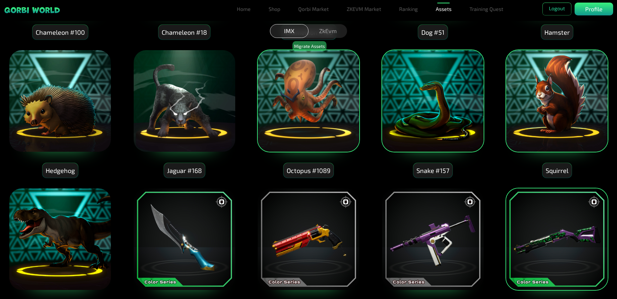
drag, startPoint x: 461, startPoint y: 228, endPoint x: 442, endPoint y: 226, distance: 19.3
click at [460, 227] on img at bounding box center [432, 239] width 103 height 103
drag, startPoint x: 350, startPoint y: 225, endPoint x: 347, endPoint y: 223, distance: 4.4
click at [350, 225] on img at bounding box center [308, 239] width 103 height 103
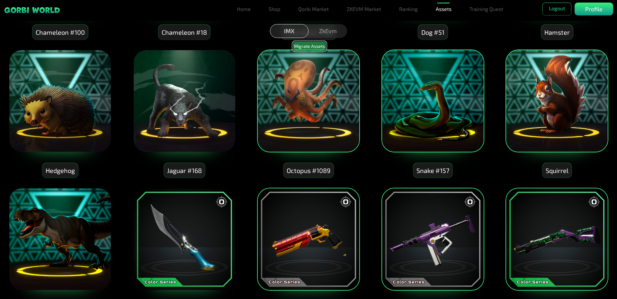
click at [312, 42] on button "Migrate Assets" at bounding box center [309, 46] width 34 height 10
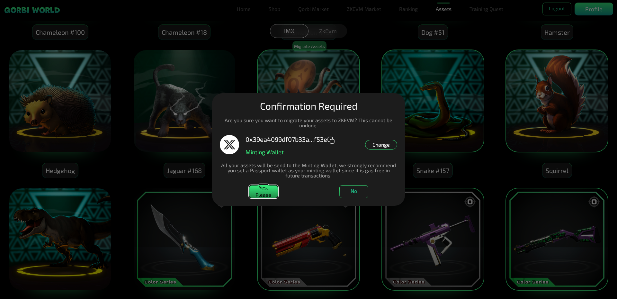
click at [269, 190] on button "Yes, Please" at bounding box center [263, 191] width 29 height 13
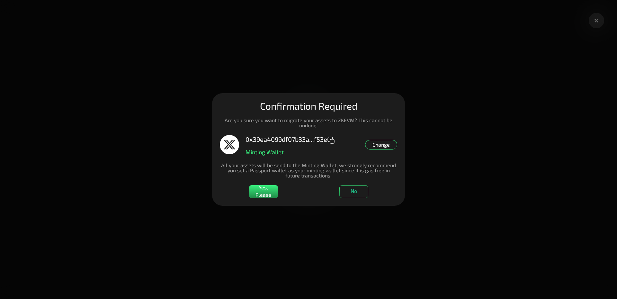
click at [405, 93] on dialog "Manage Wallets Add one or more wallets to showcase all your Items in one place.…" at bounding box center [308, 149] width 193 height 112
click at [351, 192] on button "No" at bounding box center [353, 191] width 29 height 13
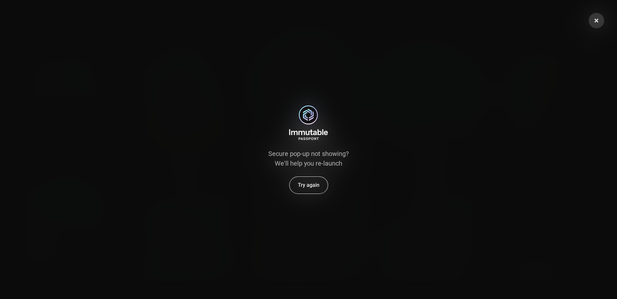
click at [311, 185] on button "Try again" at bounding box center [308, 185] width 38 height 17
click at [309, 185] on button "Try again" at bounding box center [308, 185] width 38 height 17
click at [307, 185] on button "Try again" at bounding box center [308, 185] width 38 height 17
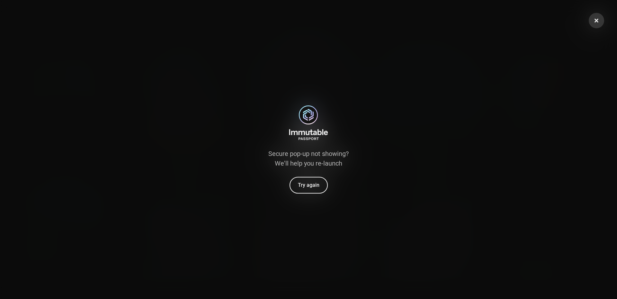
click at [586, 15] on div "Secure pop-up not showing? We'll help you re-launch Try again" at bounding box center [308, 149] width 617 height 299
click at [599, 19] on button at bounding box center [595, 20] width 15 height 15
click at [597, 19] on icon at bounding box center [596, 21] width 4 height 4
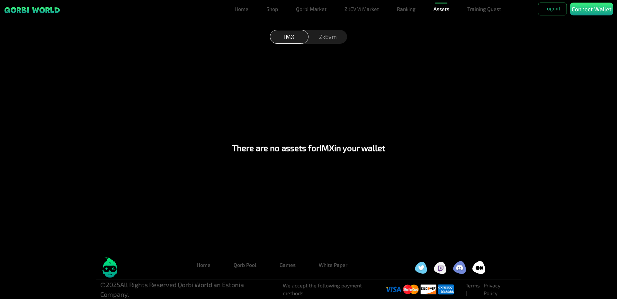
scroll to position [3, 0]
click at [334, 37] on div "ZkEvm" at bounding box center [327, 37] width 39 height 14
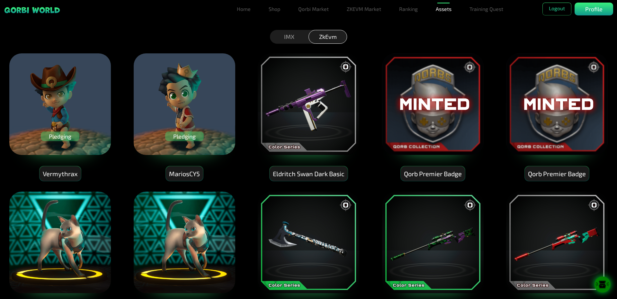
click at [64, 132] on div "Pledging" at bounding box center [60, 136] width 39 height 10
click at [293, 40] on div "IMX" at bounding box center [289, 37] width 39 height 14
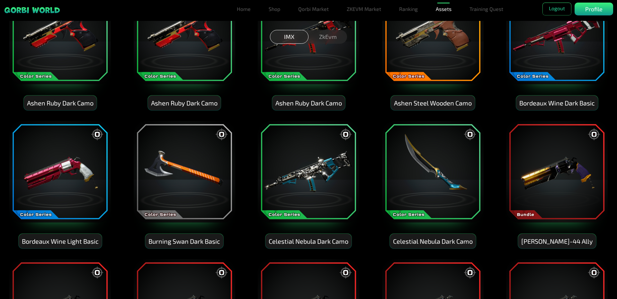
scroll to position [1092, 0]
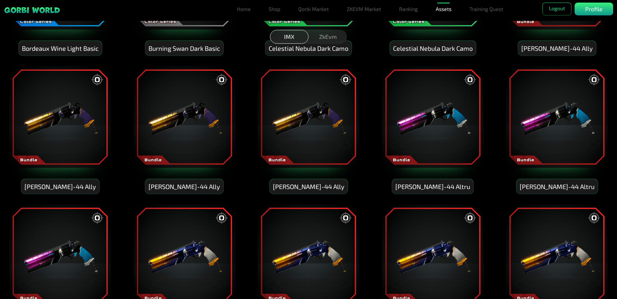
click at [331, 120] on img at bounding box center [308, 117] width 103 height 103
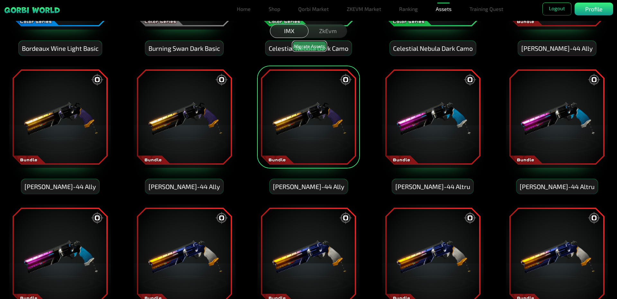
click at [311, 44] on button "Migrate Assets" at bounding box center [309, 46] width 34 height 10
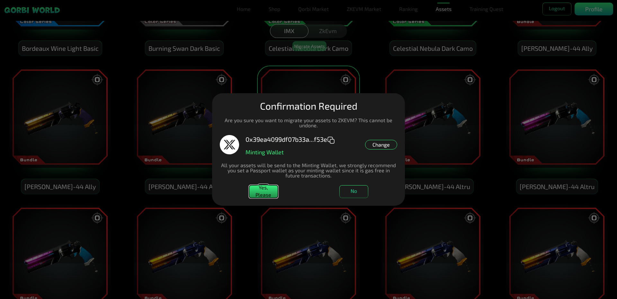
click at [271, 192] on button "Yes, Please" at bounding box center [263, 191] width 29 height 13
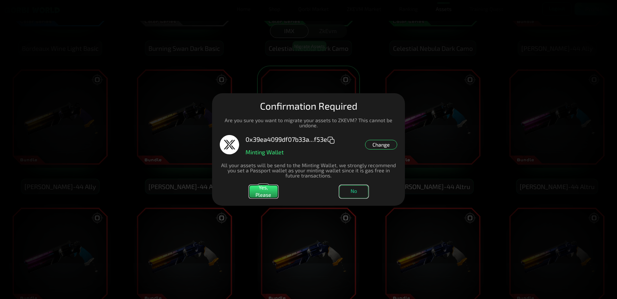
click at [344, 193] on button "No" at bounding box center [353, 191] width 29 height 13
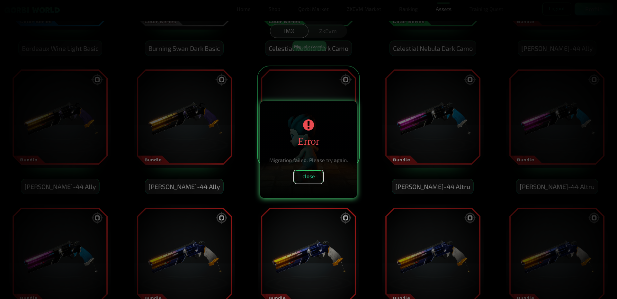
drag, startPoint x: 296, startPoint y: 172, endPoint x: 300, endPoint y: 177, distance: 6.5
click at [297, 172] on button "close" at bounding box center [308, 176] width 29 height 13
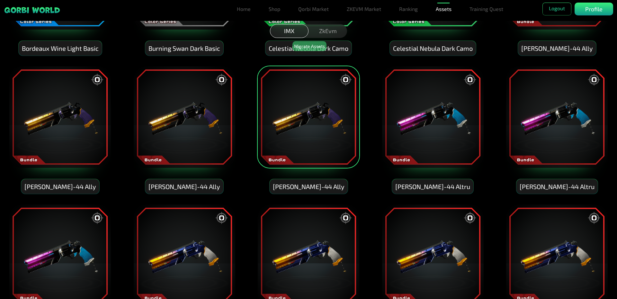
click at [319, 26] on div "ZkEvm" at bounding box center [327, 31] width 39 height 14
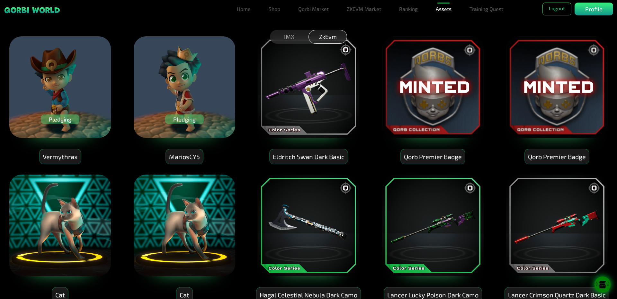
scroll to position [0, 0]
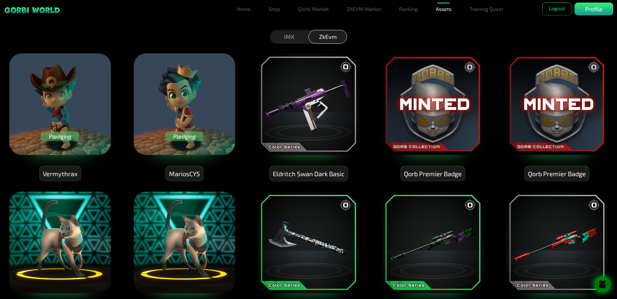
click at [290, 34] on div "IMX" at bounding box center [289, 37] width 39 height 14
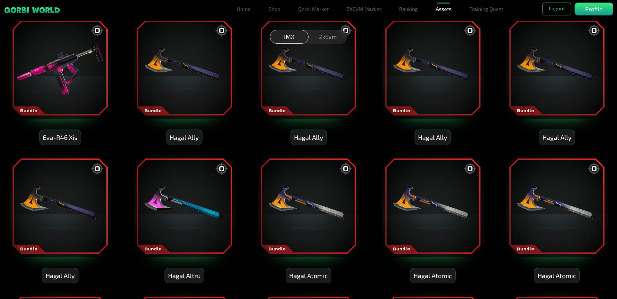
scroll to position [3116, 0]
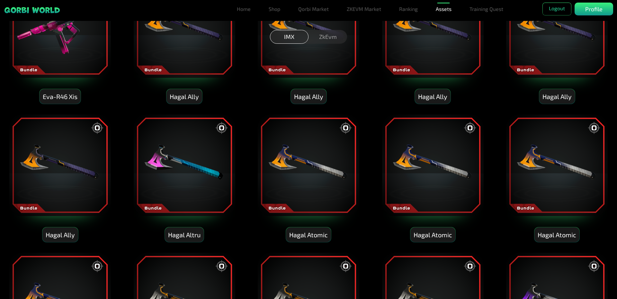
click at [299, 193] on img at bounding box center [308, 165] width 103 height 103
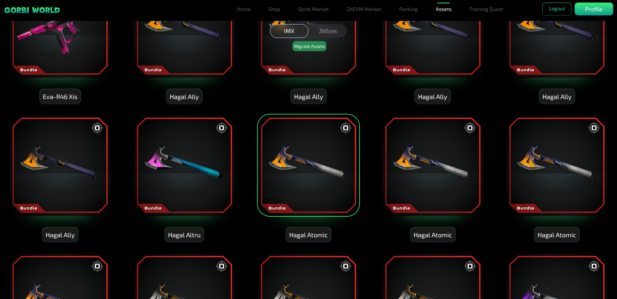
drag, startPoint x: 421, startPoint y: 172, endPoint x: 405, endPoint y: 158, distance: 21.4
click at [421, 172] on img at bounding box center [432, 165] width 103 height 103
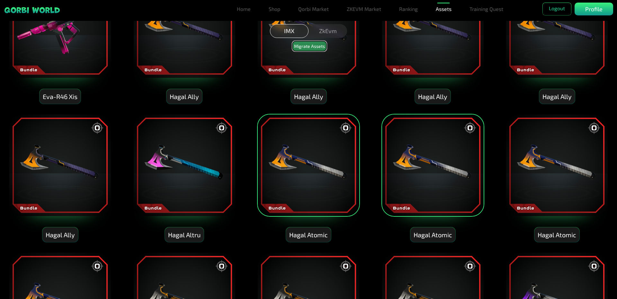
click at [319, 46] on button "Migrate Assets" at bounding box center [309, 46] width 34 height 10
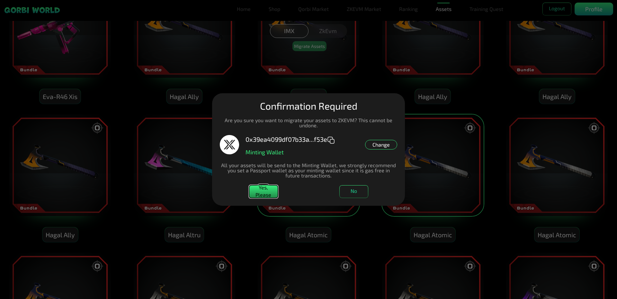
click at [264, 189] on button "Yes, Please" at bounding box center [263, 191] width 29 height 13
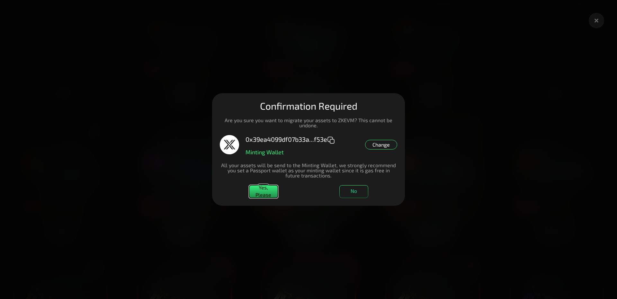
click at [259, 194] on button "Yes, Please" at bounding box center [263, 191] width 29 height 13
click at [405, 93] on dialog "Manage Wallets Add one or more wallets to showcase all your Items in one place.…" at bounding box center [308, 149] width 193 height 112
click at [354, 183] on dialog "Manage Wallets Add one or more wallets to showcase all your Items in one place.…" at bounding box center [308, 149] width 193 height 112
click at [356, 191] on button "No" at bounding box center [353, 191] width 29 height 13
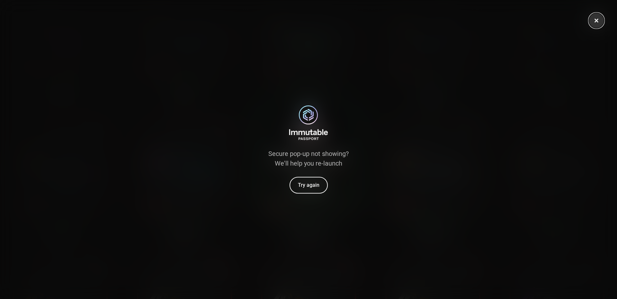
click at [597, 19] on icon at bounding box center [596, 20] width 6 height 6
click at [304, 196] on div "Secure pop-up not showing? We'll help you re-launch Try again" at bounding box center [308, 149] width 617 height 299
drag, startPoint x: 584, startPoint y: 27, endPoint x: 592, endPoint y: 23, distance: 8.9
click at [588, 25] on div "Secure pop-up not showing? We'll help you re-launch Try again" at bounding box center [308, 149] width 617 height 299
click at [592, 23] on button at bounding box center [595, 20] width 15 height 15
